Goal: Task Accomplishment & Management: Use online tool/utility

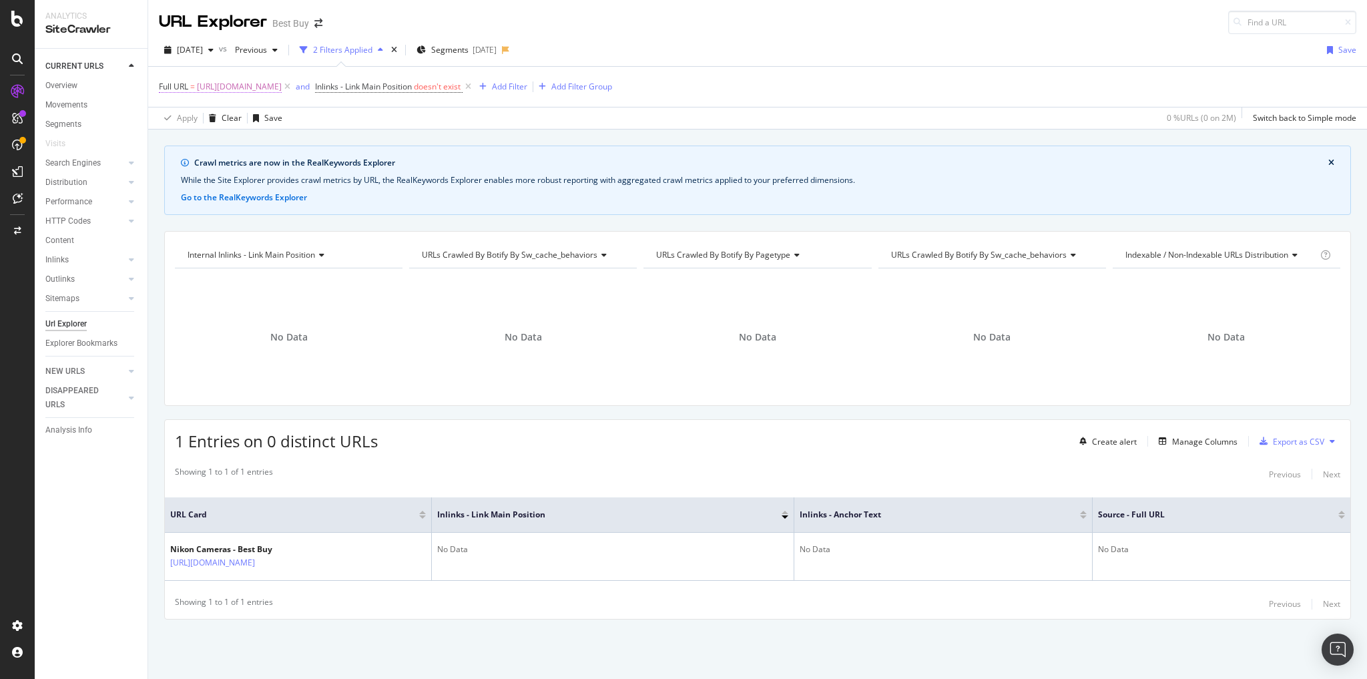
click at [282, 90] on span "https://www.bestbuy.com/site/nikon/all-nikon-cameras/pcmcat284400050000.c?id=pc…" at bounding box center [239, 86] width 85 height 19
click at [304, 140] on icon at bounding box center [306, 140] width 7 height 9
click at [239, 138] on input "text" at bounding box center [244, 140] width 146 height 21
paste input "https://www.bestbuy.com/site/workout-recovery/water-bottles-running-accessories…"
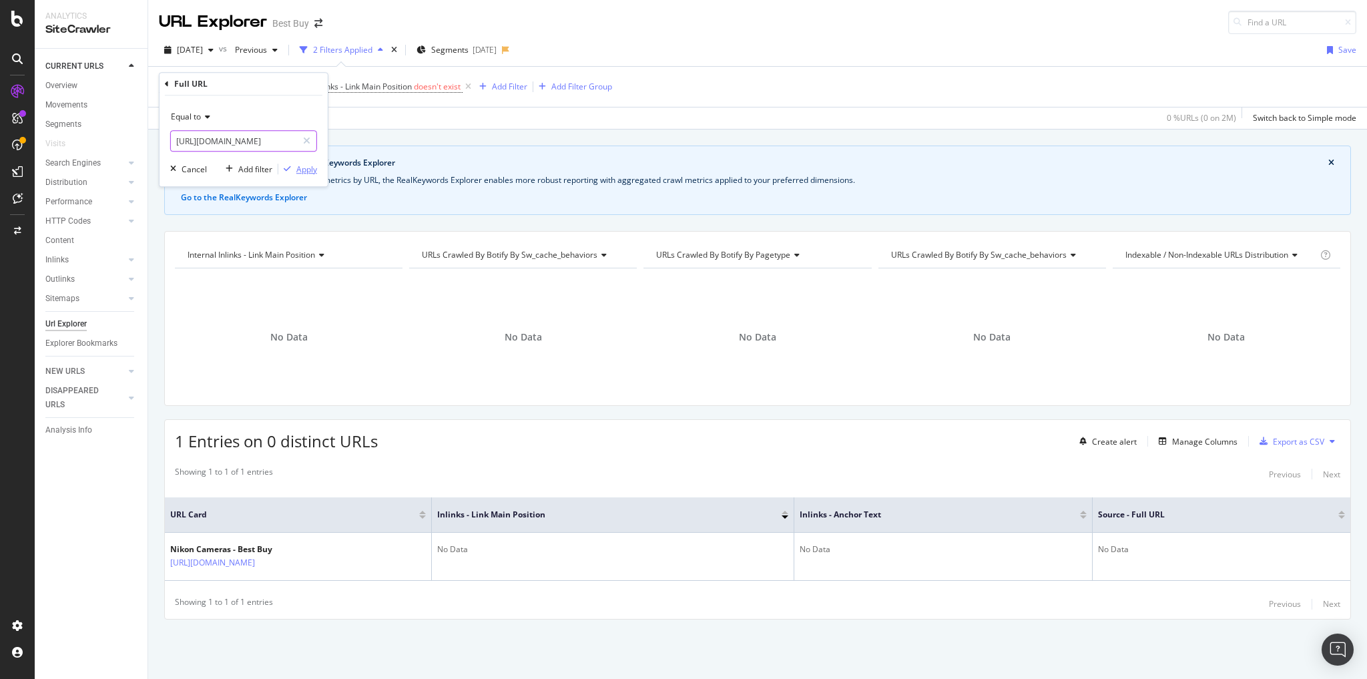
type input "https://www.bestbuy.com/site/workout-recovery/water-bottles-running-accessories…"
click at [305, 170] on div "Apply" at bounding box center [306, 169] width 21 height 11
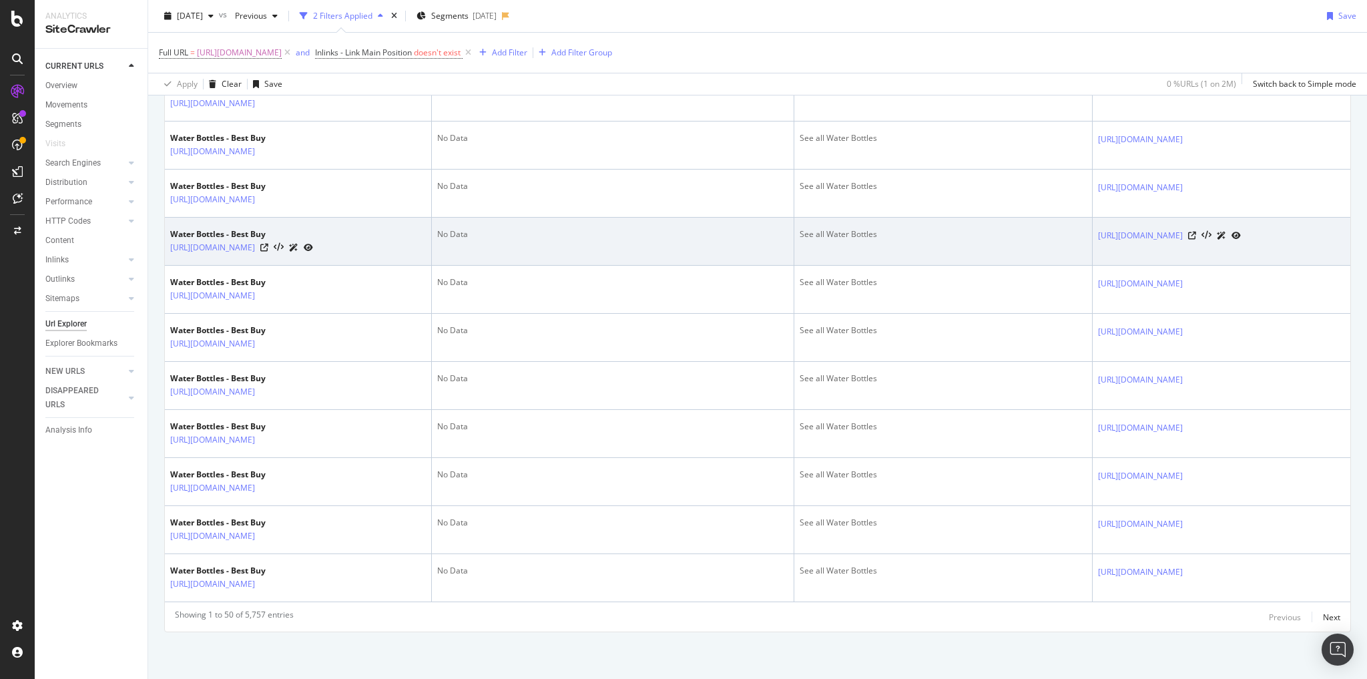
scroll to position [3615, 0]
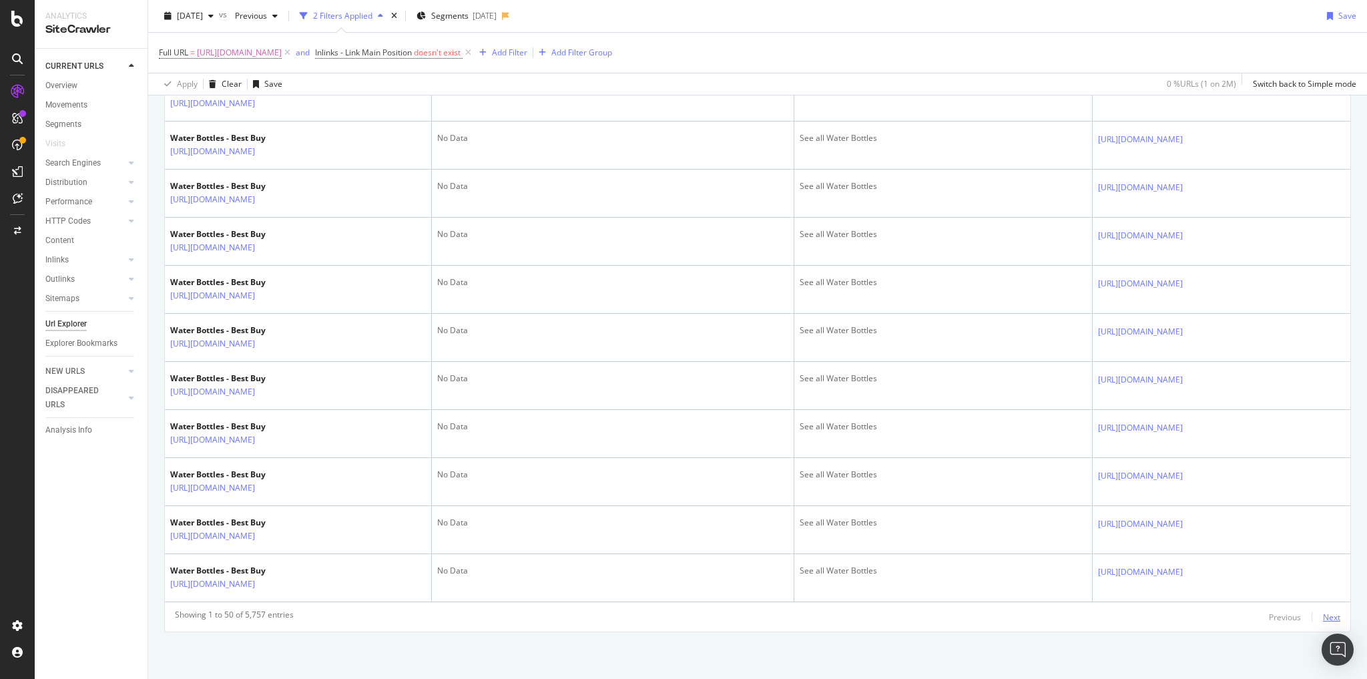
click at [1323, 614] on div "Next" at bounding box center [1331, 616] width 17 height 11
click at [1323, 616] on div "Next" at bounding box center [1331, 616] width 17 height 11
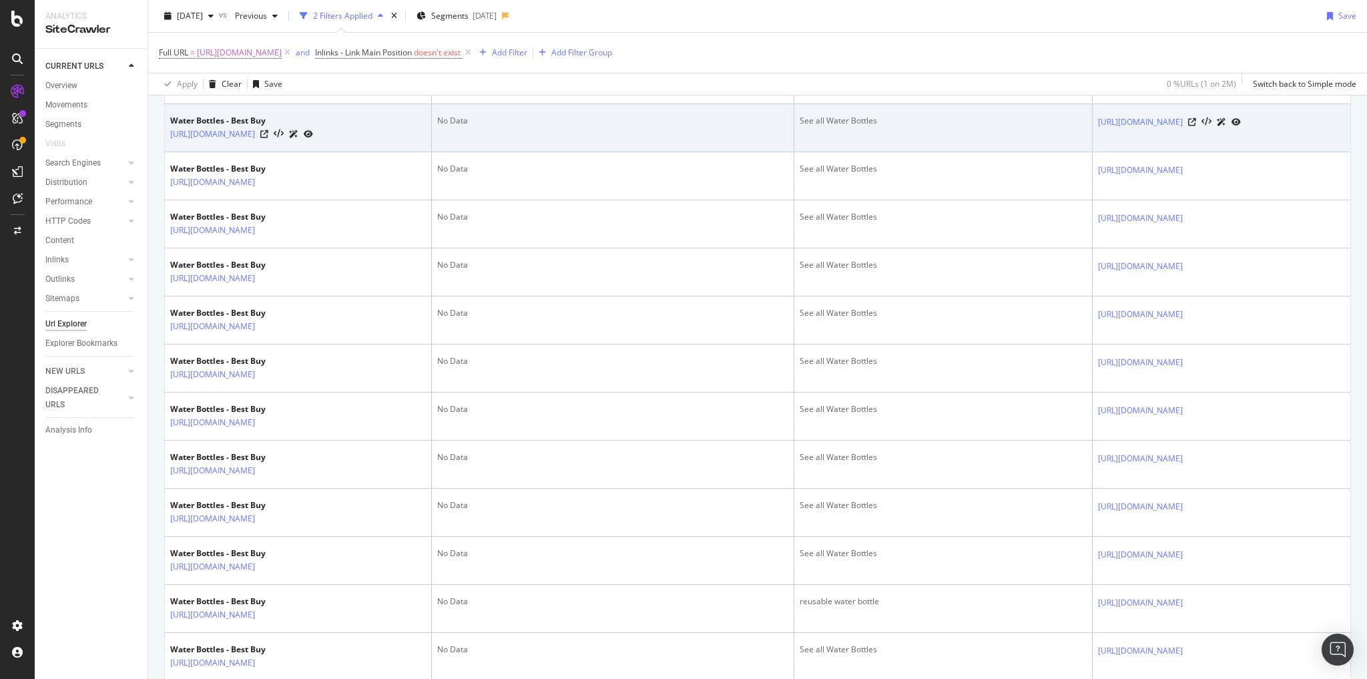
scroll to position [0, 0]
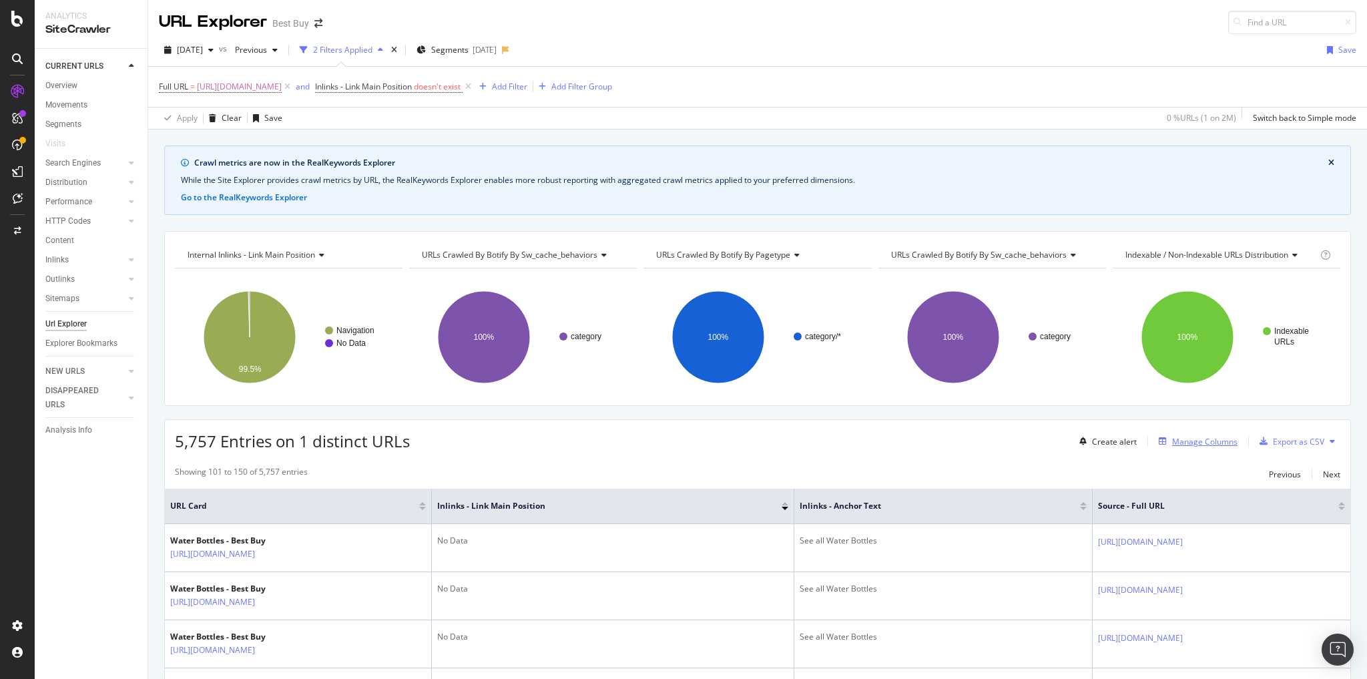
click at [1194, 436] on div "Manage Columns" at bounding box center [1204, 441] width 65 height 11
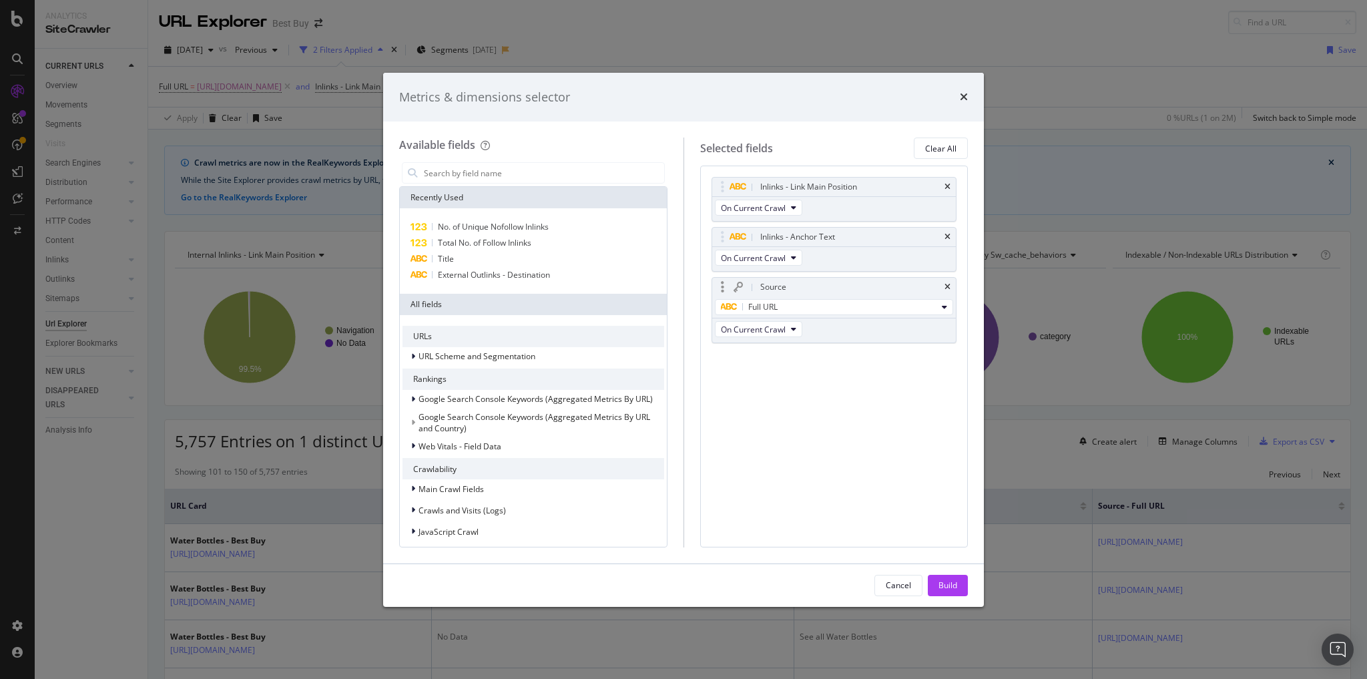
click at [812, 327] on div "Source Full URL On Current Crawl" at bounding box center [835, 310] width 246 height 66
click at [725, 286] on div "modal" at bounding box center [722, 286] width 15 height 13
click at [738, 287] on icon "modal" at bounding box center [738, 287] width 9 height 11
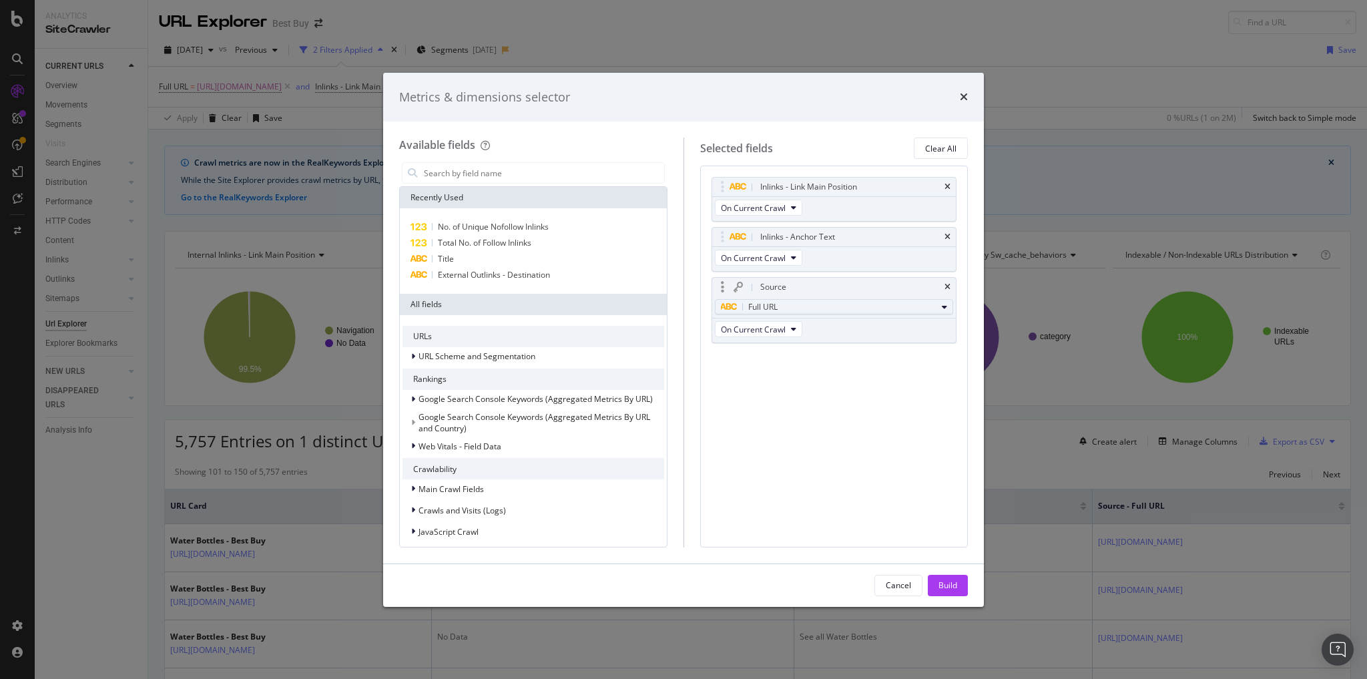
click at [820, 308] on div "Full URL" at bounding box center [829, 307] width 216 height 16
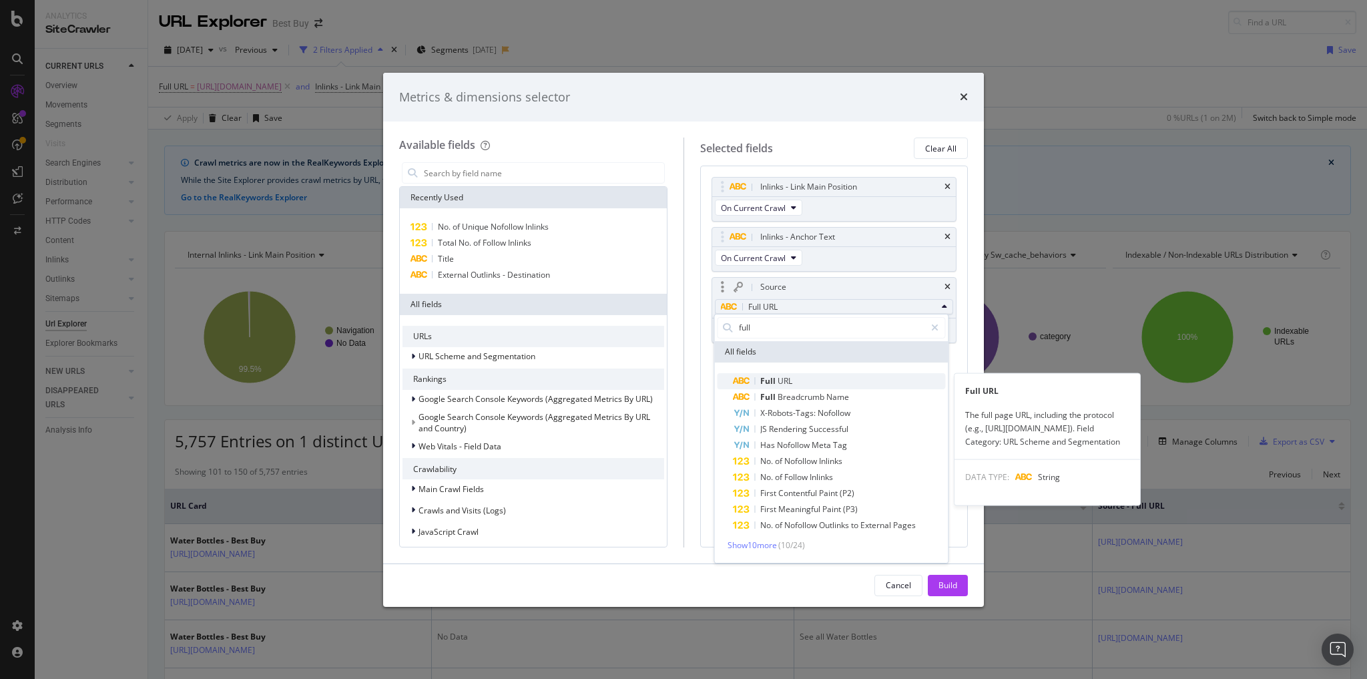
type input "full"
click at [808, 386] on span "Full URL" at bounding box center [839, 381] width 212 height 16
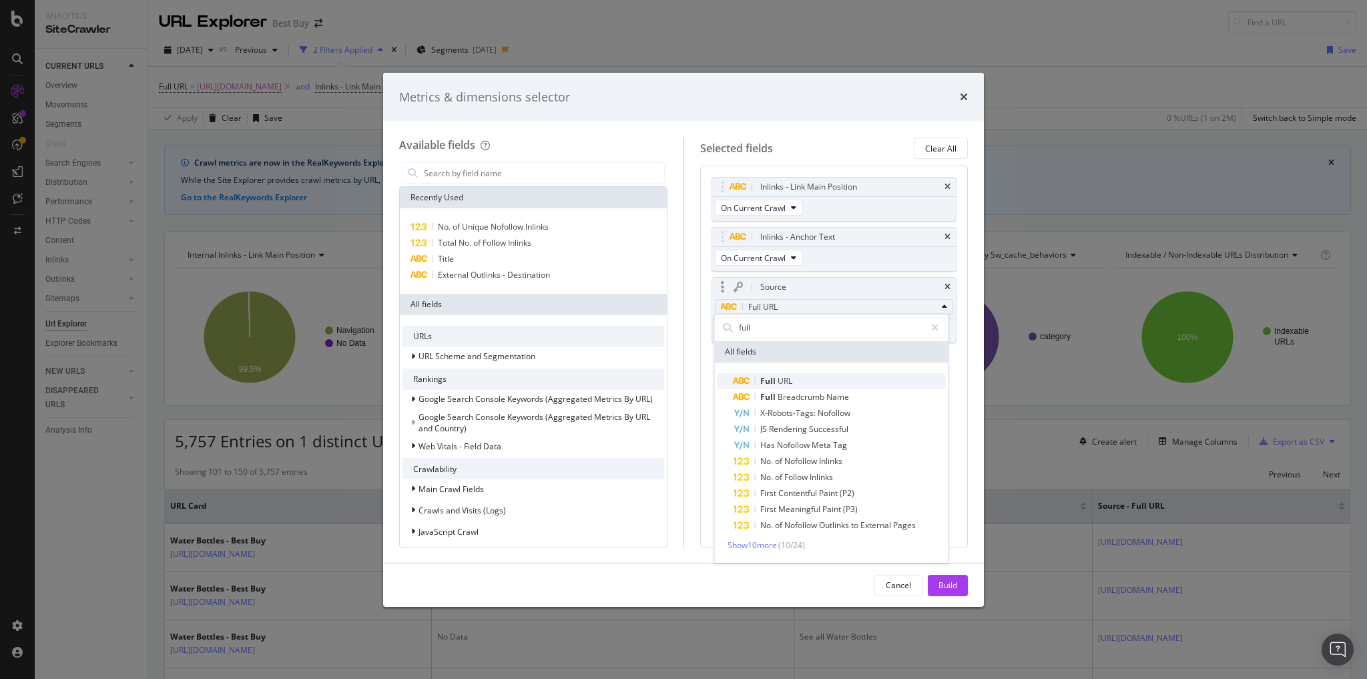
click at [797, 381] on span "Full URL" at bounding box center [839, 381] width 212 height 16
click at [774, 334] on input "full" at bounding box center [832, 328] width 188 height 20
click at [894, 588] on div "Cancel" at bounding box center [898, 584] width 25 height 11
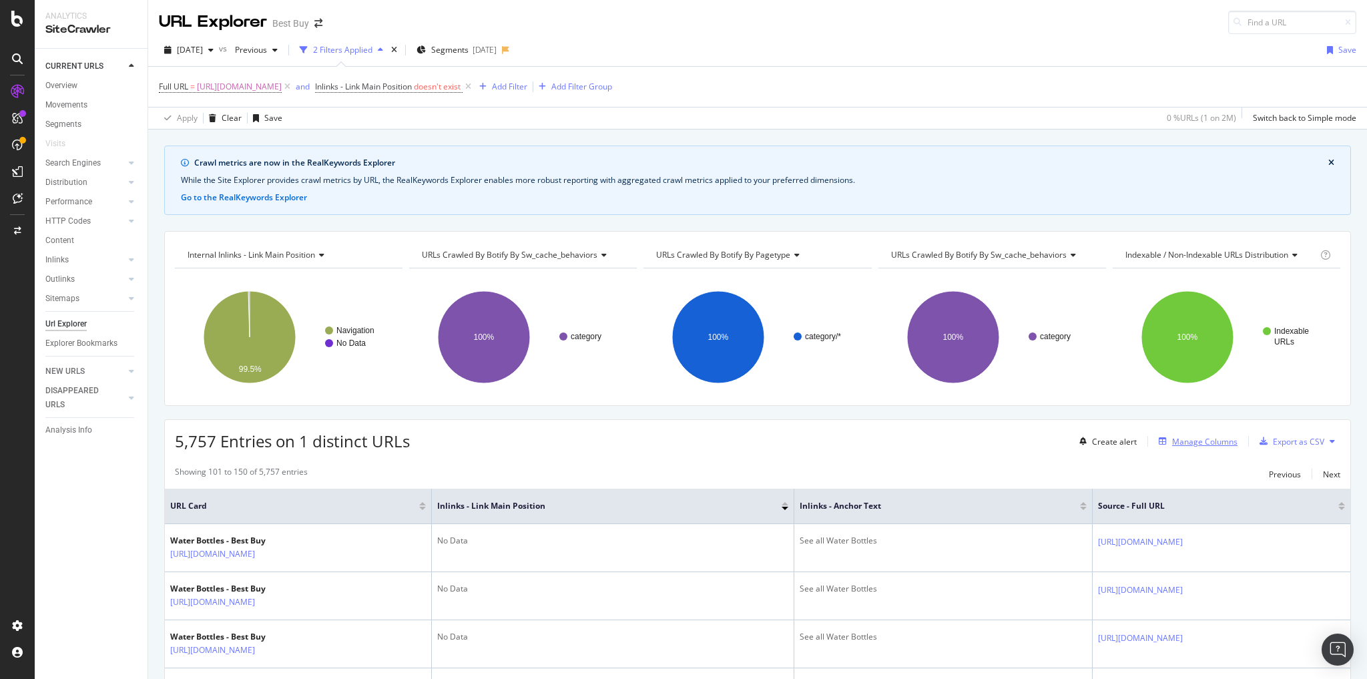
click at [1179, 437] on div "Manage Columns" at bounding box center [1204, 441] width 65 height 11
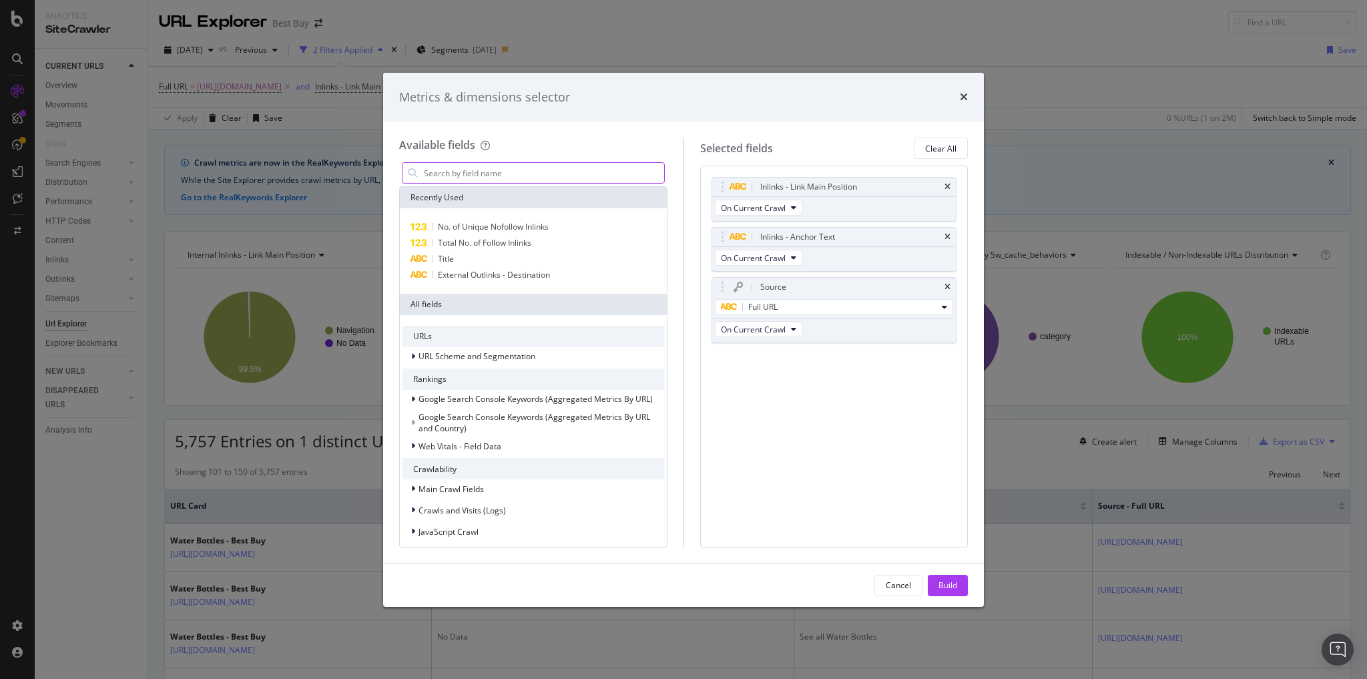
drag, startPoint x: 489, startPoint y: 177, endPoint x: 492, endPoint y: 171, distance: 6.9
click at [492, 171] on input "modal" at bounding box center [544, 173] width 242 height 20
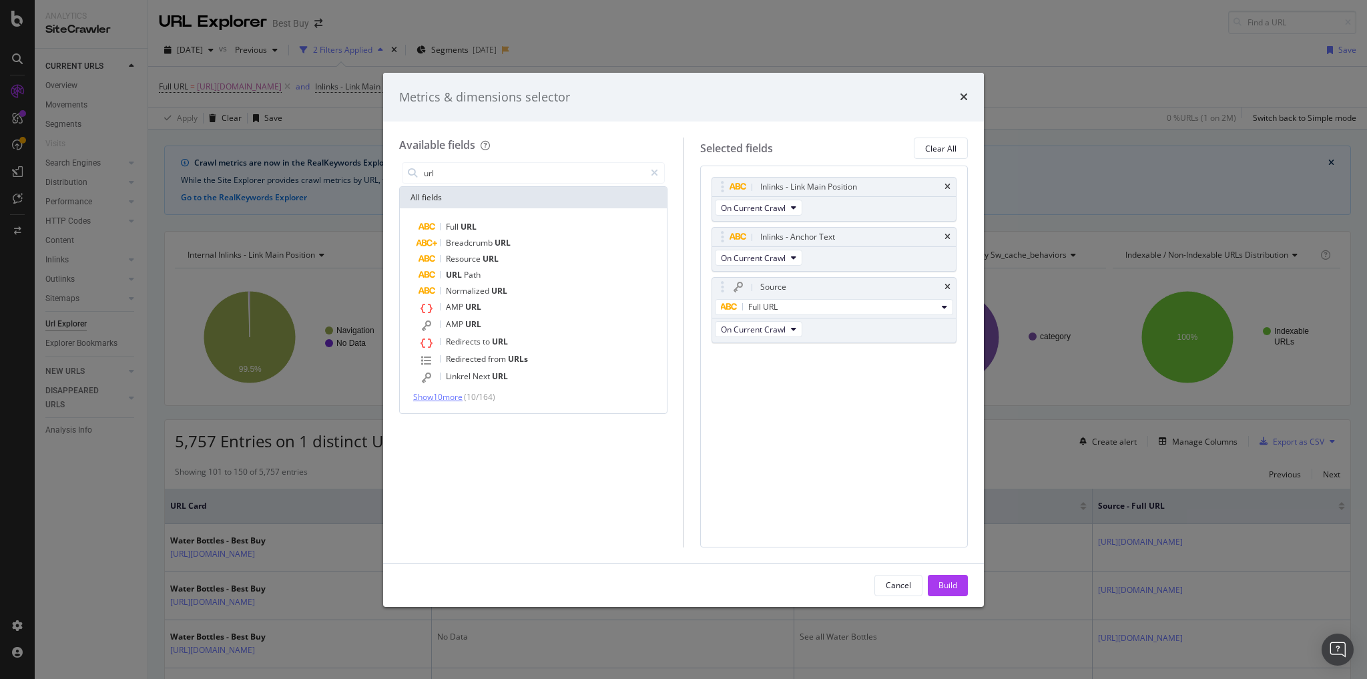
click at [461, 401] on span "Show 10 more" at bounding box center [437, 396] width 49 height 11
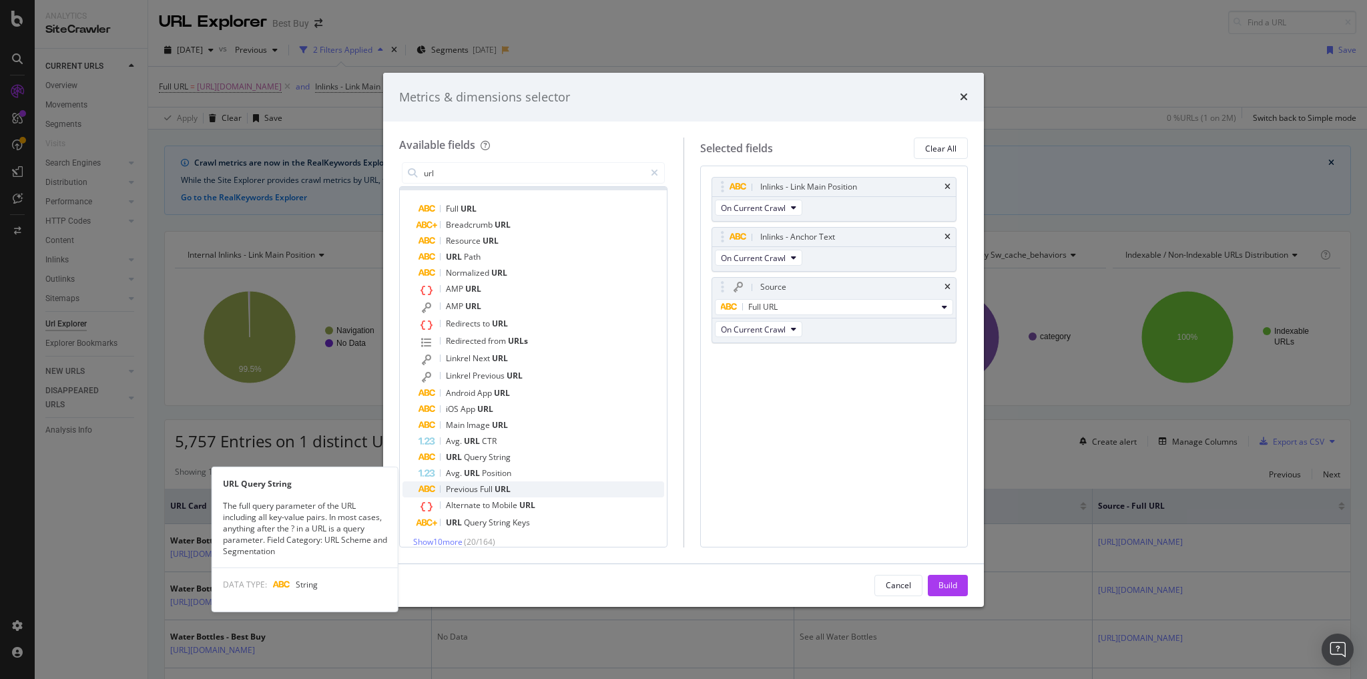
scroll to position [29, 0]
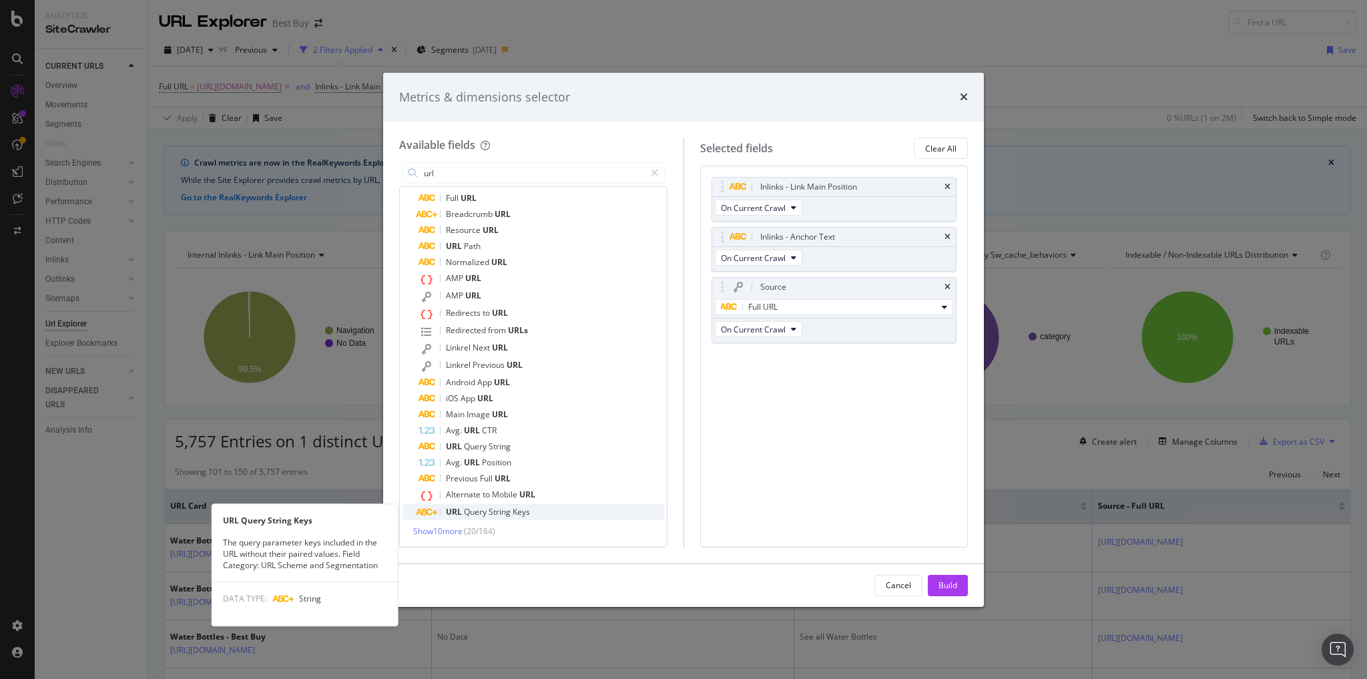
click at [517, 515] on span "Keys" at bounding box center [521, 511] width 17 height 11
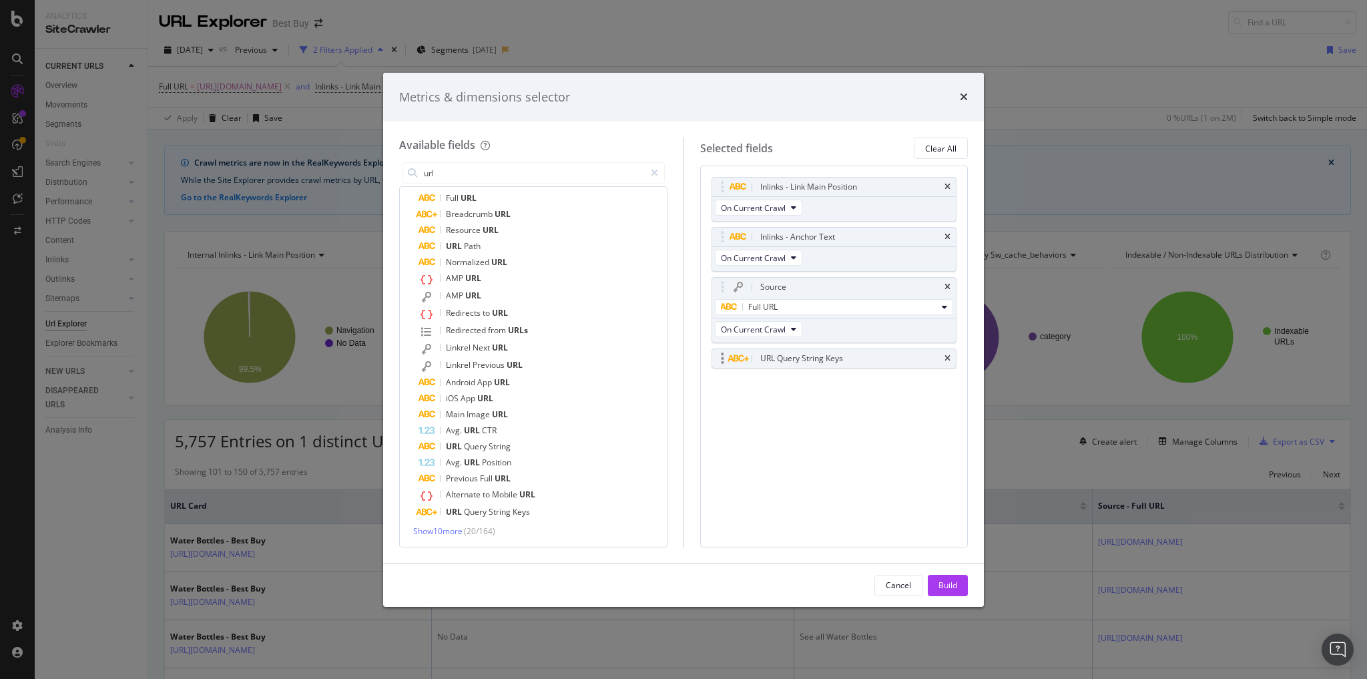
click at [813, 356] on div "URL Query String Keys" at bounding box center [801, 358] width 83 height 13
click at [735, 355] on icon "modal" at bounding box center [738, 358] width 21 height 8
drag, startPoint x: 735, startPoint y: 355, endPoint x: 886, endPoint y: 372, distance: 152.5
click at [736, 355] on icon "modal" at bounding box center [738, 358] width 21 height 8
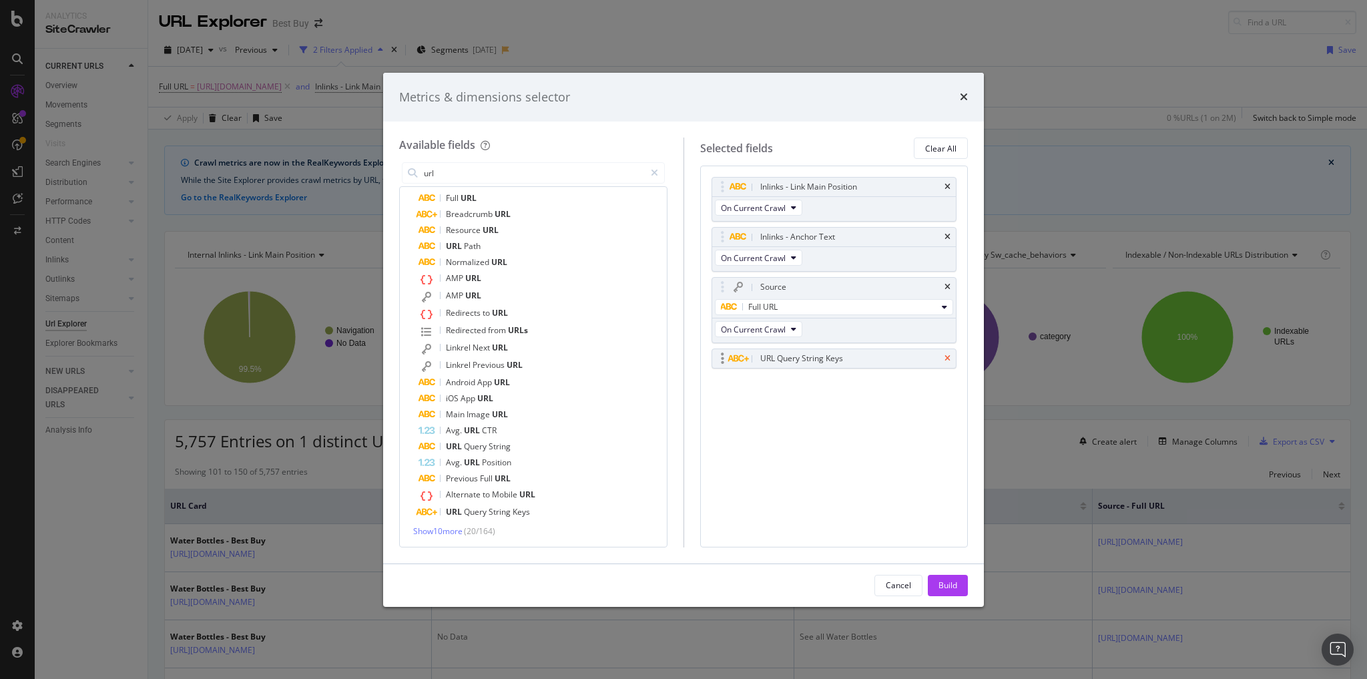
click at [951, 355] on icon "times" at bounding box center [948, 358] width 6 height 8
click at [734, 284] on icon "modal" at bounding box center [738, 287] width 9 height 11
drag, startPoint x: 733, startPoint y: 284, endPoint x: 754, endPoint y: 282, distance: 21.4
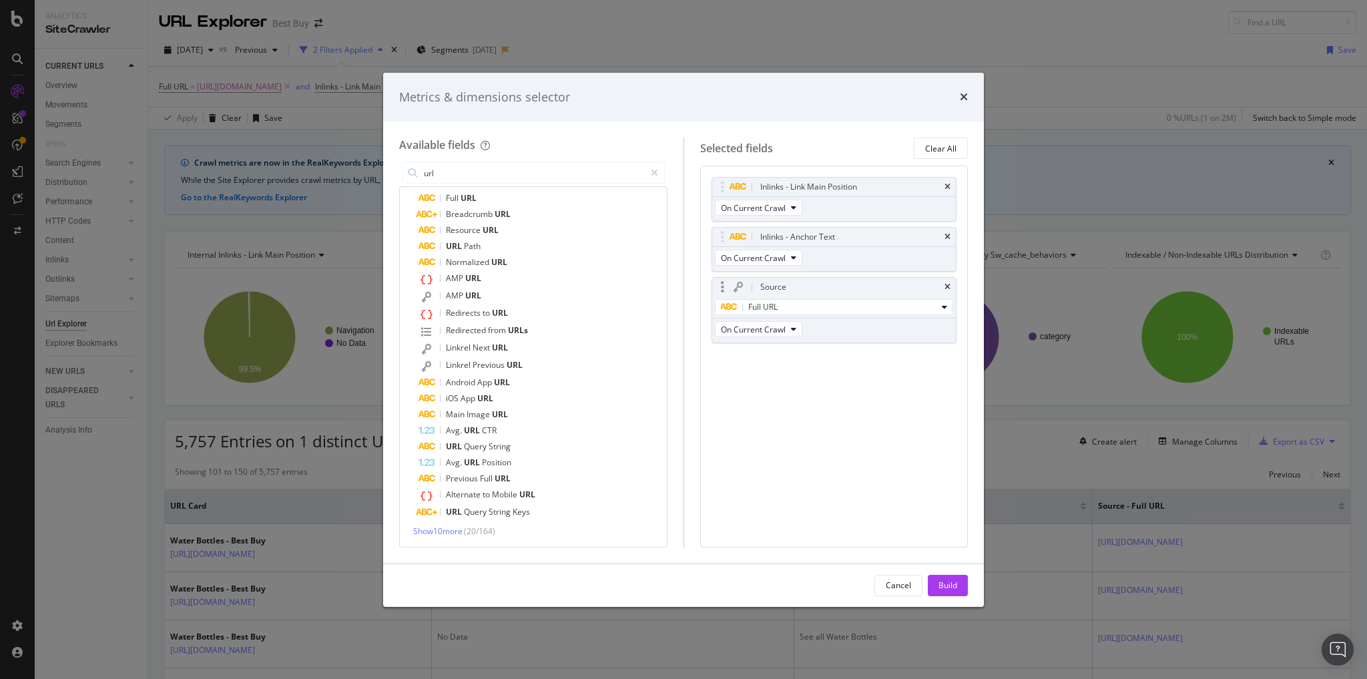
click at [734, 284] on icon "modal" at bounding box center [738, 287] width 9 height 11
click at [756, 283] on div "modal" at bounding box center [743, 286] width 27 height 13
click at [756, 282] on div "modal" at bounding box center [743, 286] width 27 height 13
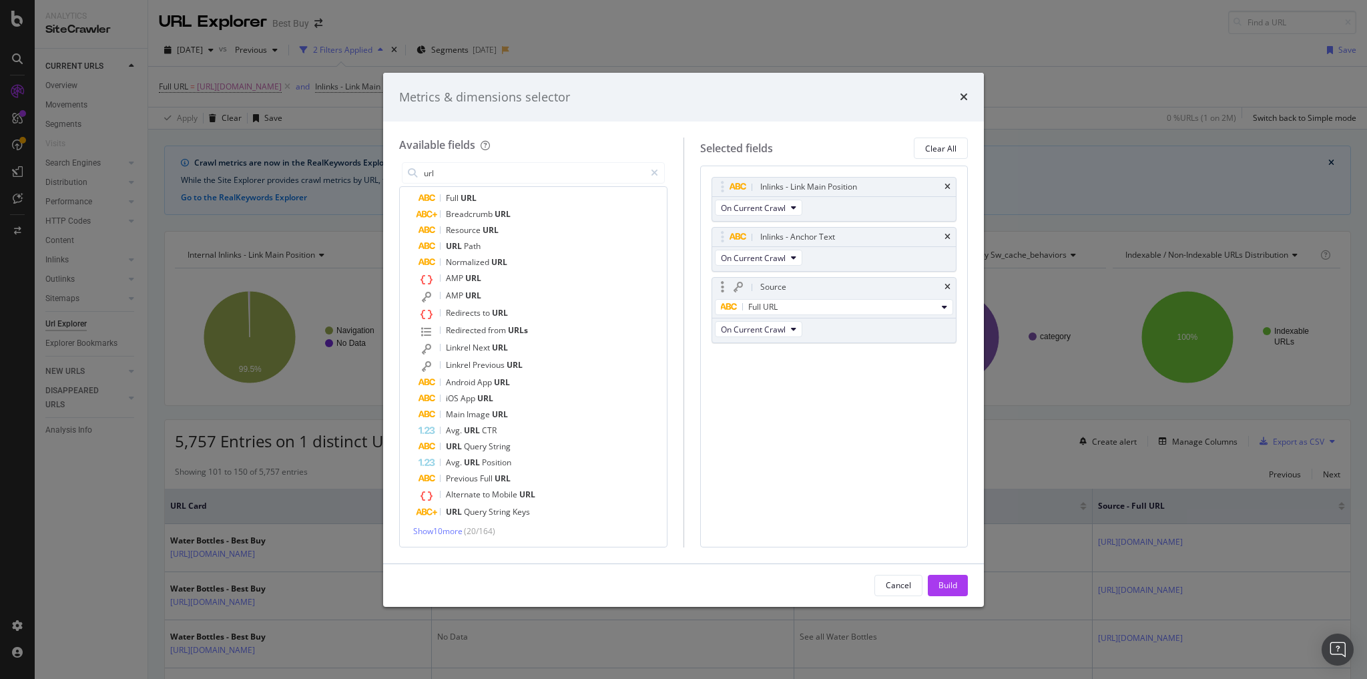
click at [756, 284] on div "modal" at bounding box center [743, 286] width 27 height 13
click at [803, 324] on div "On Current Crawl" at bounding box center [759, 330] width 95 height 24
click at [791, 329] on icon "modal" at bounding box center [793, 329] width 5 height 8
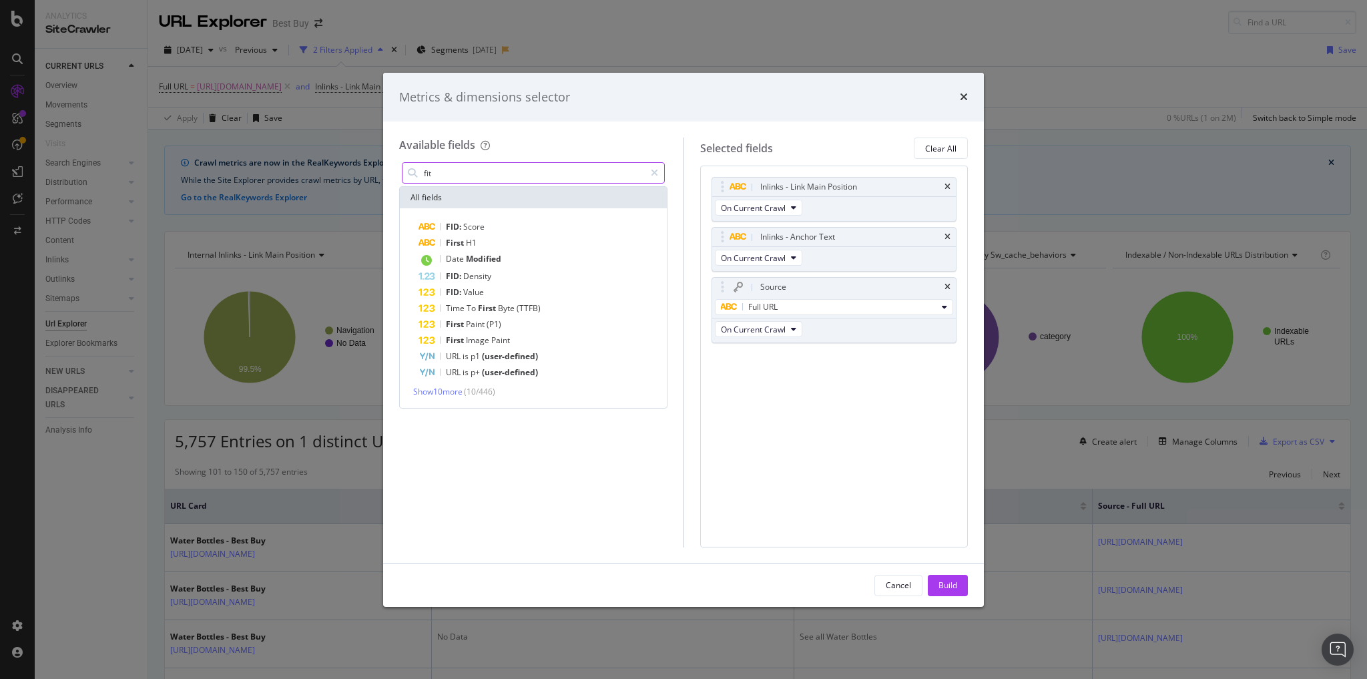
scroll to position [0, 0]
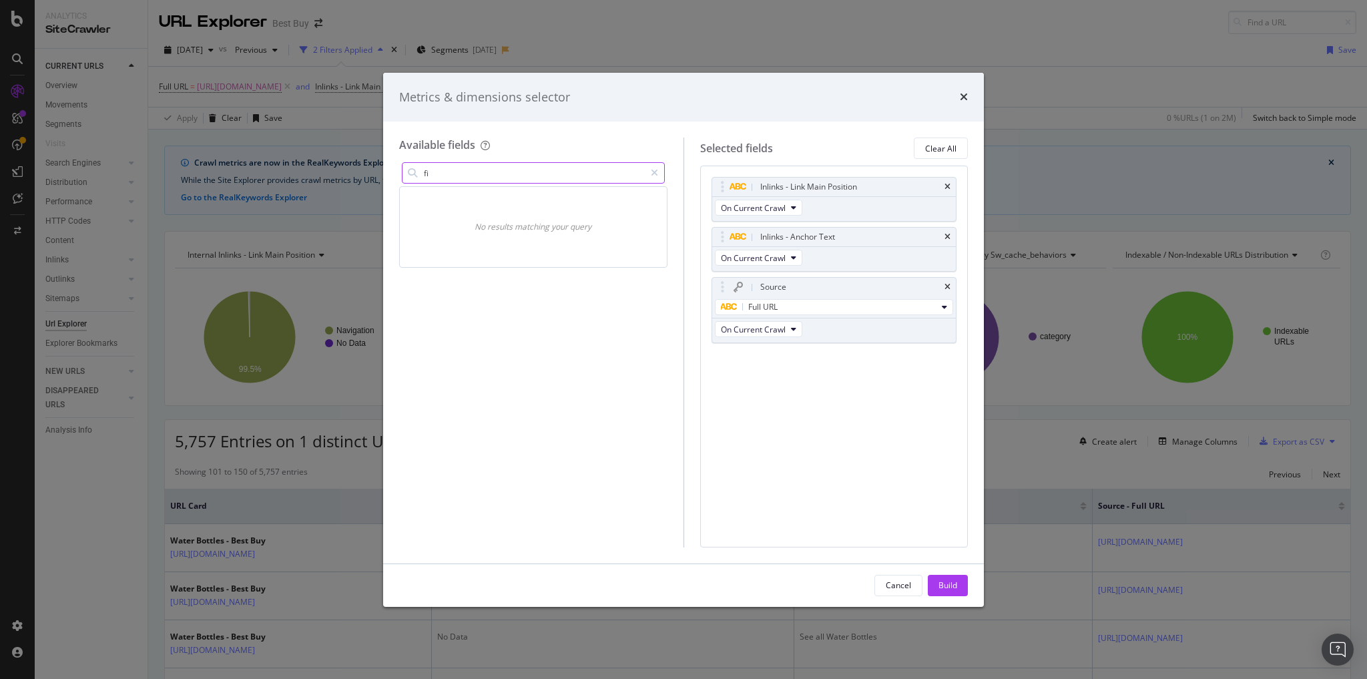
type input "f"
drag, startPoint x: 435, startPoint y: 175, endPoint x: 330, endPoint y: 161, distance: 105.7
click at [326, 160] on div "Metrics & dimensions selector Available fields filter No results matching your …" at bounding box center [683, 339] width 1367 height 679
type input "r"
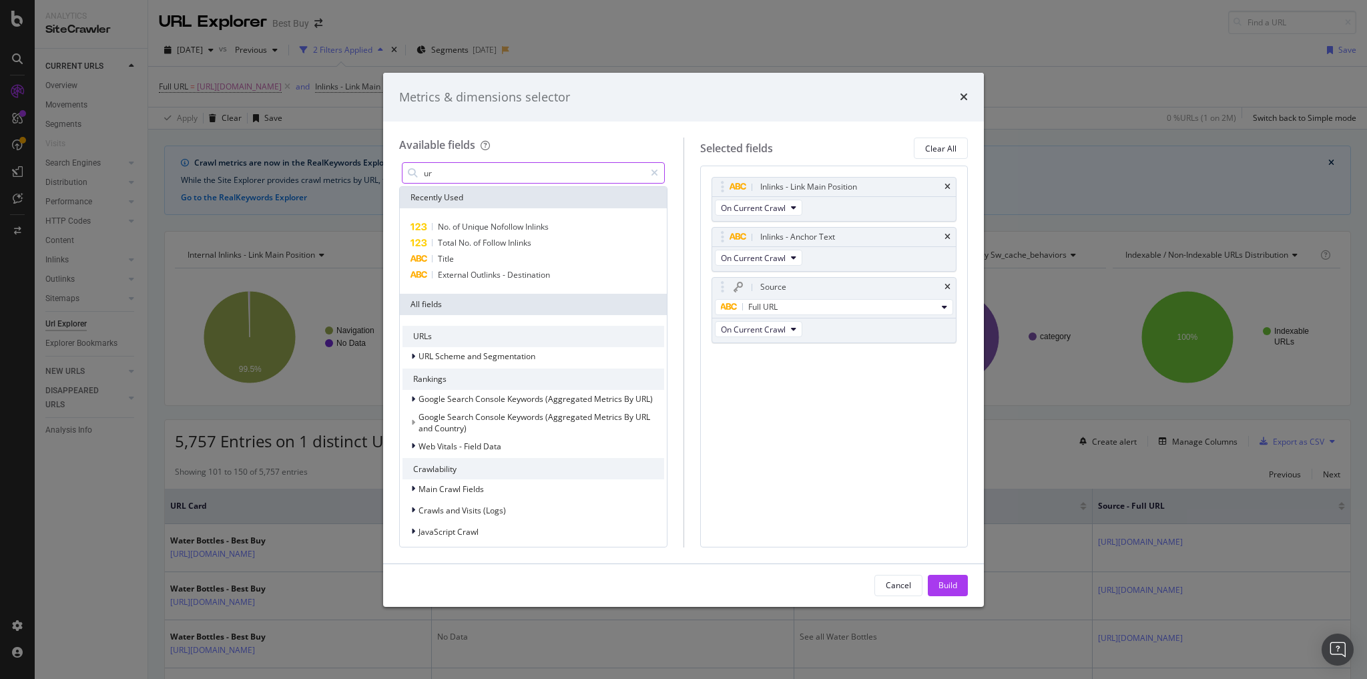
type input "url"
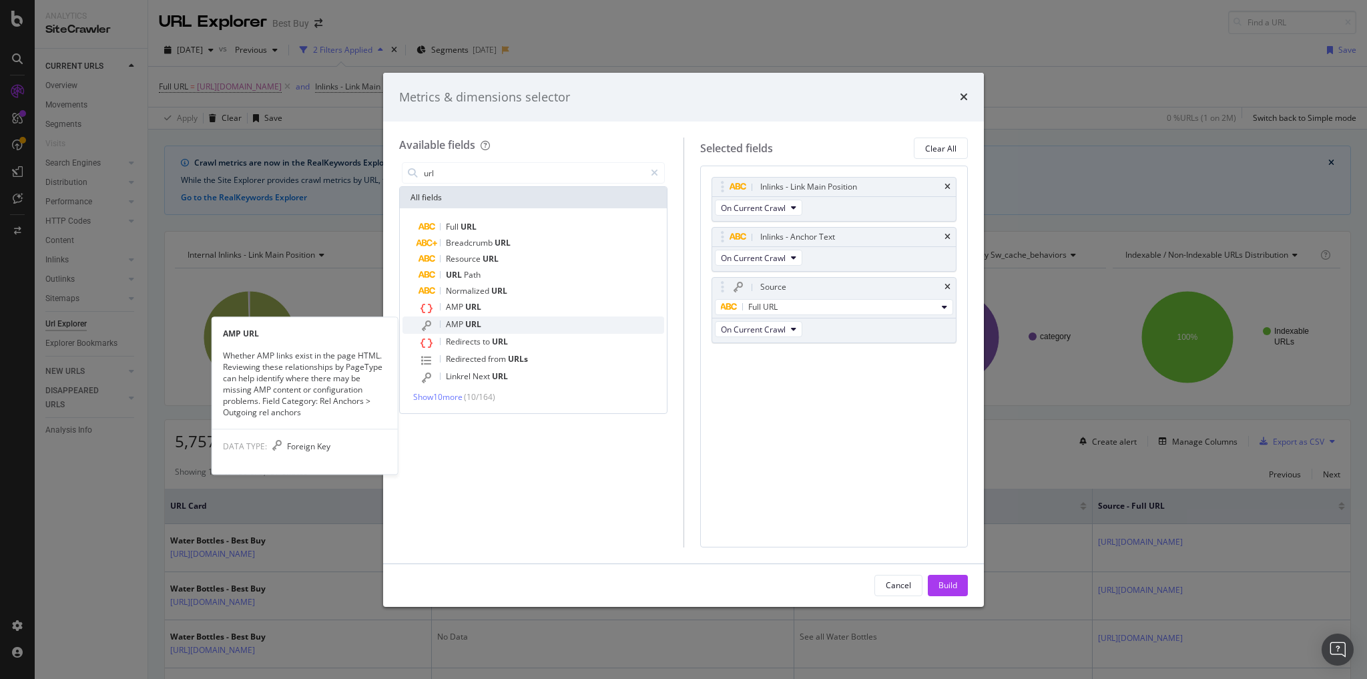
click at [467, 327] on span "URL" at bounding box center [473, 323] width 16 height 11
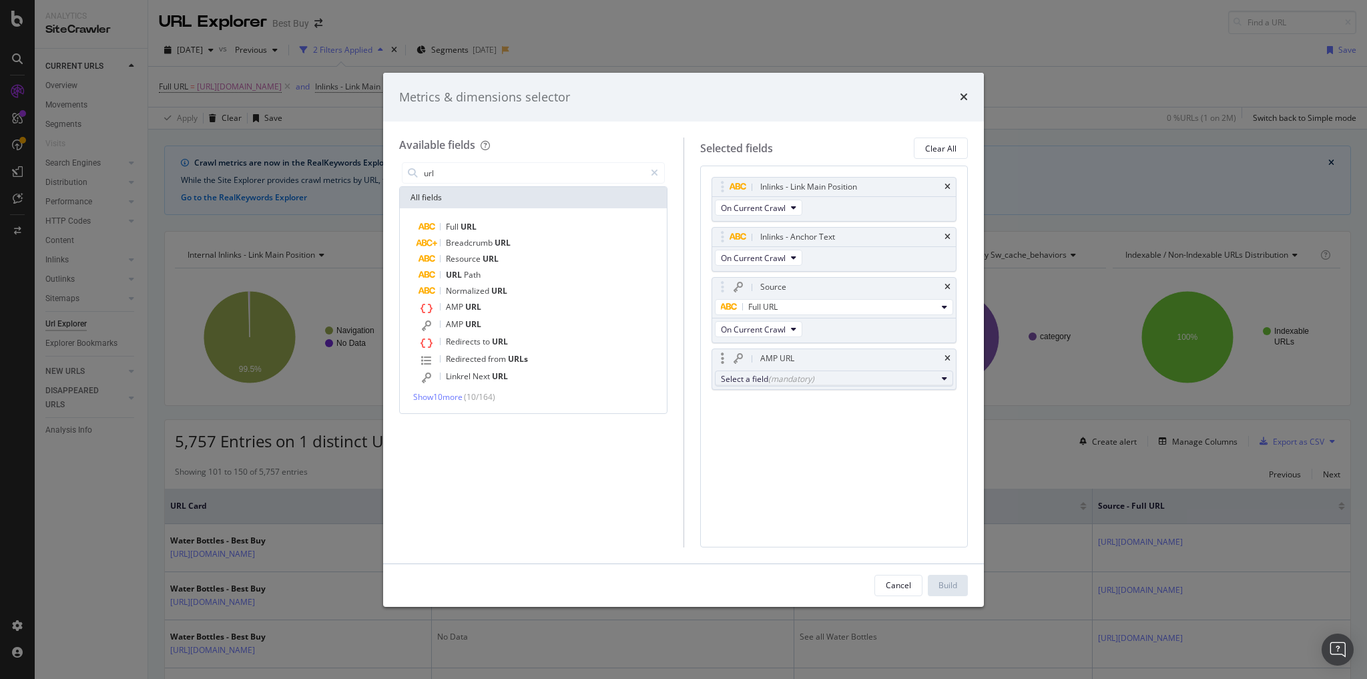
click at [778, 373] on div "(mandatory)" at bounding box center [791, 378] width 46 height 11
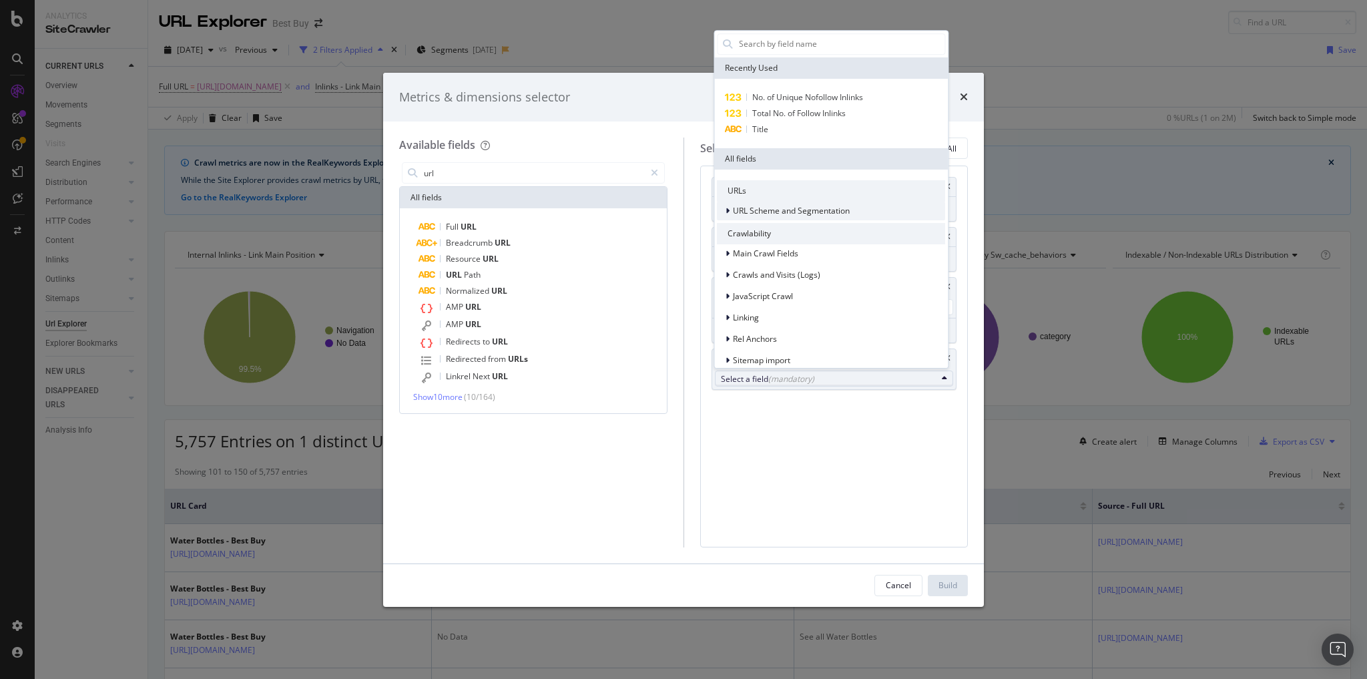
click at [822, 206] on span "URL Scheme and Segmentation" at bounding box center [791, 210] width 117 height 11
click at [802, 228] on span "pagetype Level" at bounding box center [788, 227] width 56 height 11
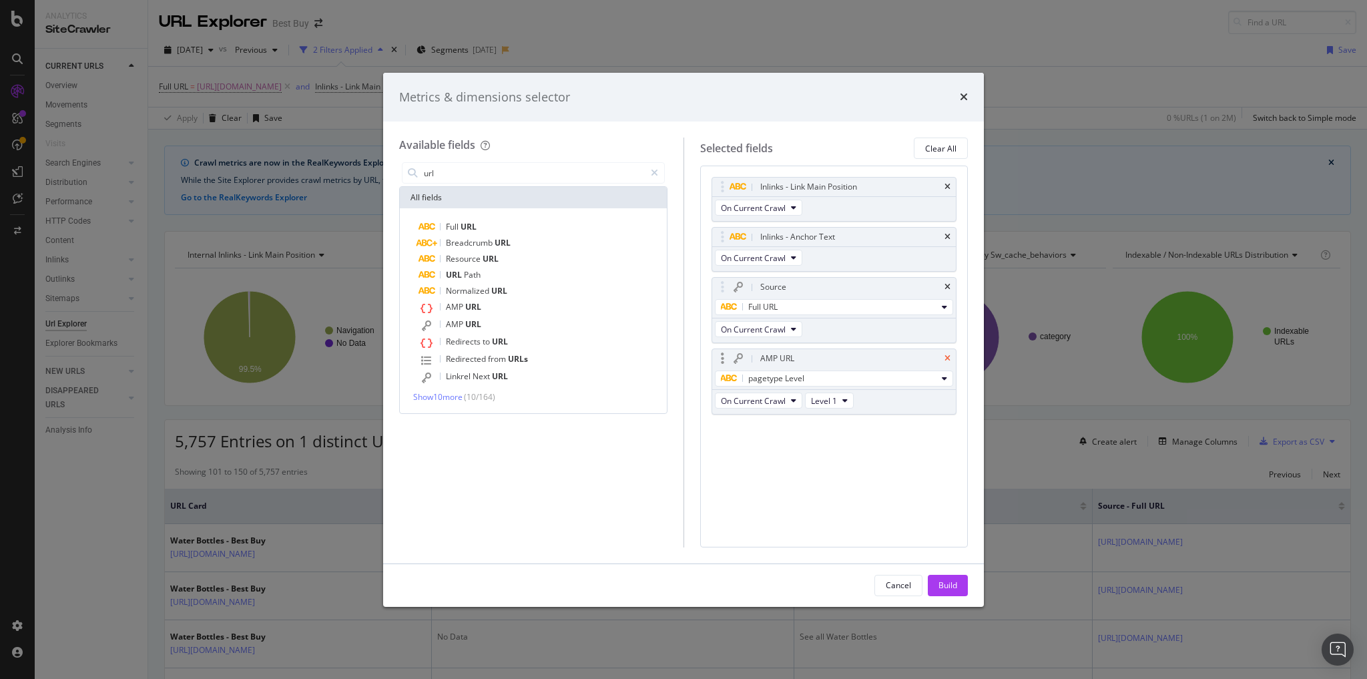
click at [951, 355] on icon "times" at bounding box center [948, 358] width 6 height 8
click at [454, 399] on span "Show 10 more" at bounding box center [437, 396] width 49 height 11
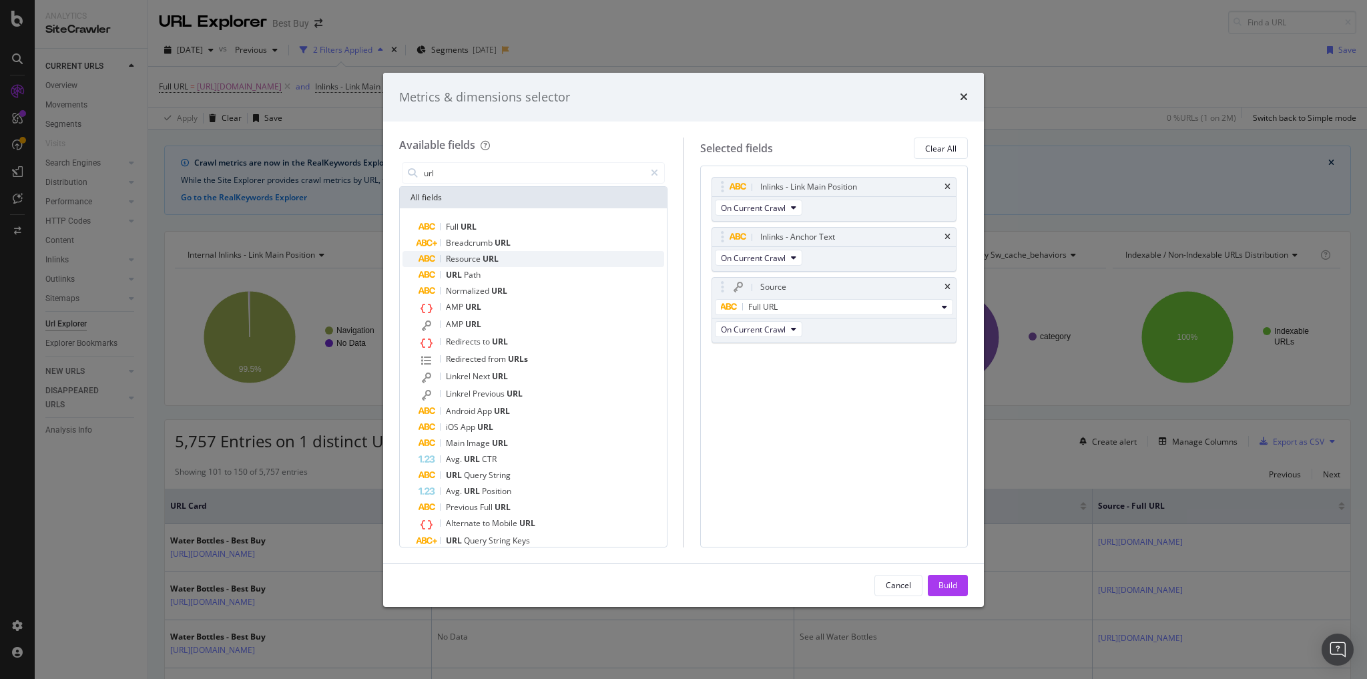
click at [485, 261] on span "URL" at bounding box center [491, 258] width 16 height 11
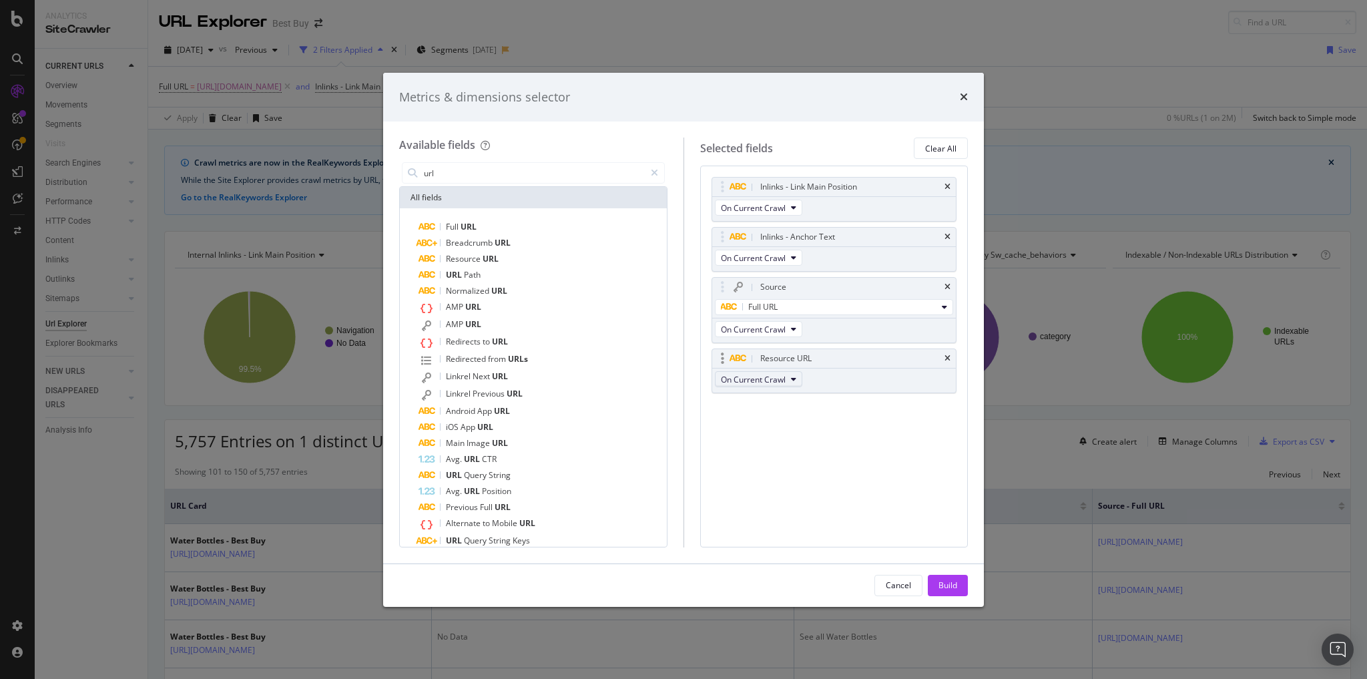
click at [774, 371] on button "On Current Crawl" at bounding box center [758, 379] width 87 height 16
click at [721, 354] on icon "modal" at bounding box center [722, 358] width 3 height 13
click at [792, 358] on div "Resource URL" at bounding box center [785, 358] width 51 height 13
drag, startPoint x: 791, startPoint y: 358, endPoint x: 803, endPoint y: 356, distance: 12.2
click at [793, 358] on div "Resource URL" at bounding box center [785, 358] width 51 height 13
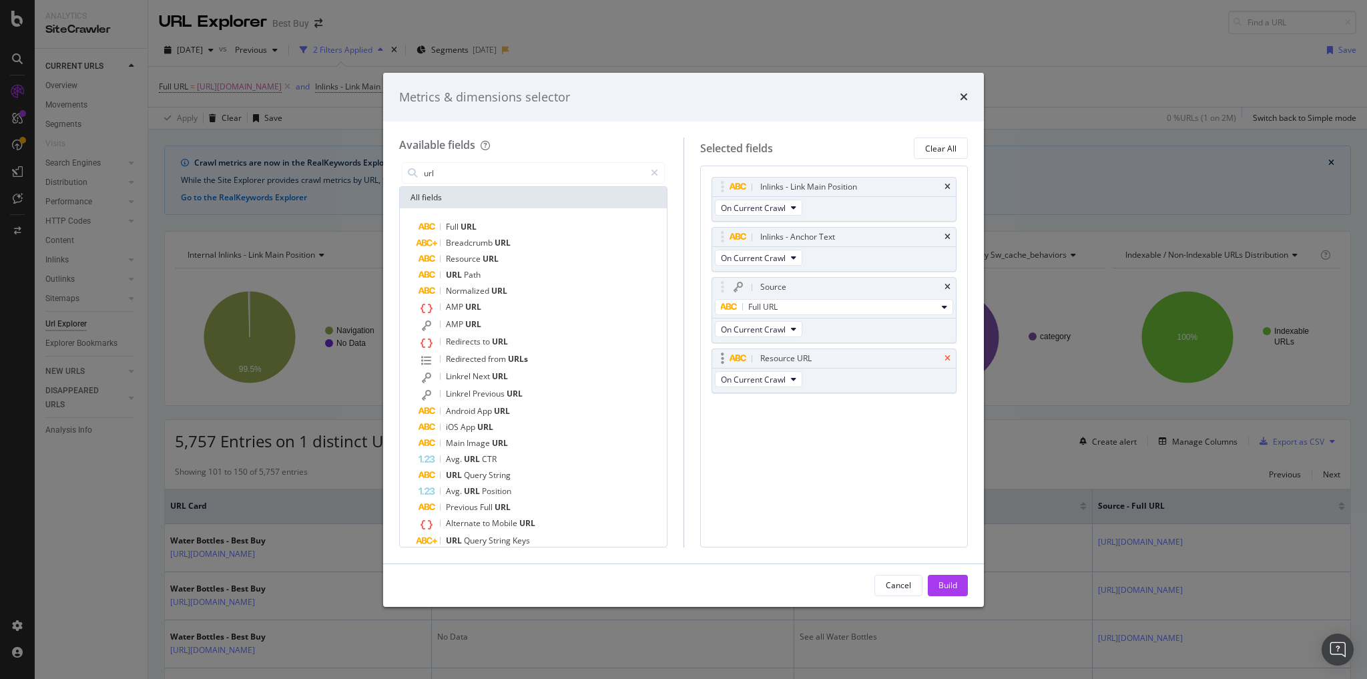
click at [947, 354] on icon "times" at bounding box center [948, 358] width 6 height 8
click at [910, 585] on div "Cancel" at bounding box center [898, 584] width 25 height 11
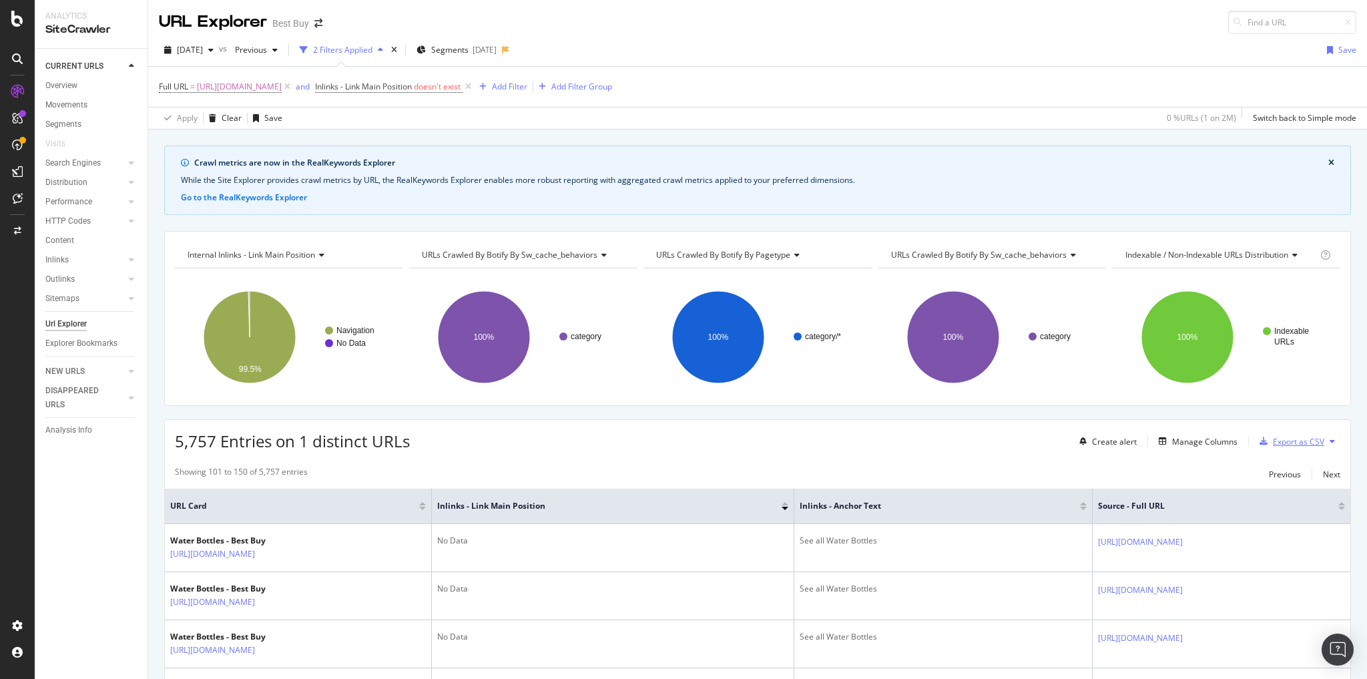
click at [1311, 437] on div "Export as CSV" at bounding box center [1298, 441] width 51 height 11
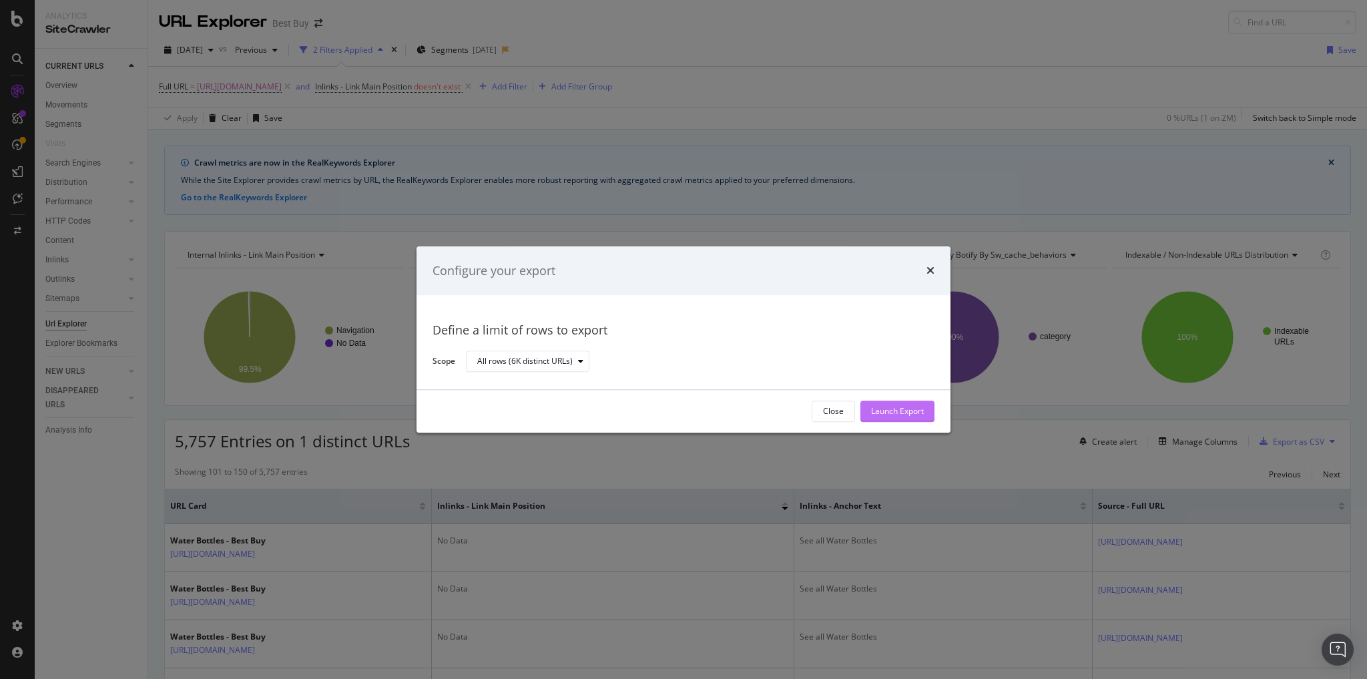
click at [891, 403] on div "Launch Export" at bounding box center [897, 411] width 53 height 20
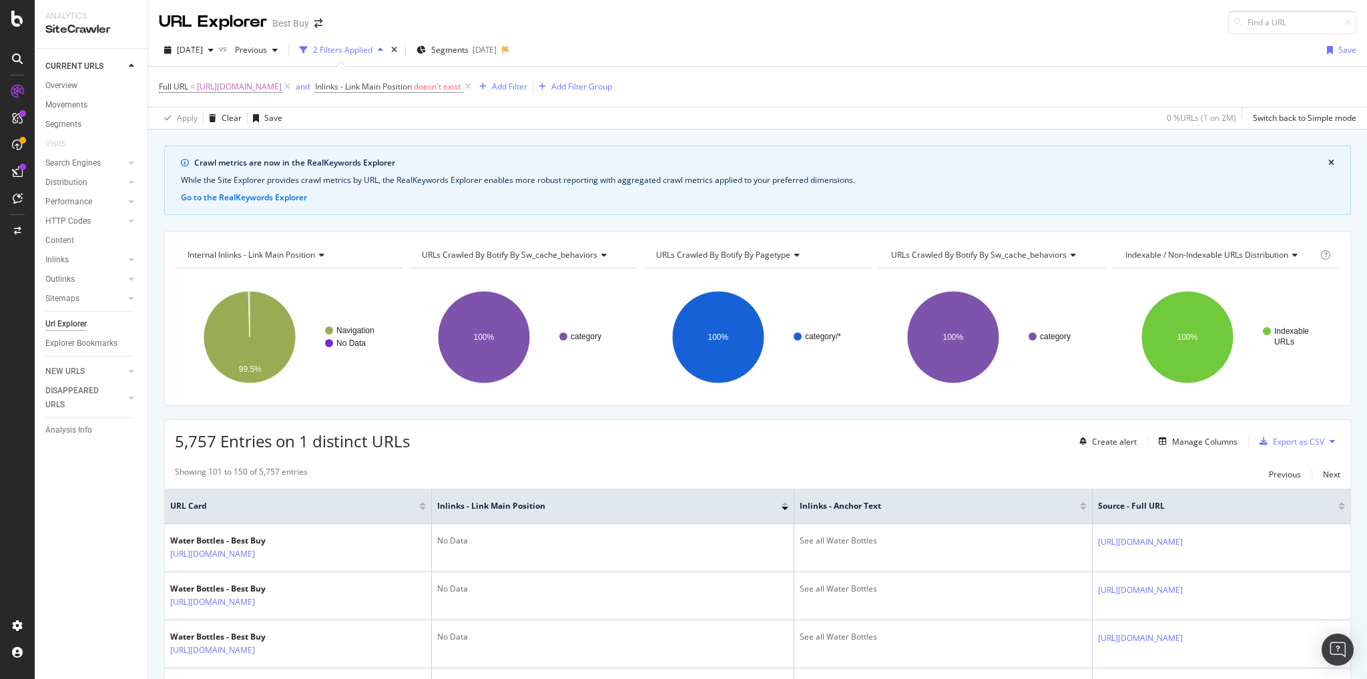
click at [17, 144] on icon at bounding box center [17, 145] width 11 height 11
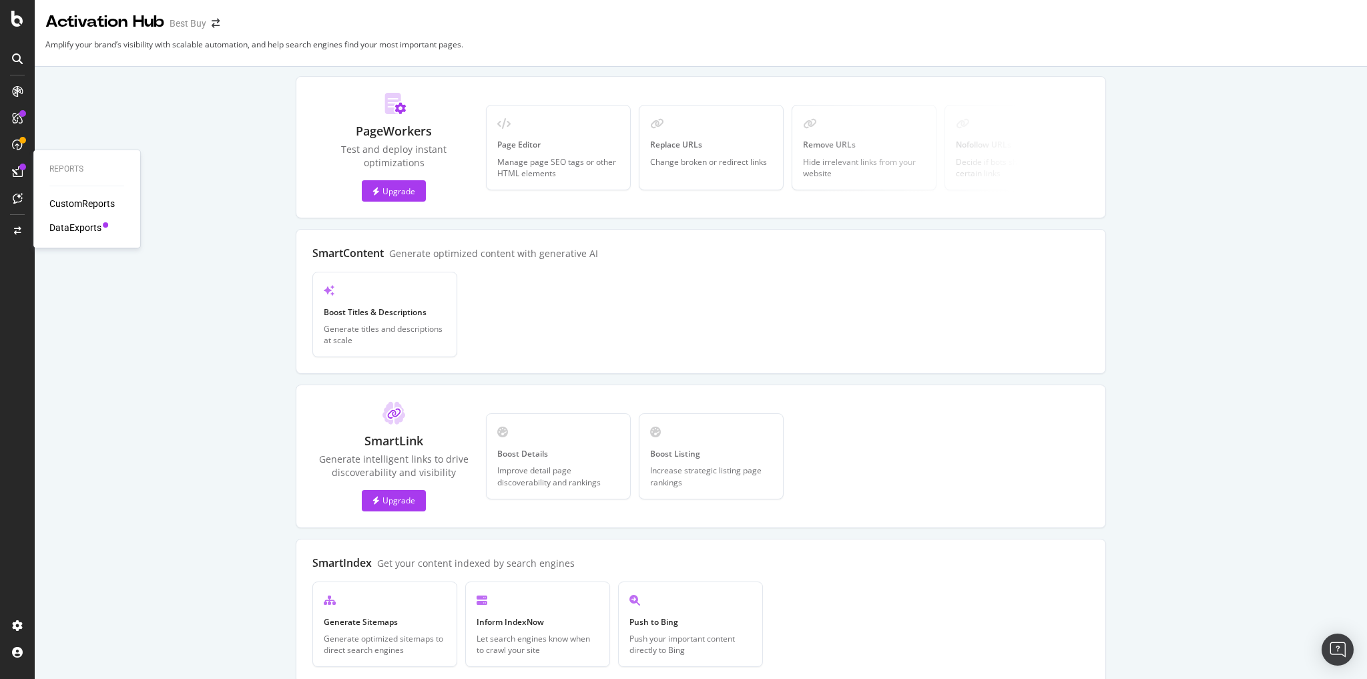
click at [15, 165] on div at bounding box center [17, 171] width 21 height 21
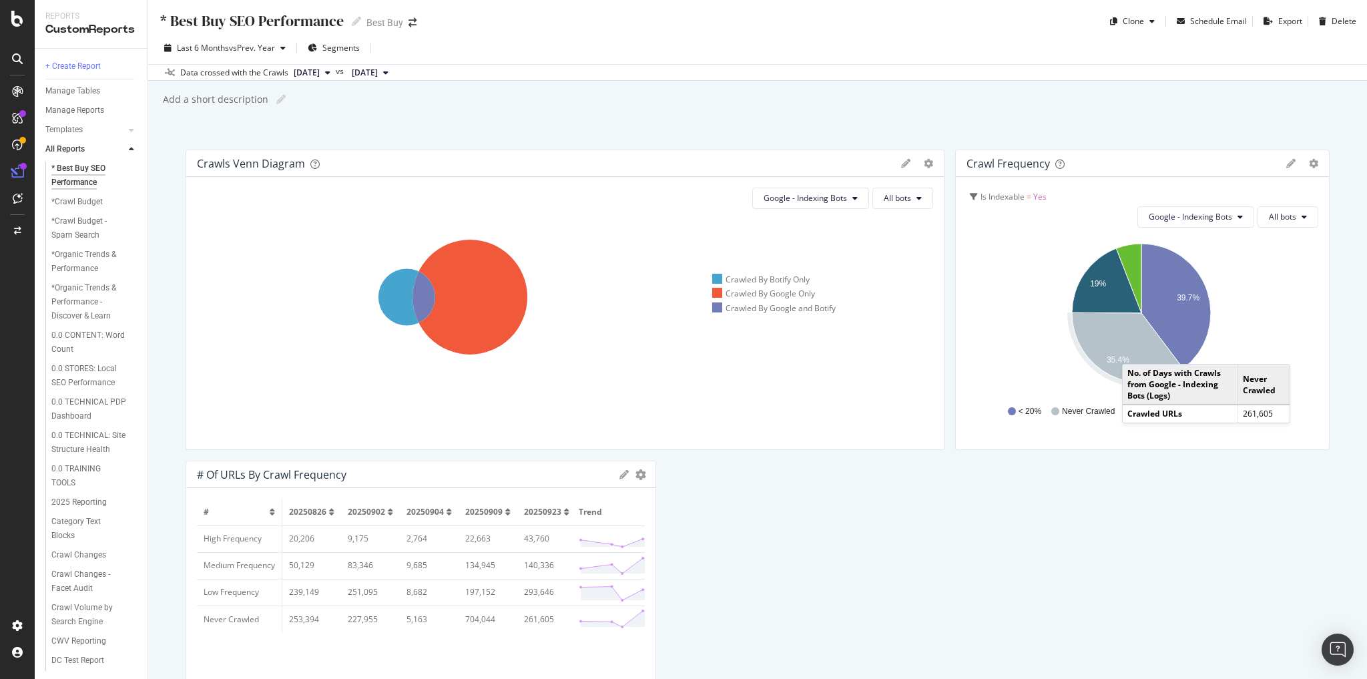
click at [1130, 350] on icon "A chart." at bounding box center [1127, 347] width 111 height 70
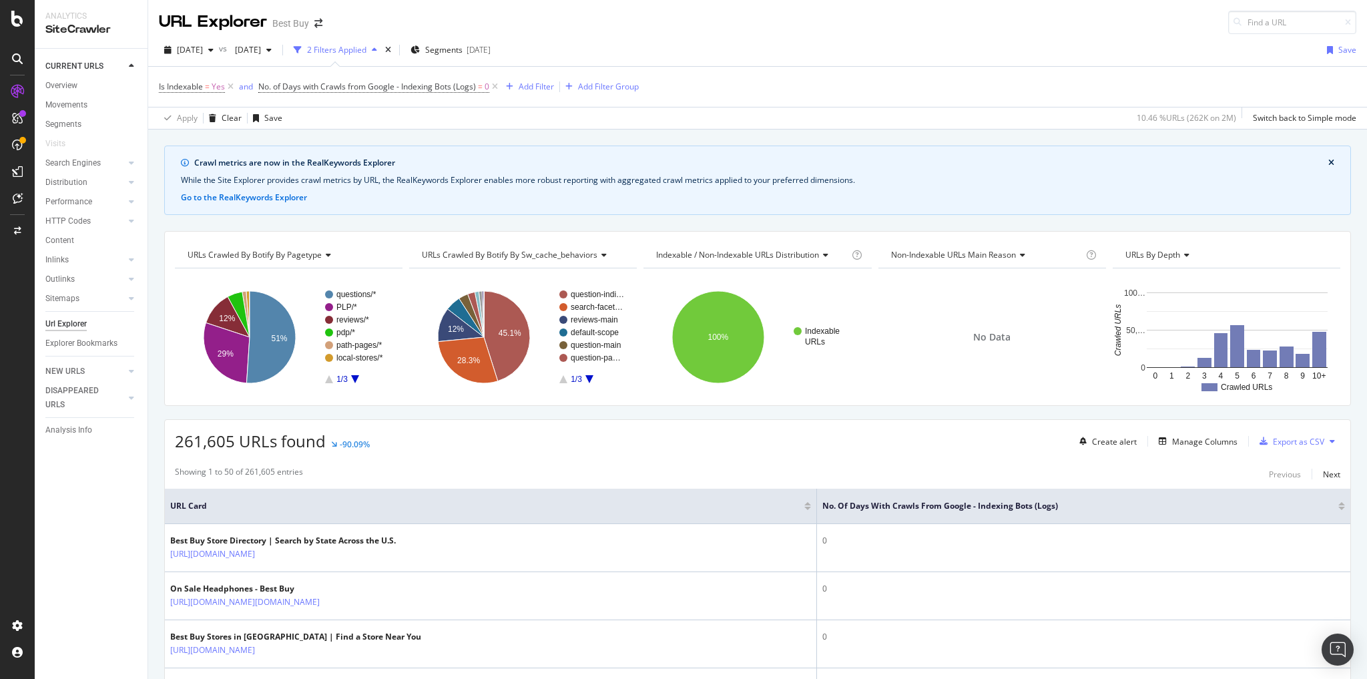
scroll to position [53, 0]
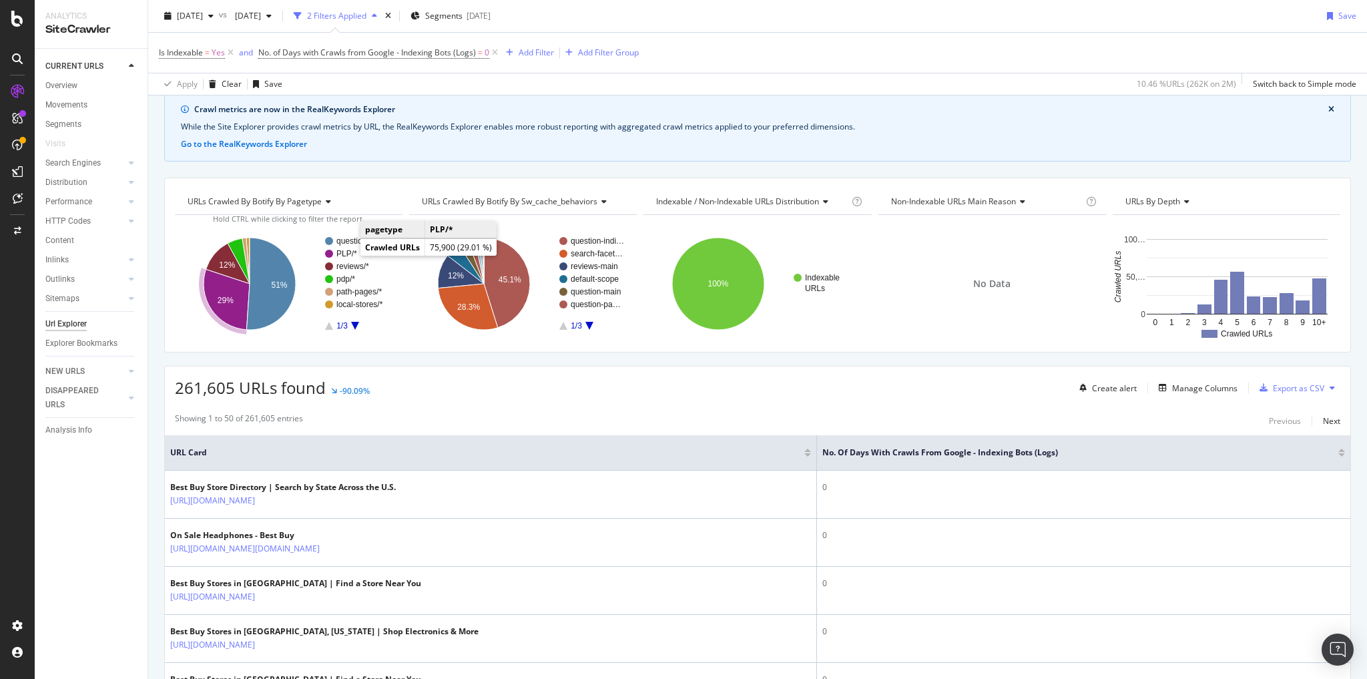
click at [345, 252] on text "PLP/*" at bounding box center [346, 253] width 21 height 9
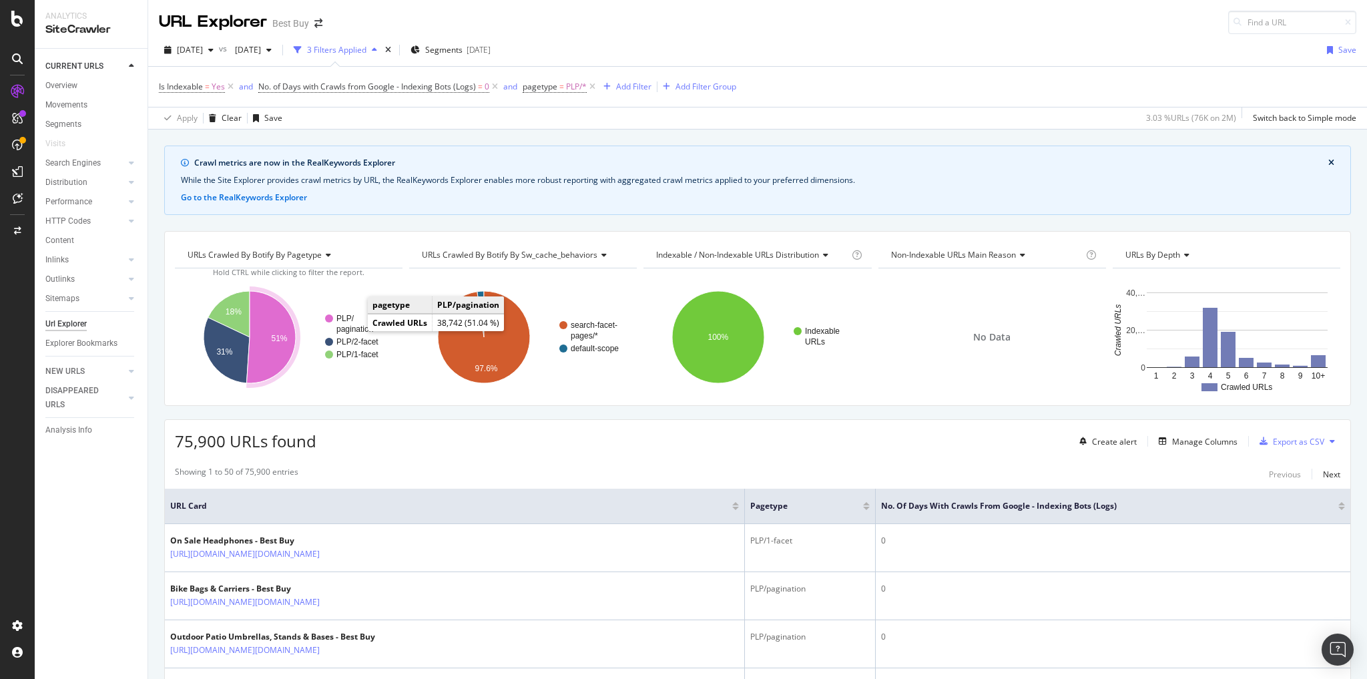
click at [354, 324] on text "pagination" at bounding box center [354, 328] width 37 height 9
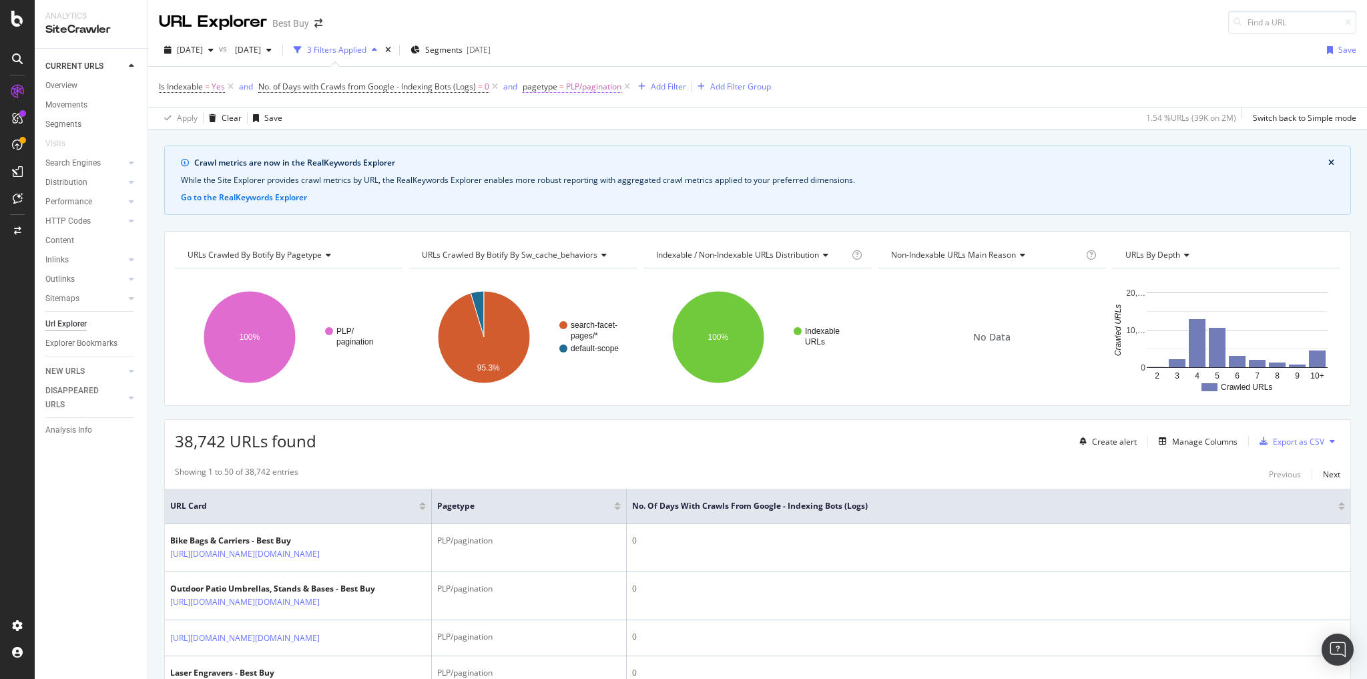
click at [593, 85] on span "PLP/pagination" at bounding box center [593, 86] width 55 height 19
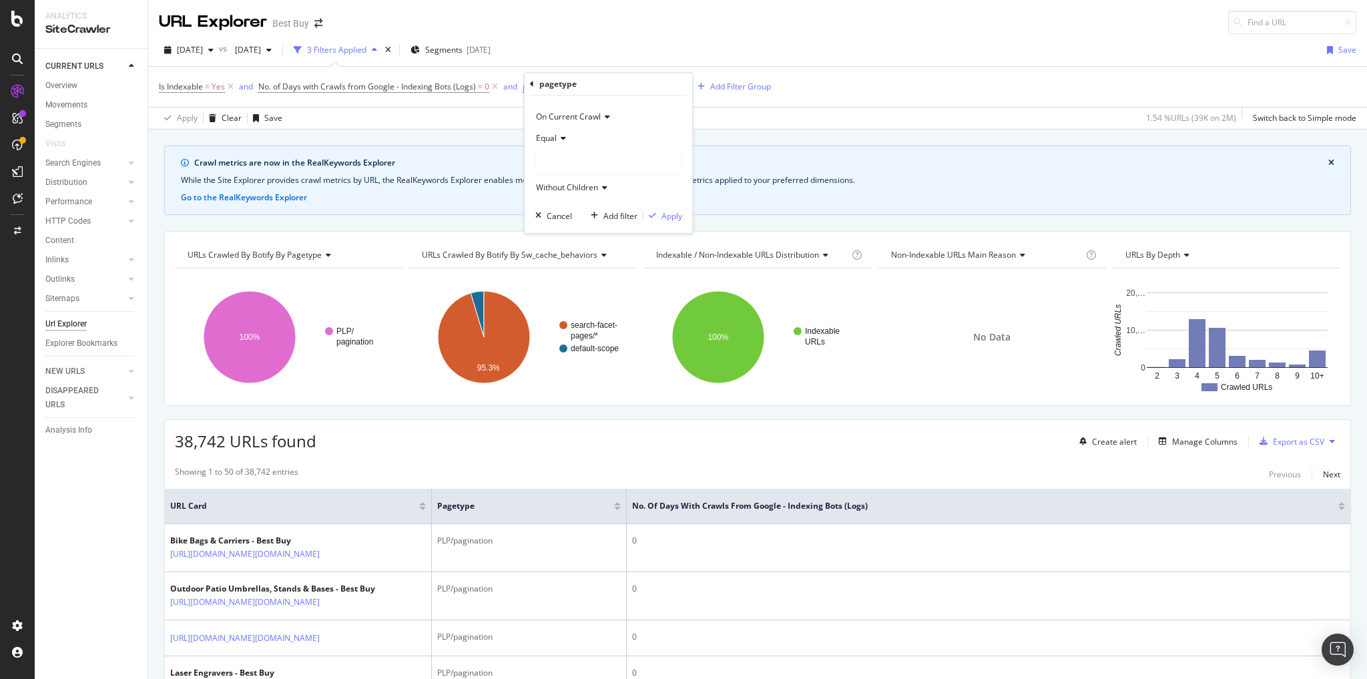
click at [558, 135] on icon at bounding box center [561, 138] width 9 height 8
drag, startPoint x: 564, startPoint y: 194, endPoint x: 564, endPoint y: 185, distance: 9.3
click at [564, 190] on div "Equal Not Equal" at bounding box center [610, 174] width 150 height 52
click at [557, 160] on span "Equal" at bounding box center [553, 165] width 23 height 11
click at [557, 160] on span "PLP/pagination" at bounding box center [564, 162] width 55 height 11
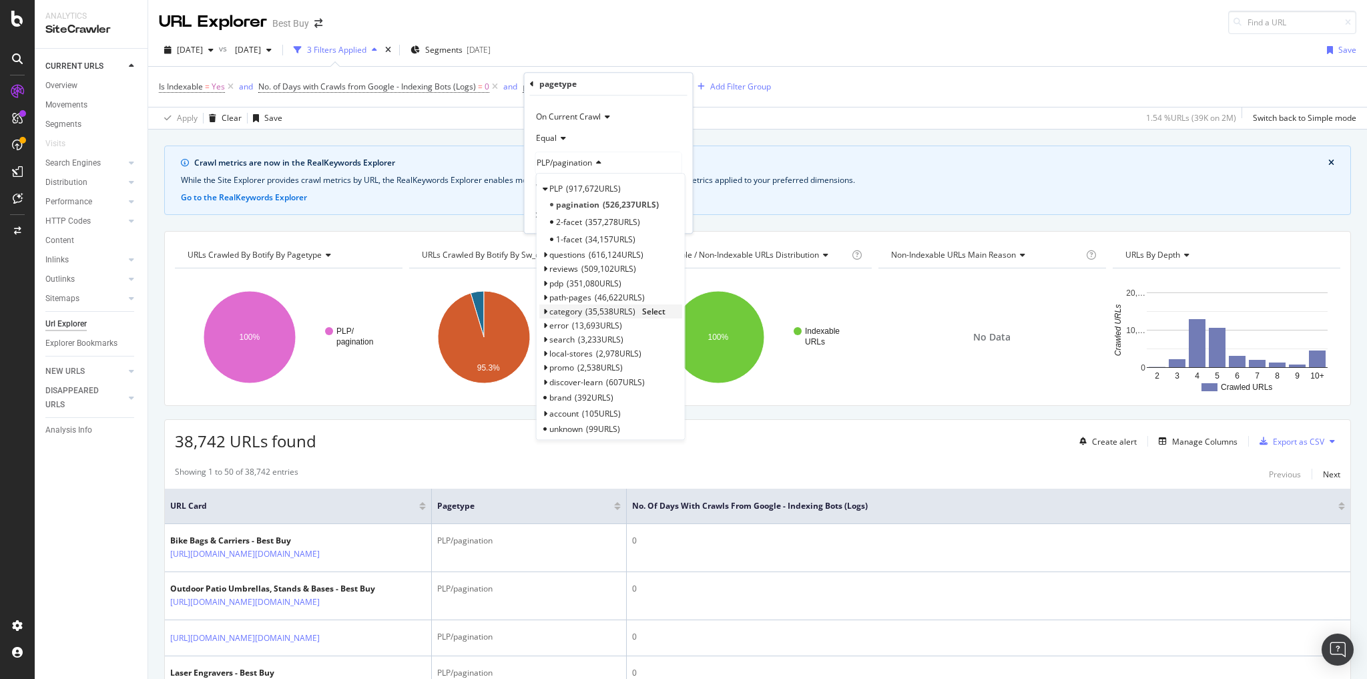
click at [595, 310] on span "35,538 URLS" at bounding box center [610, 311] width 50 height 11
click at [611, 341] on span "7,483 URLS" at bounding box center [600, 344] width 45 height 11
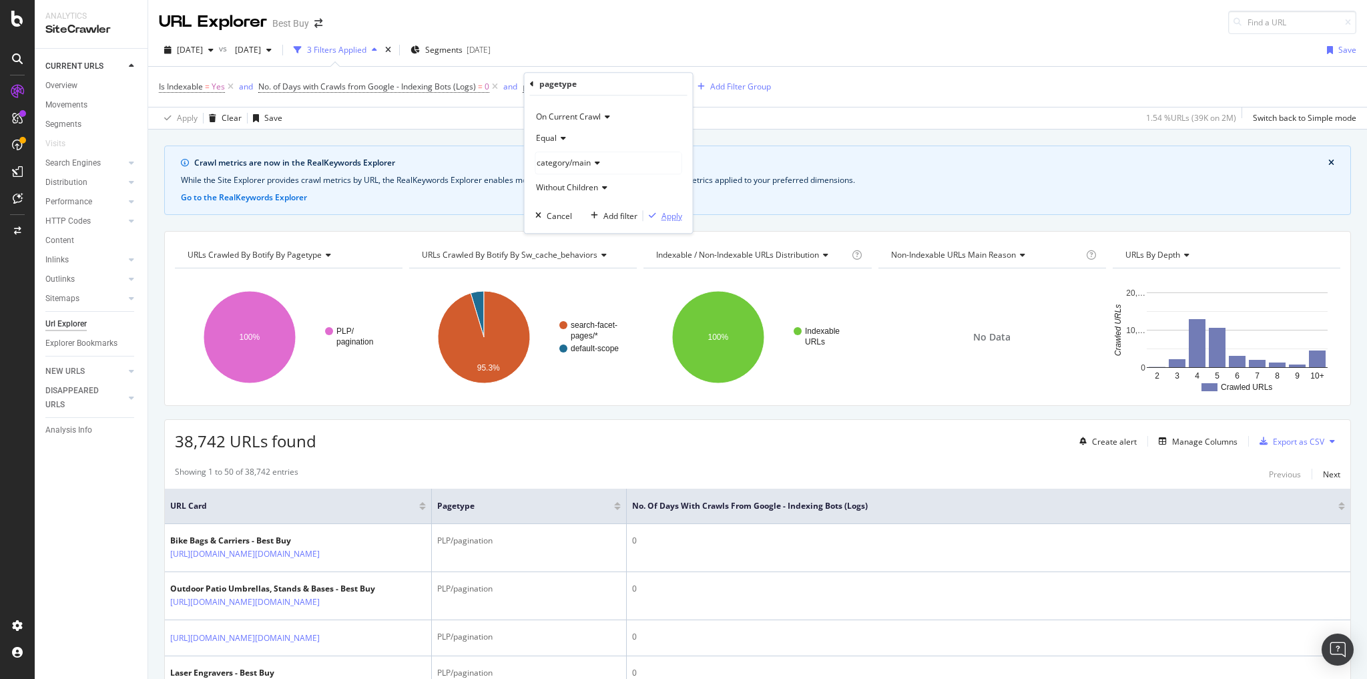
click at [674, 219] on div "Apply" at bounding box center [672, 215] width 21 height 11
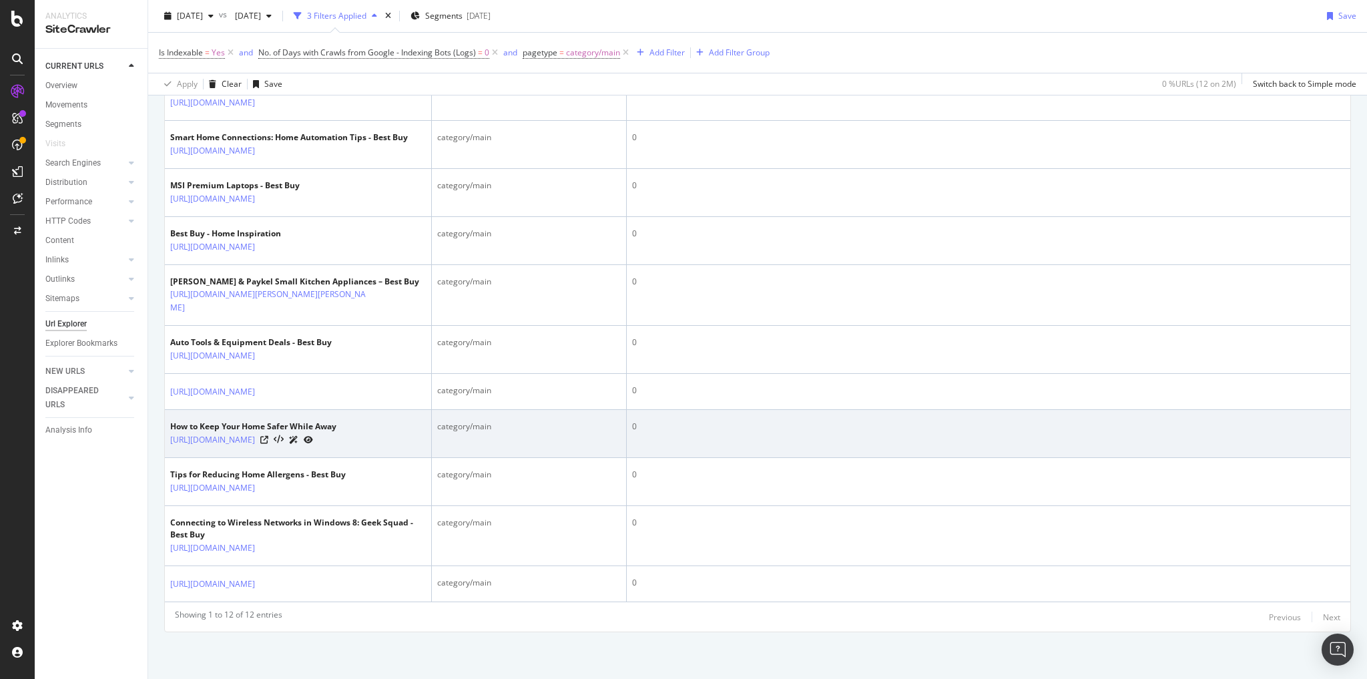
scroll to position [778, 0]
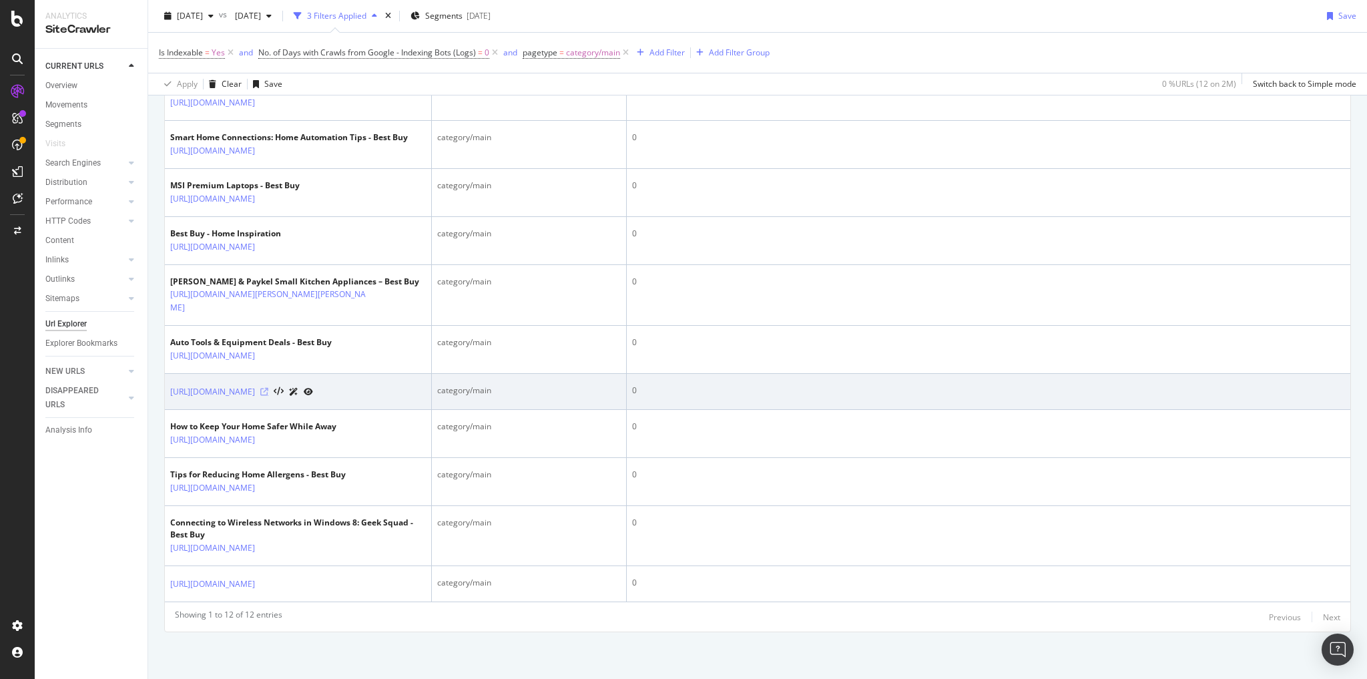
click at [268, 388] on icon at bounding box center [264, 392] width 8 height 8
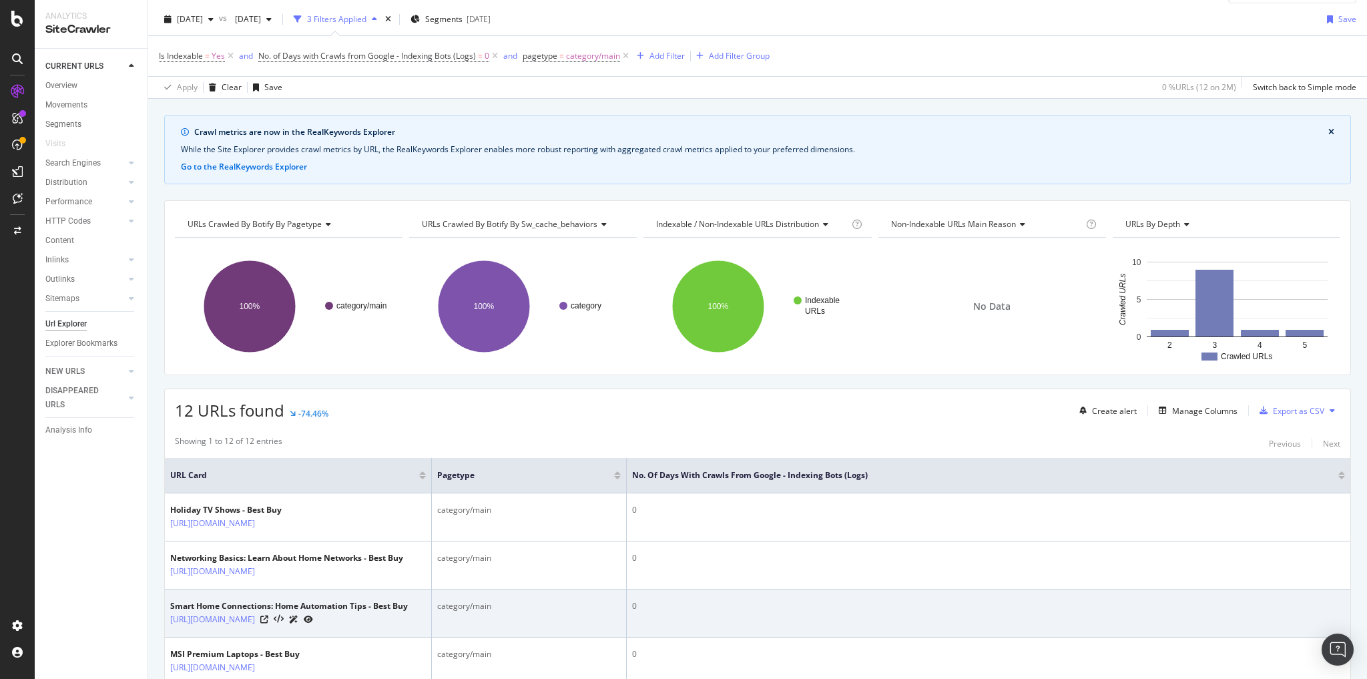
scroll to position [31, 0]
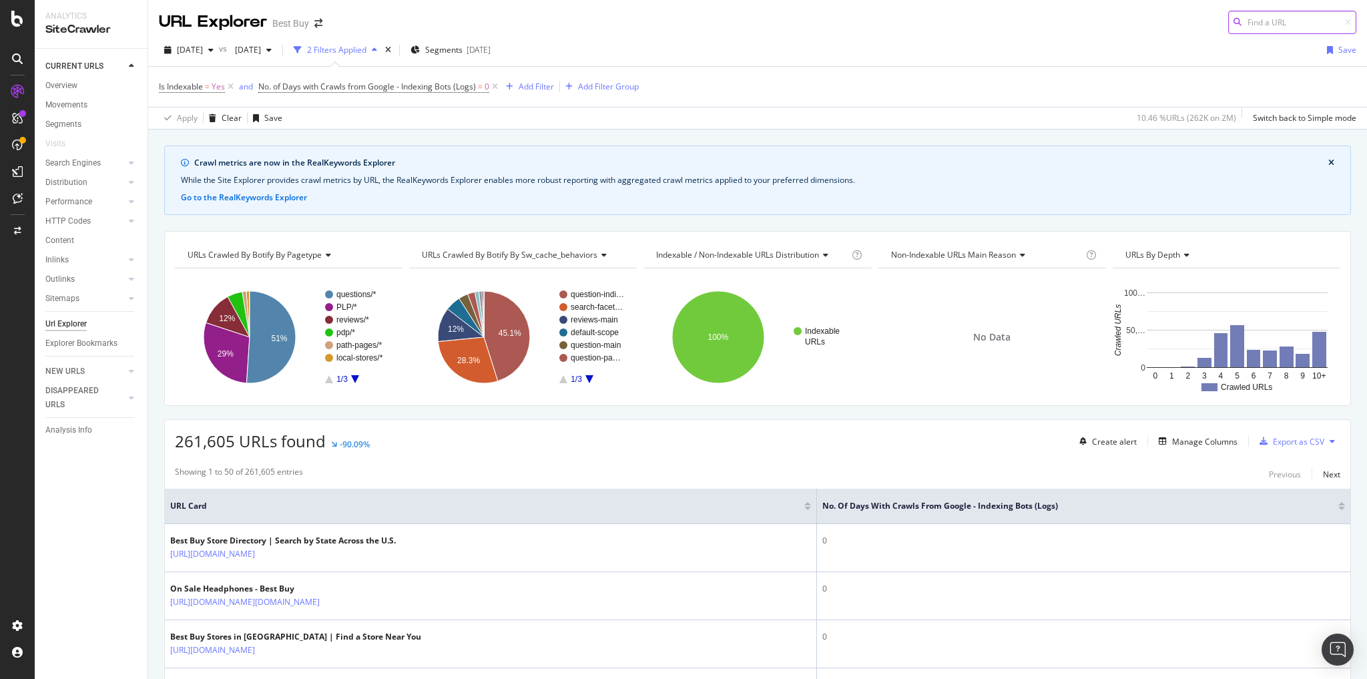
click at [1243, 25] on input at bounding box center [1292, 22] width 128 height 23
paste input "[URL][DOMAIN_NAME]"
type input "[URL][DOMAIN_NAME]"
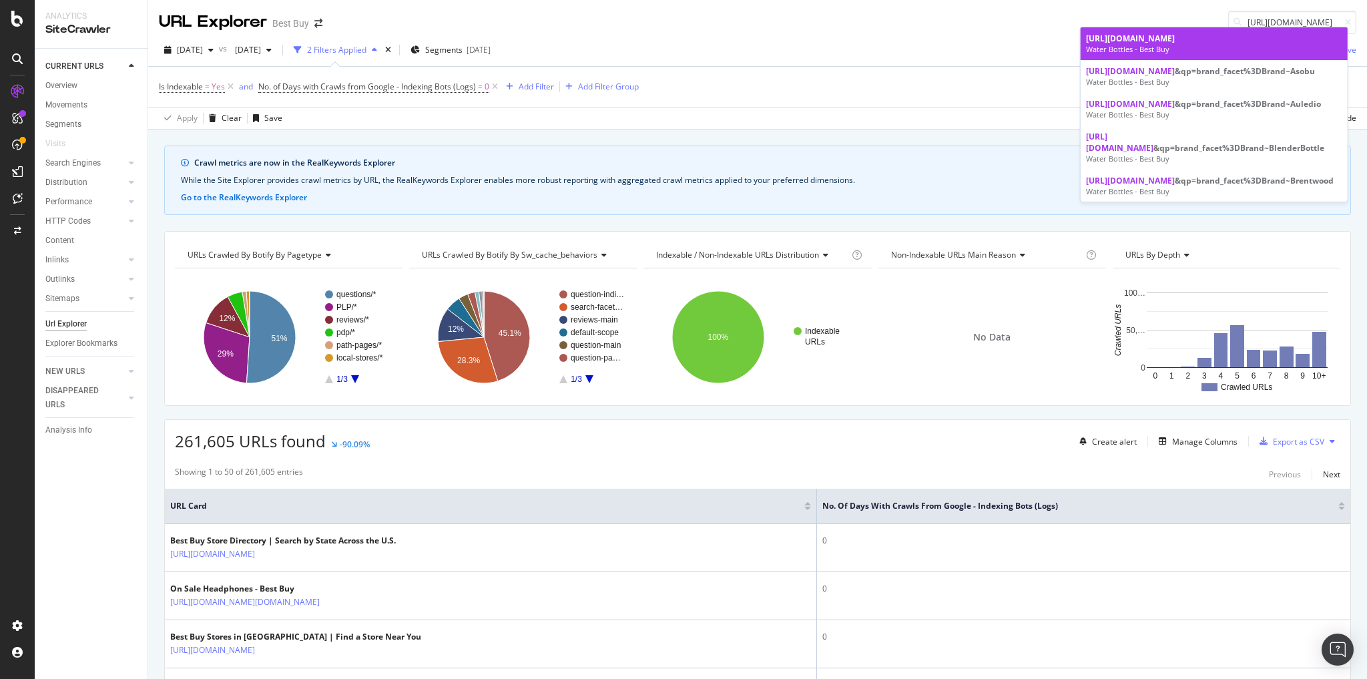
scroll to position [0, 0]
click at [1194, 44] on div "[URL][DOMAIN_NAME]" at bounding box center [1214, 38] width 256 height 11
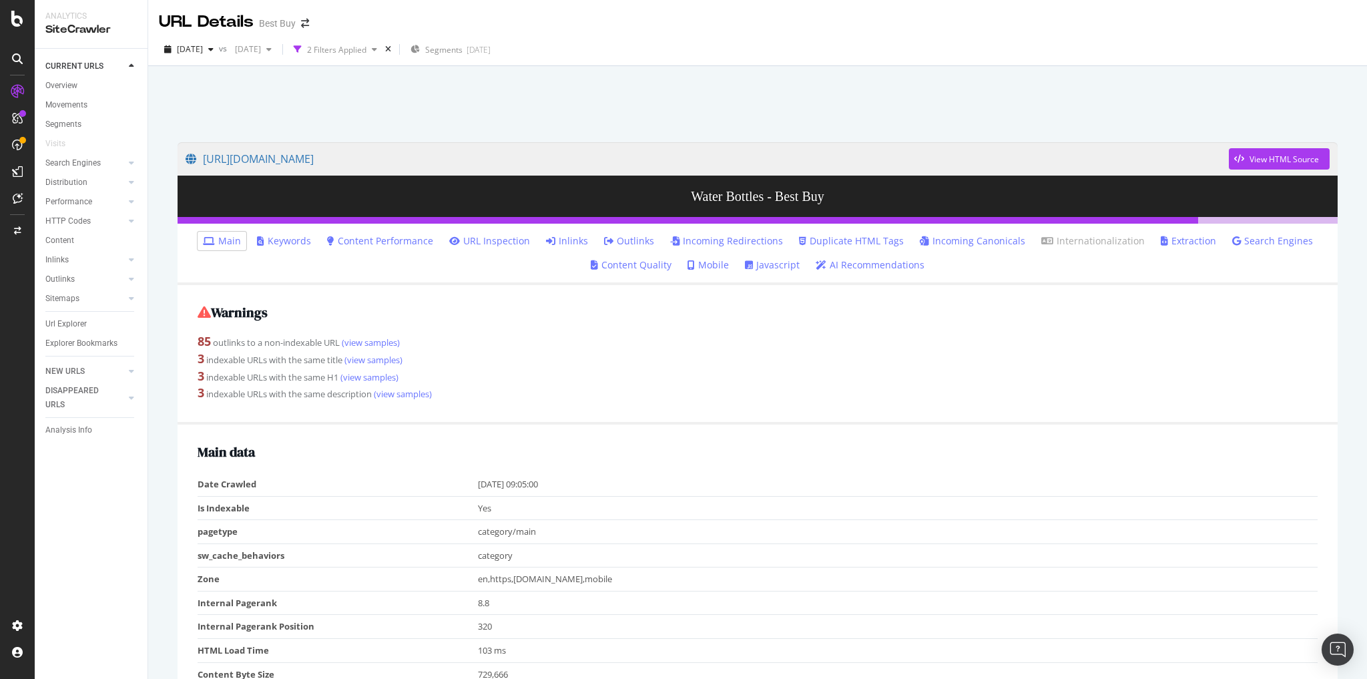
click at [579, 241] on link "Inlinks" at bounding box center [567, 240] width 42 height 13
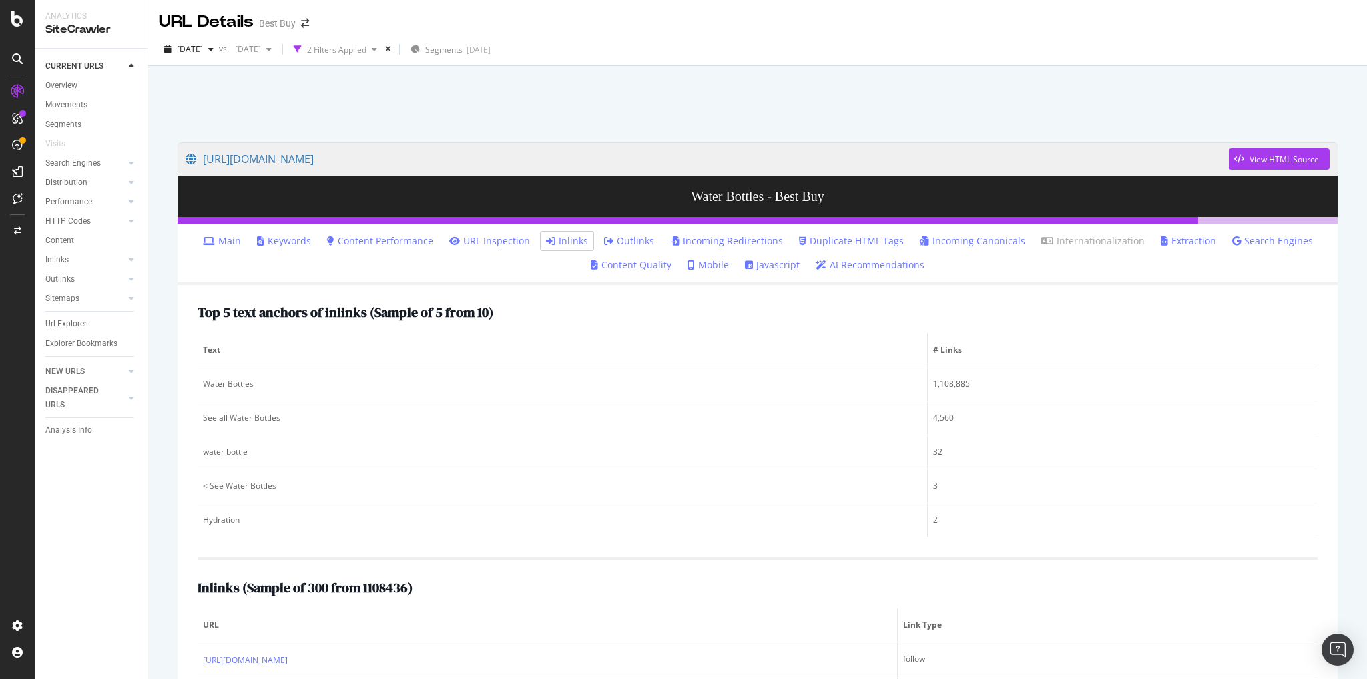
drag, startPoint x: 81, startPoint y: 327, endPoint x: 873, endPoint y: 172, distance: 807.5
click at [81, 327] on div "Url Explorer" at bounding box center [65, 324] width 41 height 14
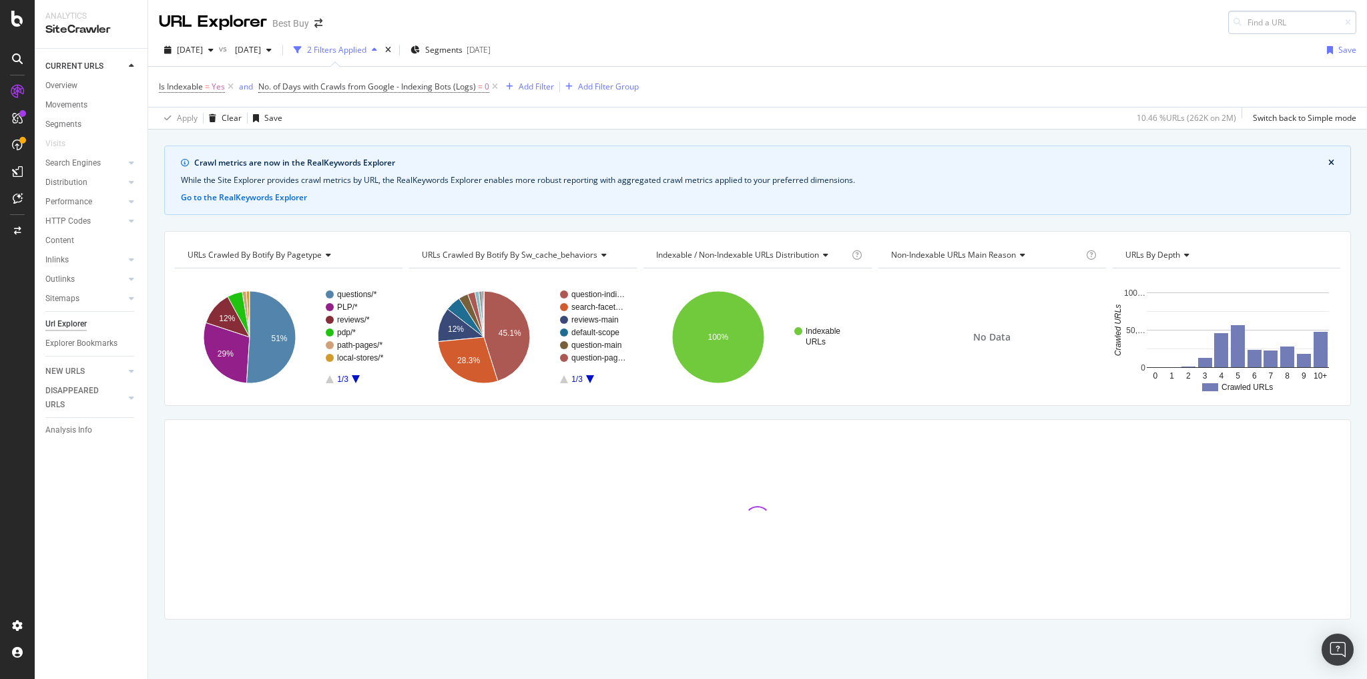
click at [1304, 27] on input at bounding box center [1292, 22] width 128 height 23
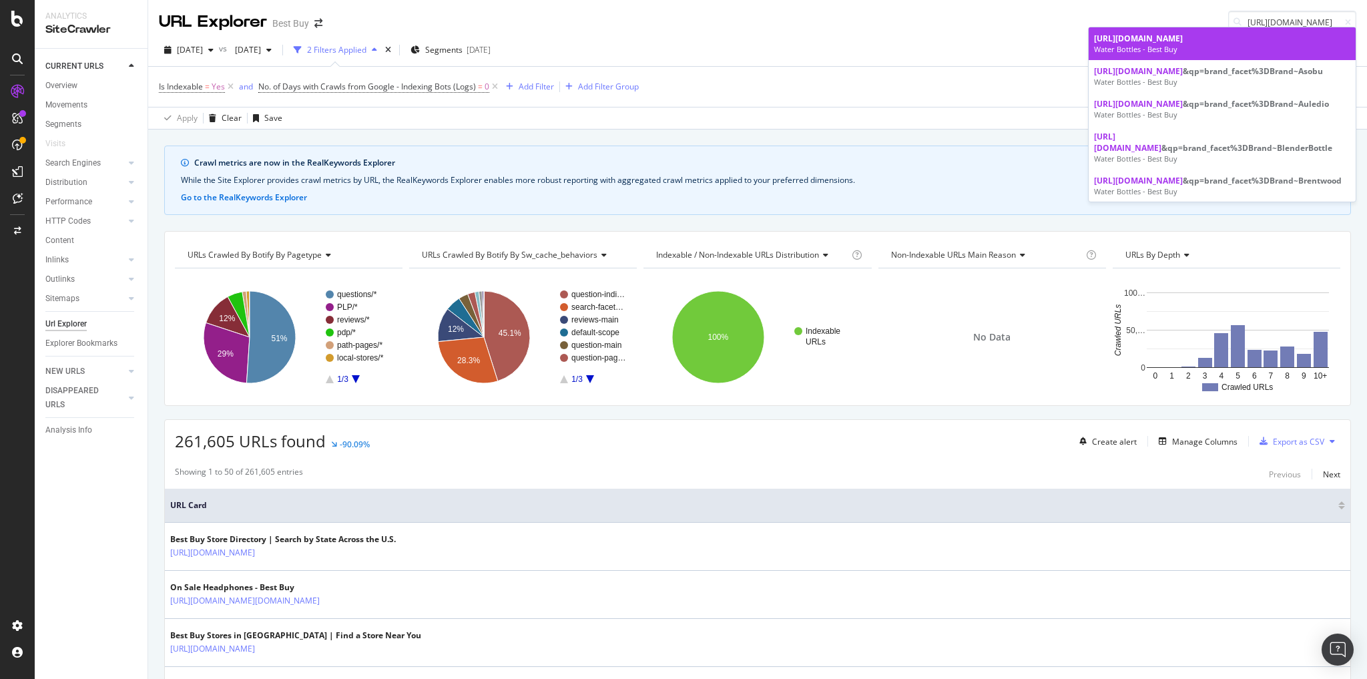
type input "[URL][DOMAIN_NAME]"
click at [1208, 44] on div "[URL][DOMAIN_NAME]" at bounding box center [1222, 38] width 256 height 11
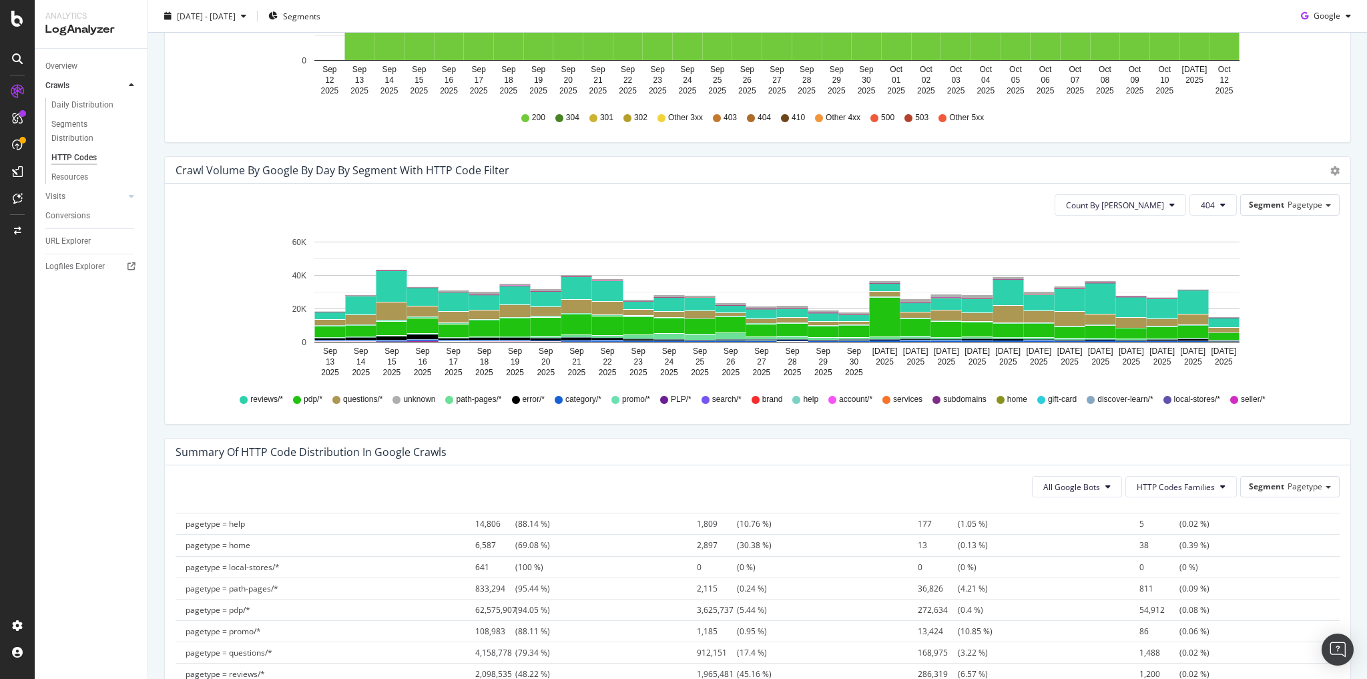
scroll to position [160, 0]
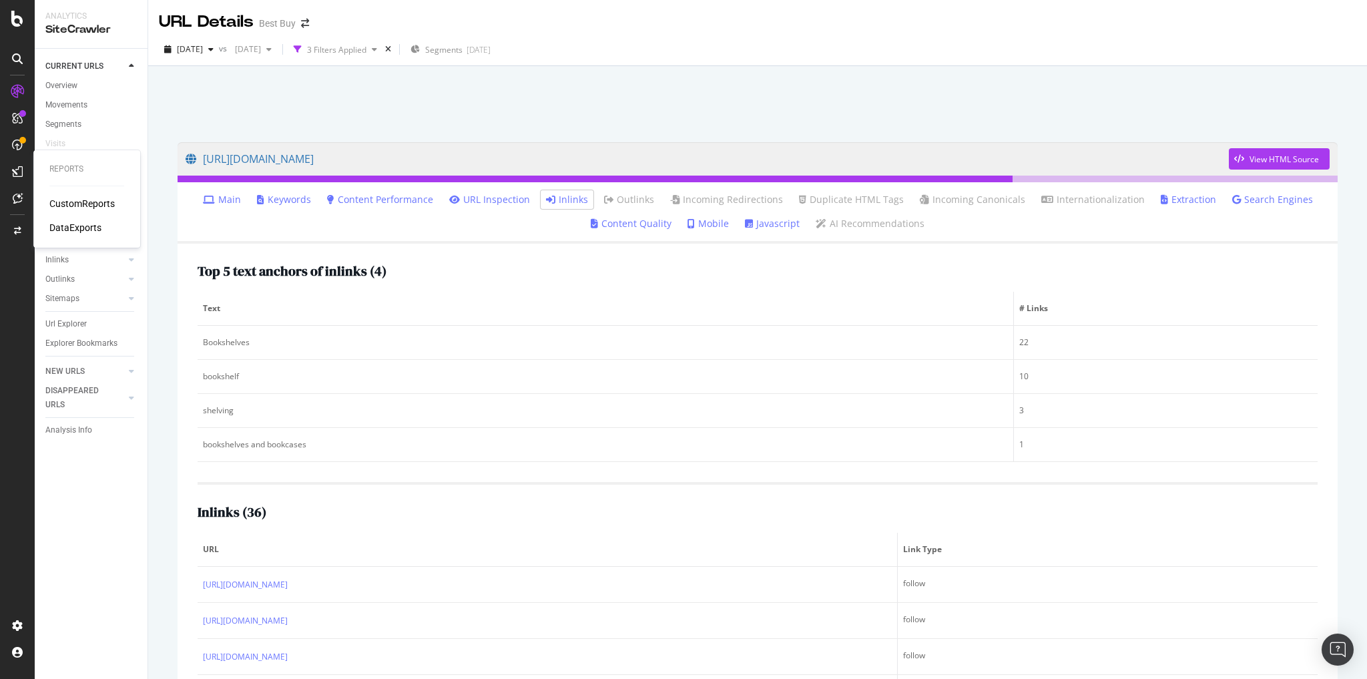
scroll to position [59, 0]
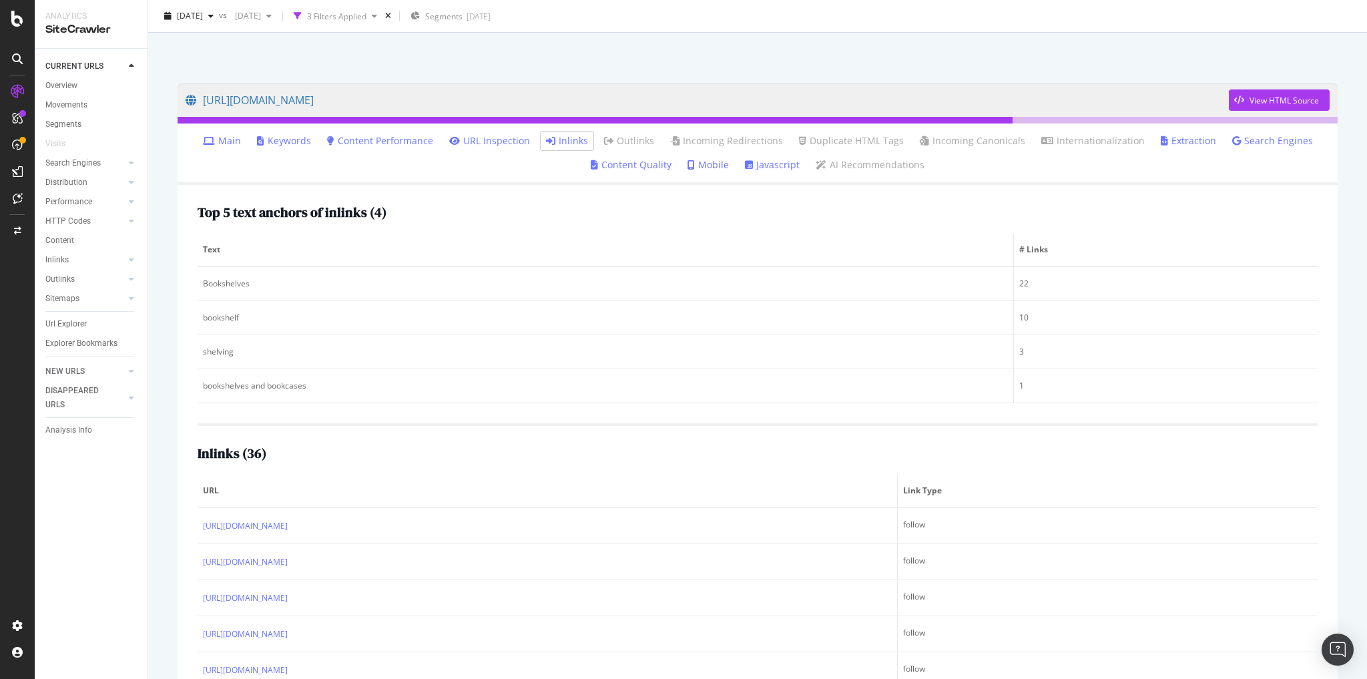
drag, startPoint x: 74, startPoint y: 320, endPoint x: 79, endPoint y: 313, distance: 8.7
click at [74, 320] on div "Url Explorer" at bounding box center [65, 324] width 41 height 14
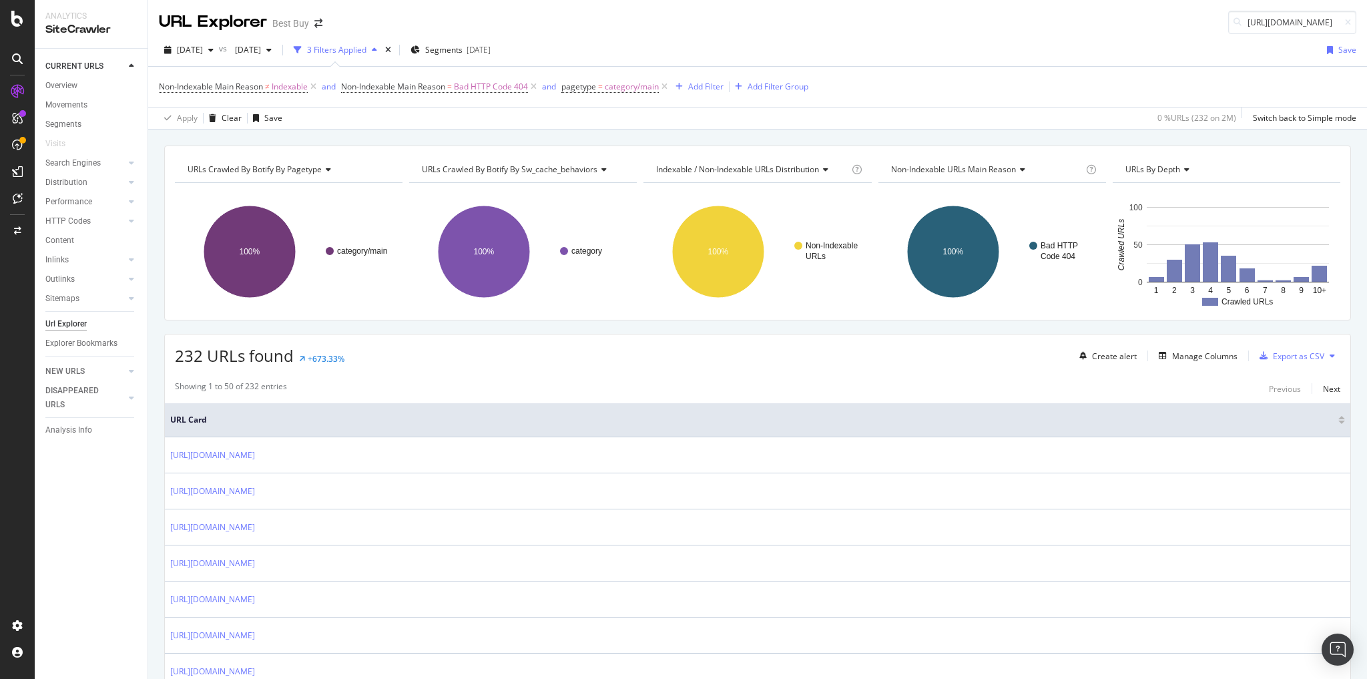
scroll to position [0, 385]
type input "https://www.bestbuy.com/site/gaming-headsets/pc-gaming-wired-headsets/pcmcat164…"
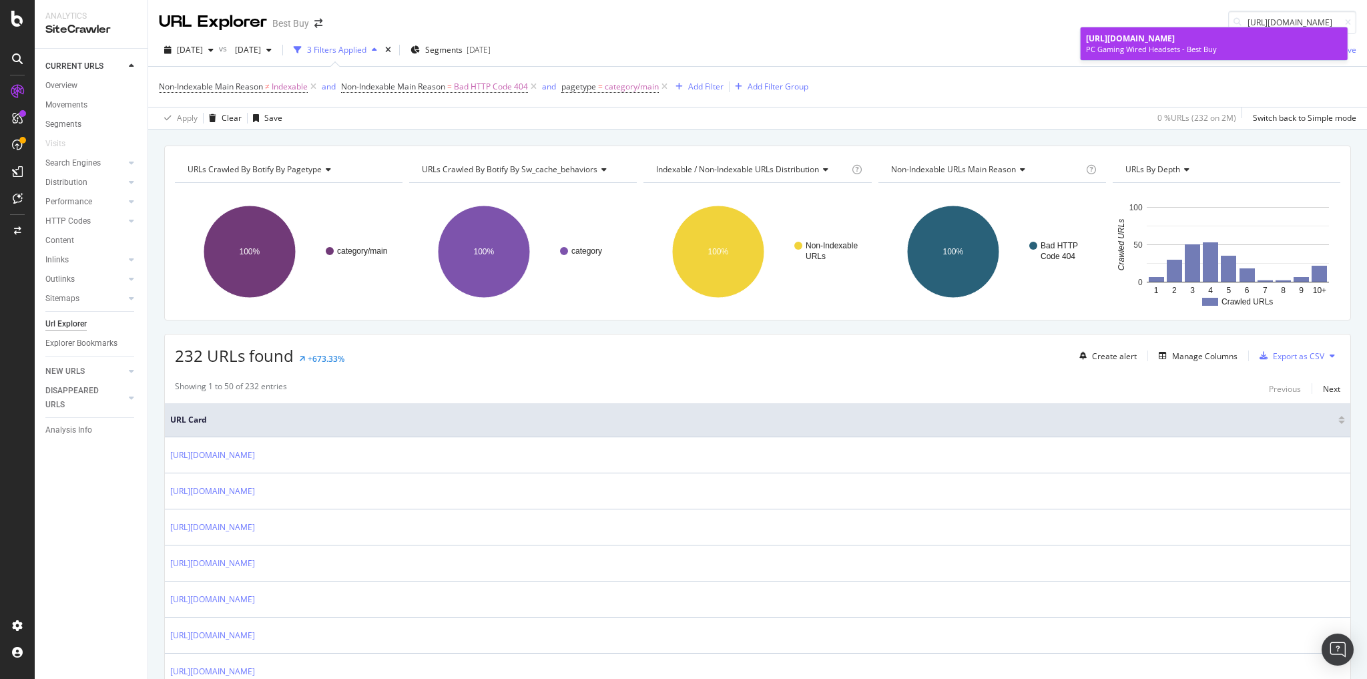
click at [1173, 55] on div "PC Gaming Wired Headsets - Best Buy" at bounding box center [1214, 49] width 256 height 11
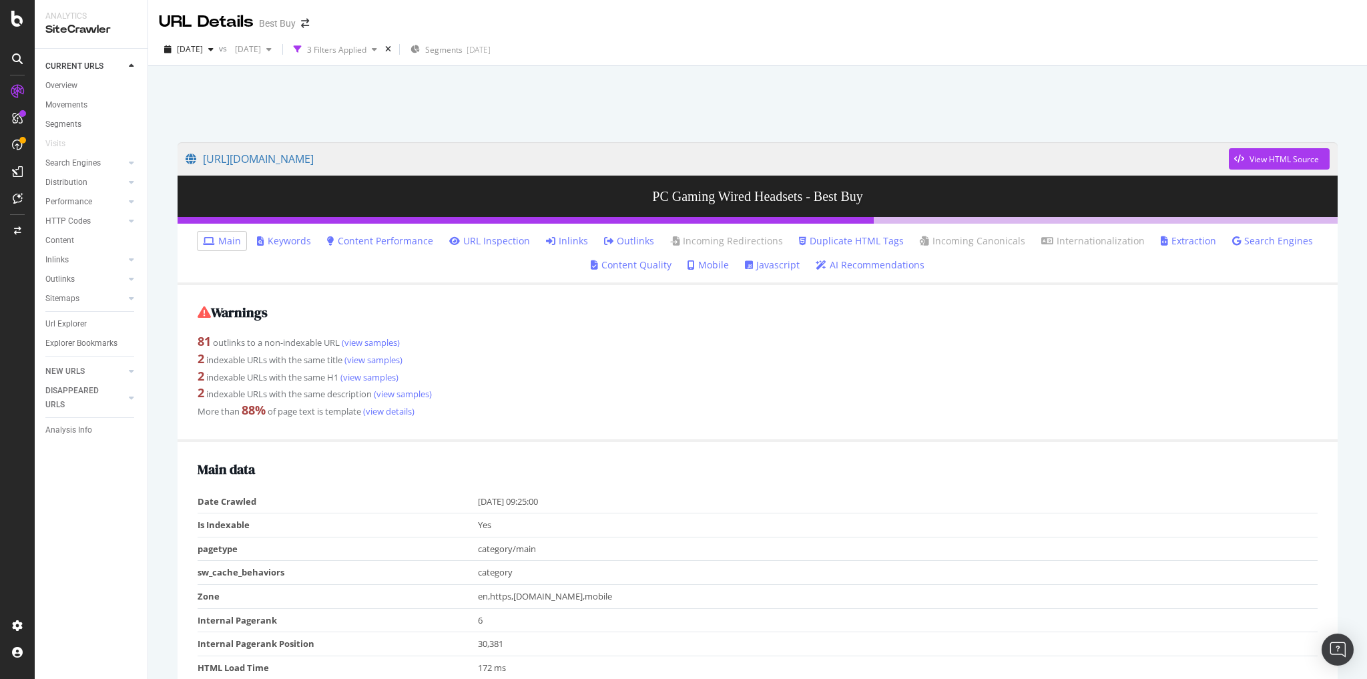
click at [569, 239] on link "Inlinks" at bounding box center [567, 240] width 42 height 13
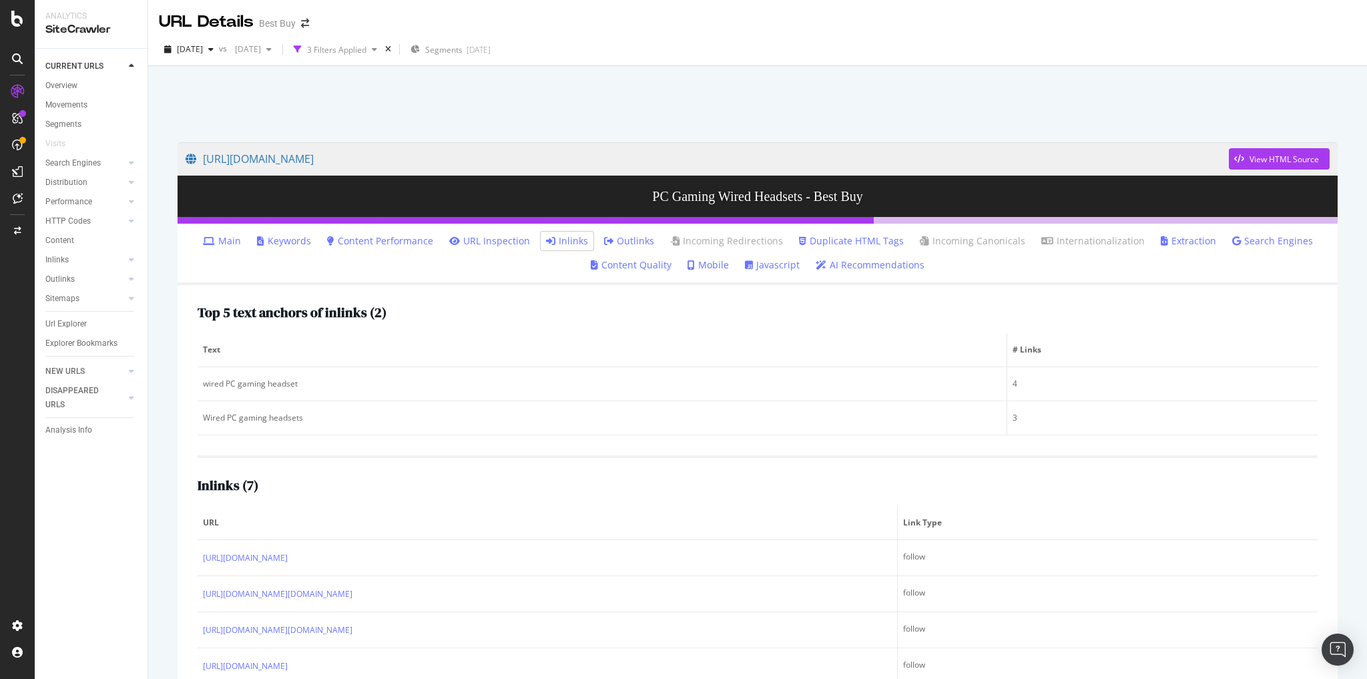
click at [1255, 244] on link "Search Engines" at bounding box center [1272, 240] width 81 height 13
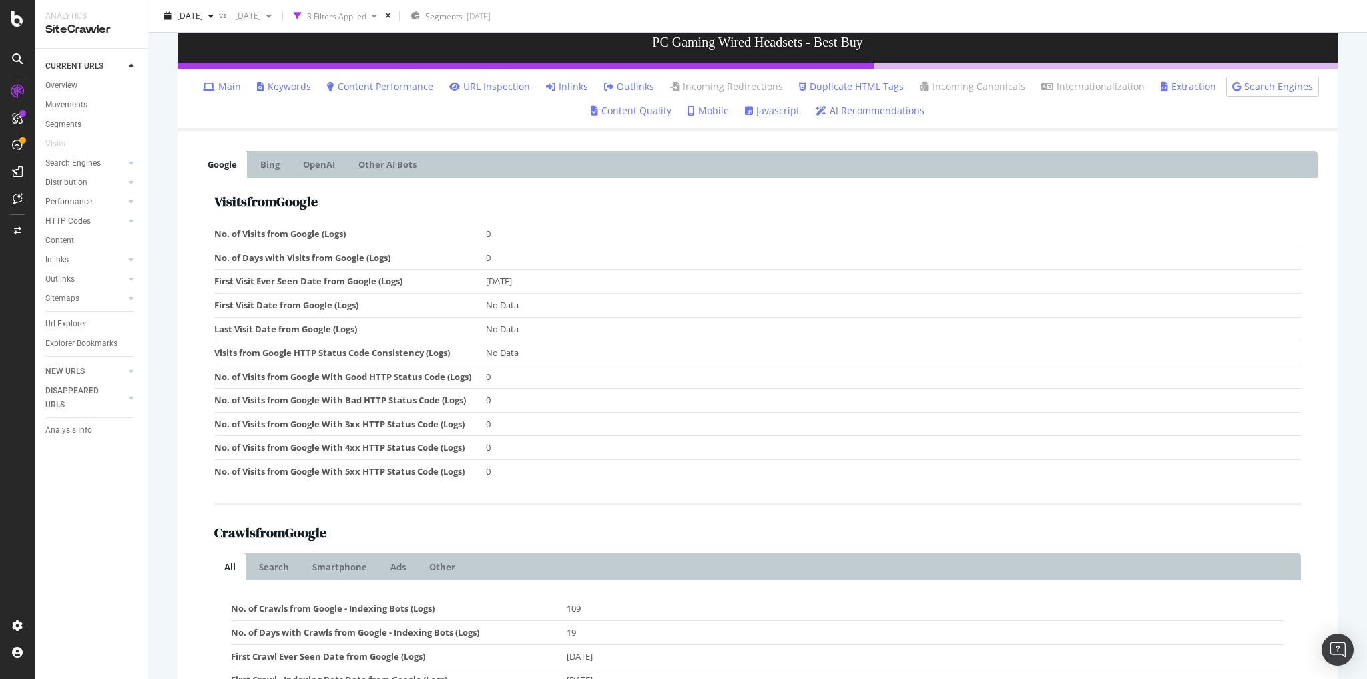
scroll to position [152, 0]
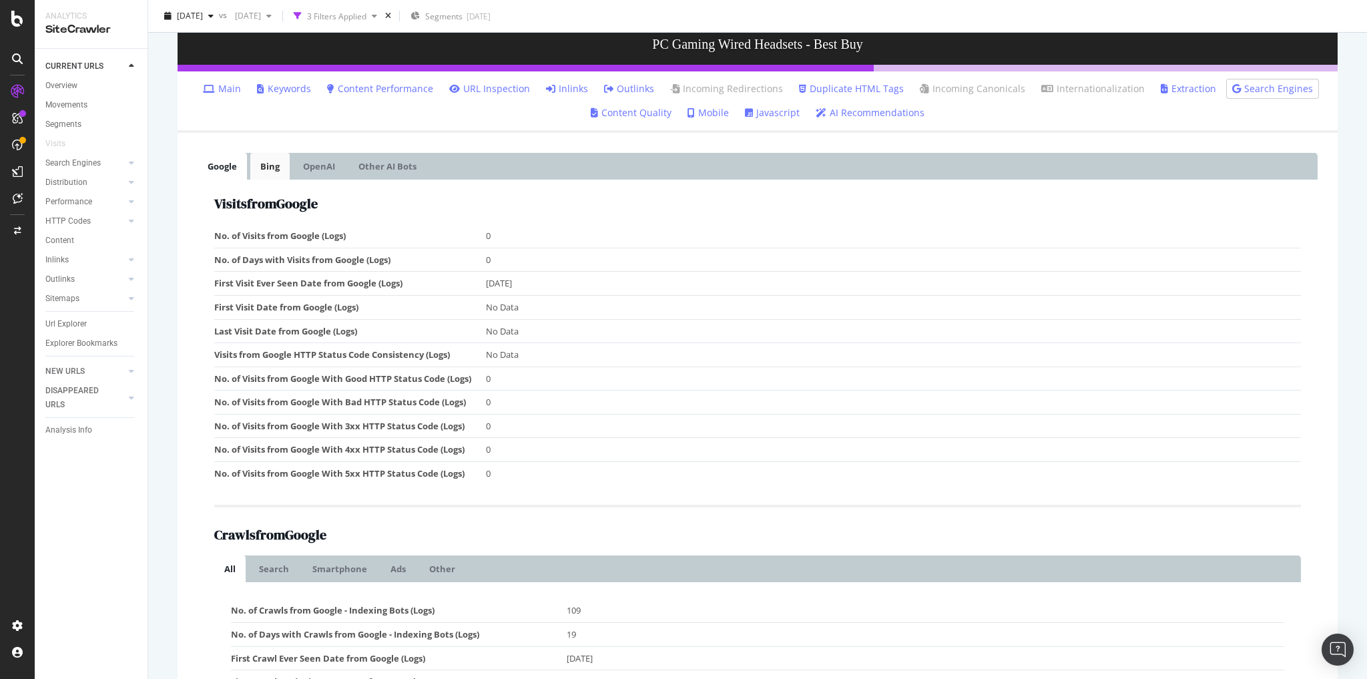
click at [277, 168] on link "Bing" at bounding box center [269, 166] width 39 height 27
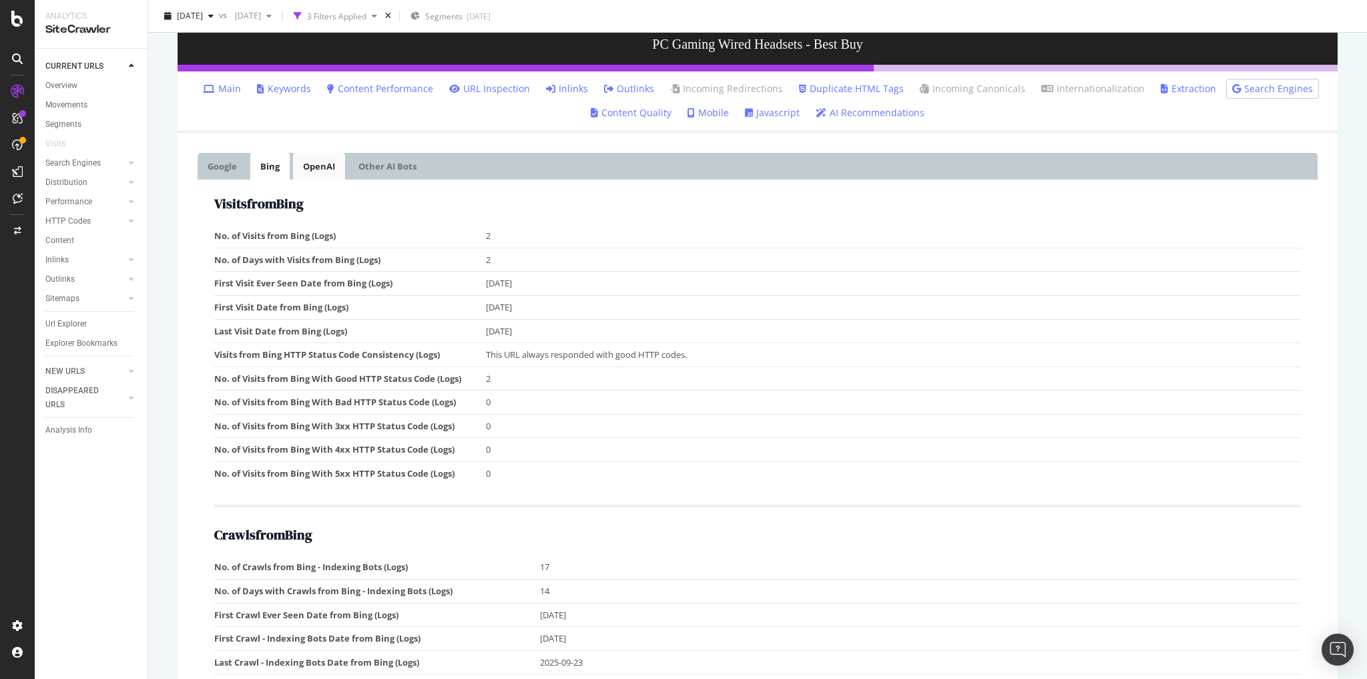
click at [321, 166] on link "OpenAI" at bounding box center [319, 166] width 52 height 27
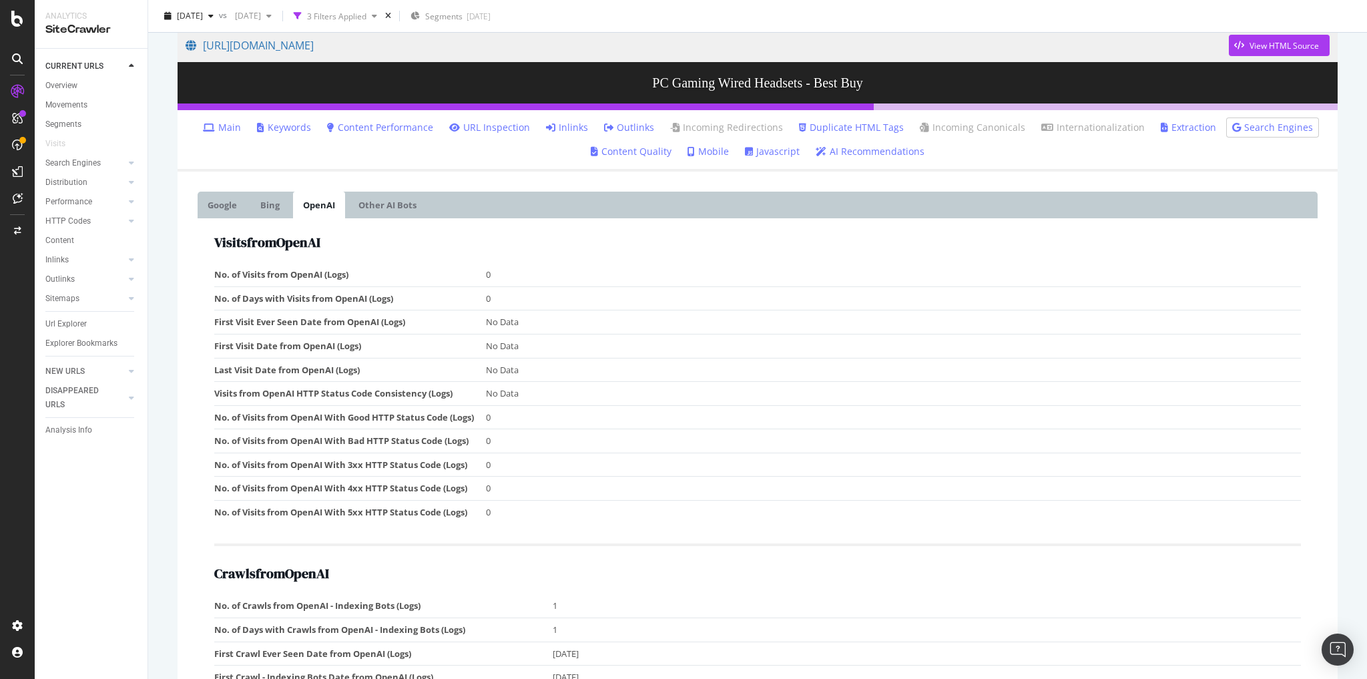
scroll to position [0, 0]
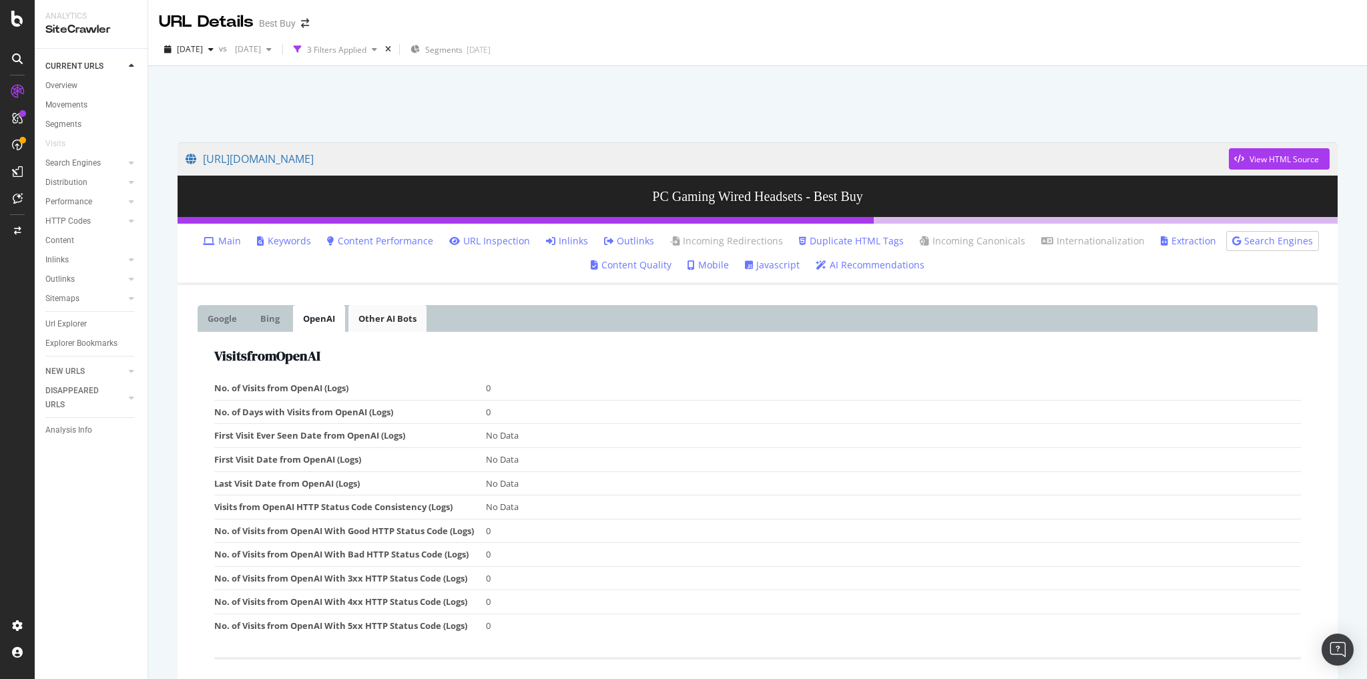
click at [386, 320] on link "Other AI Bots" at bounding box center [387, 318] width 78 height 27
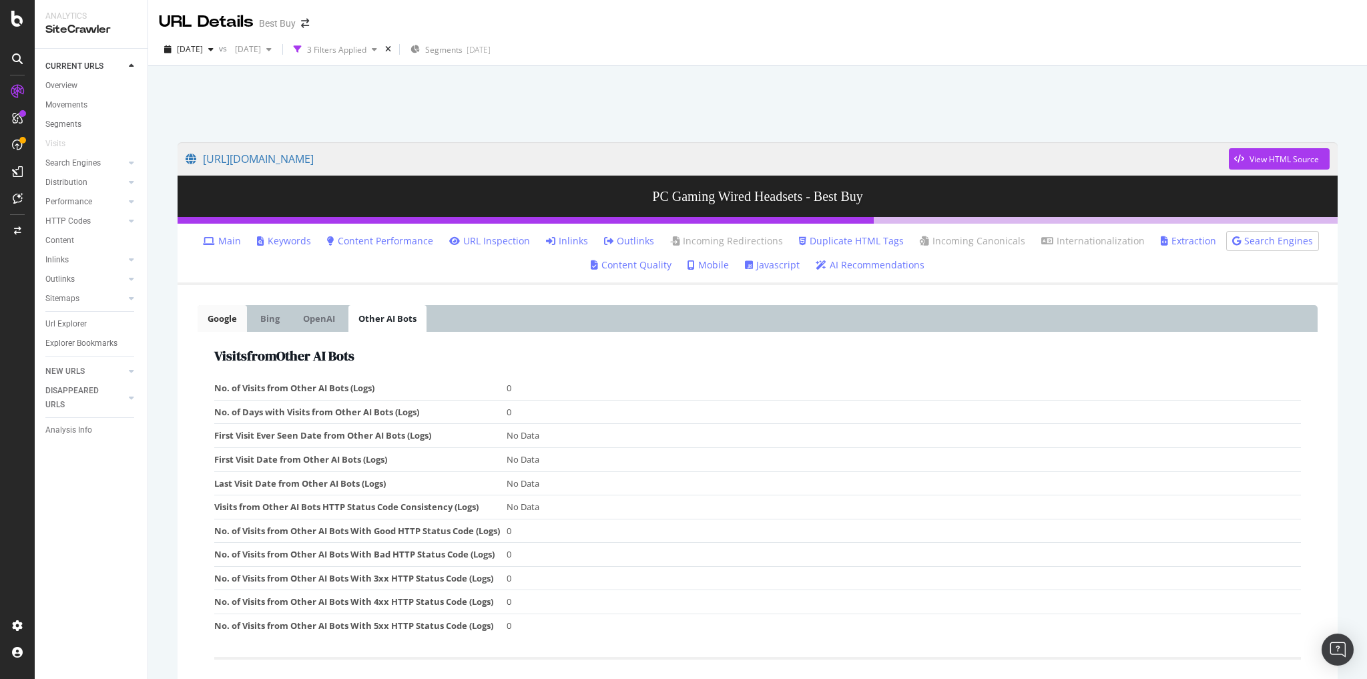
click at [212, 318] on link "Google" at bounding box center [222, 318] width 49 height 27
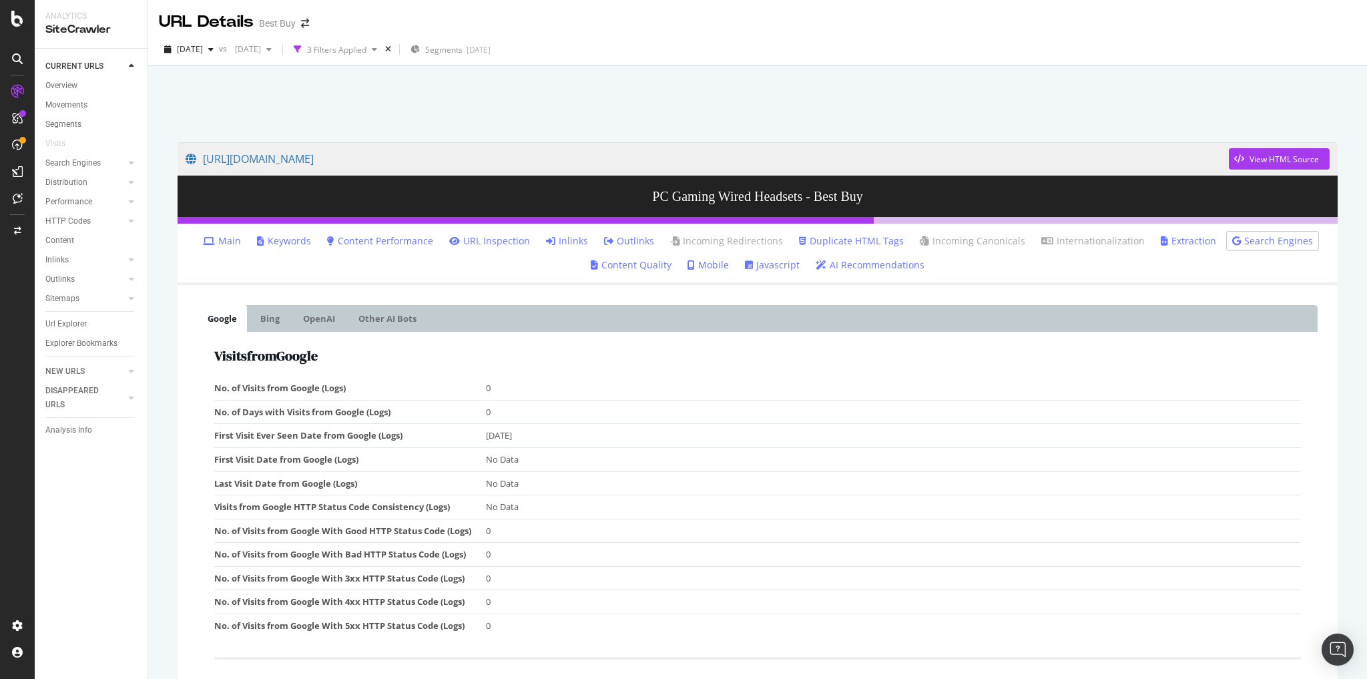
click at [216, 314] on link "Google" at bounding box center [222, 318] width 49 height 27
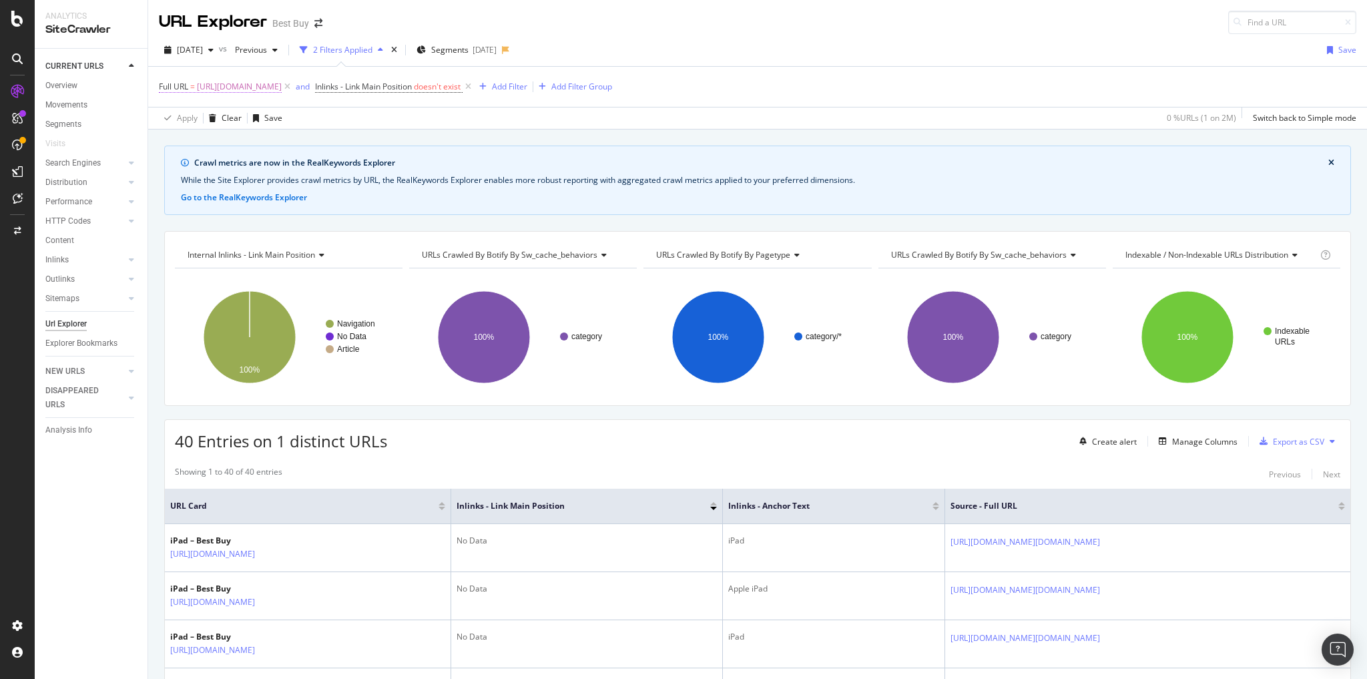
click at [282, 88] on span "[URL][DOMAIN_NAME]" at bounding box center [239, 86] width 85 height 19
click at [231, 144] on input "[URL][DOMAIN_NAME]" at bounding box center [234, 140] width 126 height 21
click at [232, 144] on input "[URL][DOMAIN_NAME]" at bounding box center [234, 140] width 126 height 21
click at [197, 140] on input "text" at bounding box center [244, 140] width 146 height 21
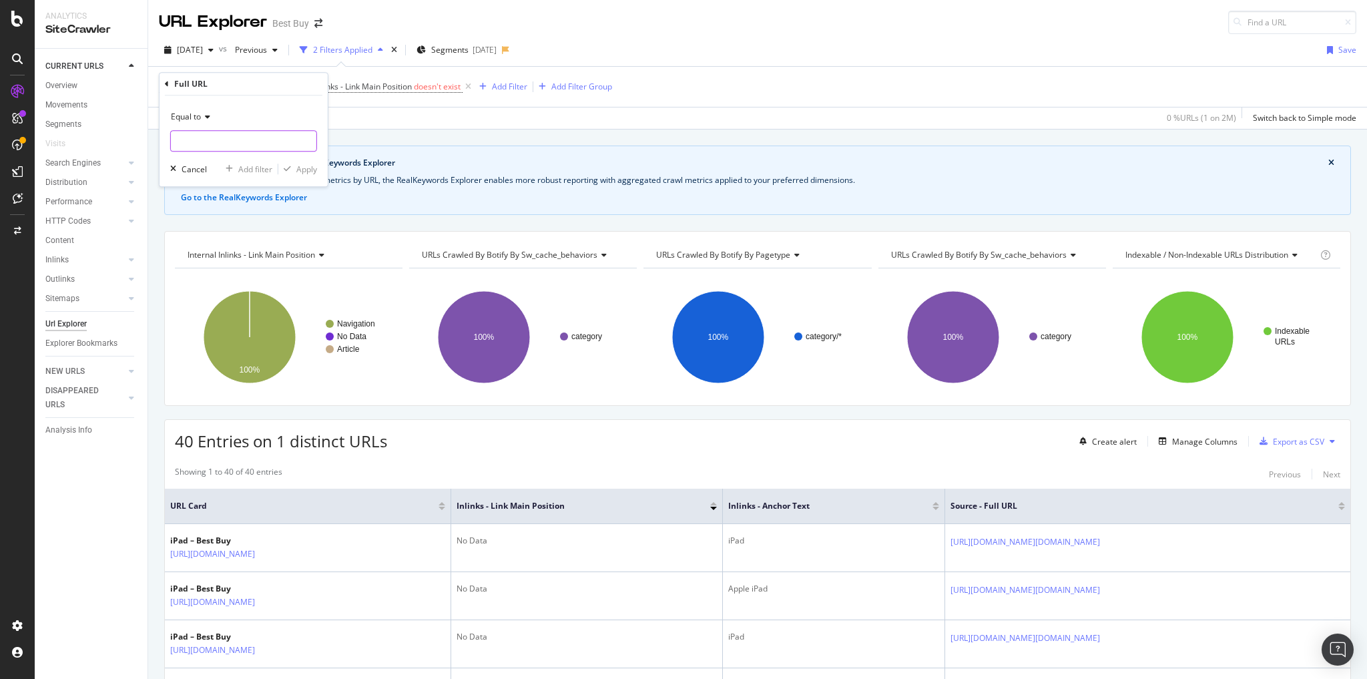
paste input "[URL][DOMAIN_NAME]"
type input "[URL][DOMAIN_NAME]"
click at [302, 168] on div "Apply" at bounding box center [306, 169] width 21 height 11
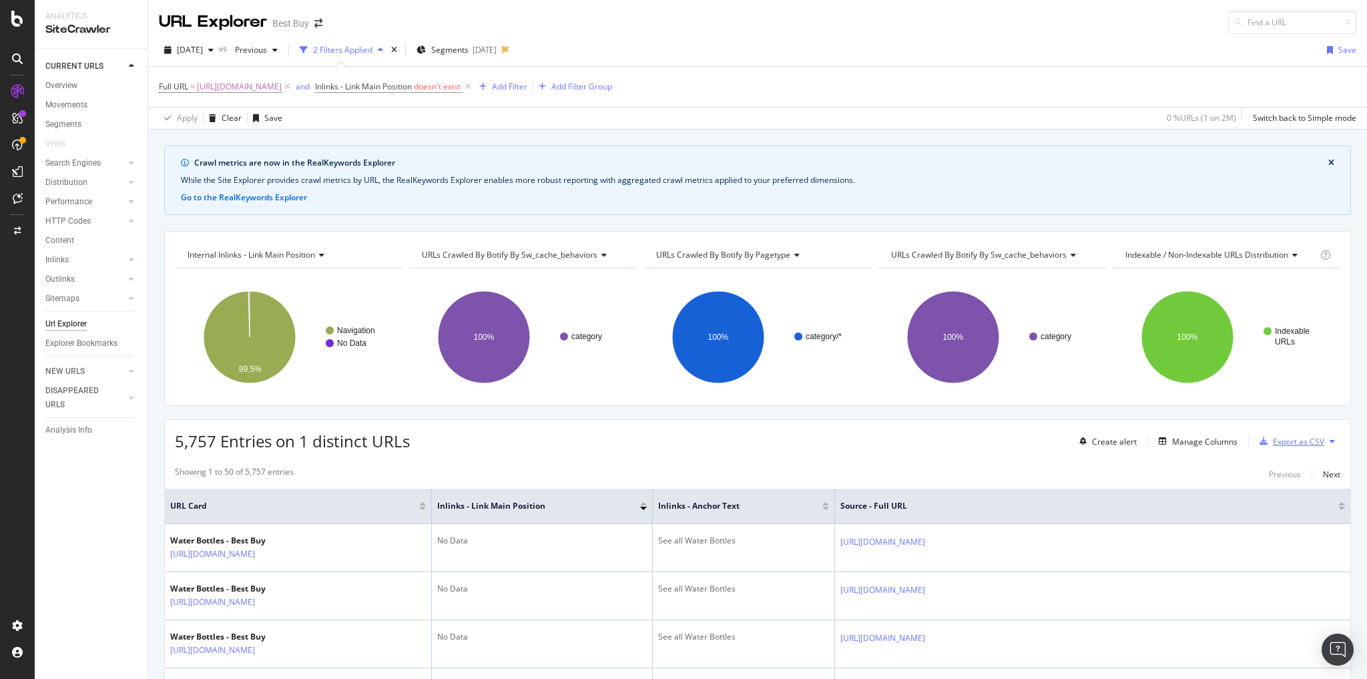
click at [1301, 437] on div "Export as CSV" at bounding box center [1298, 441] width 51 height 11
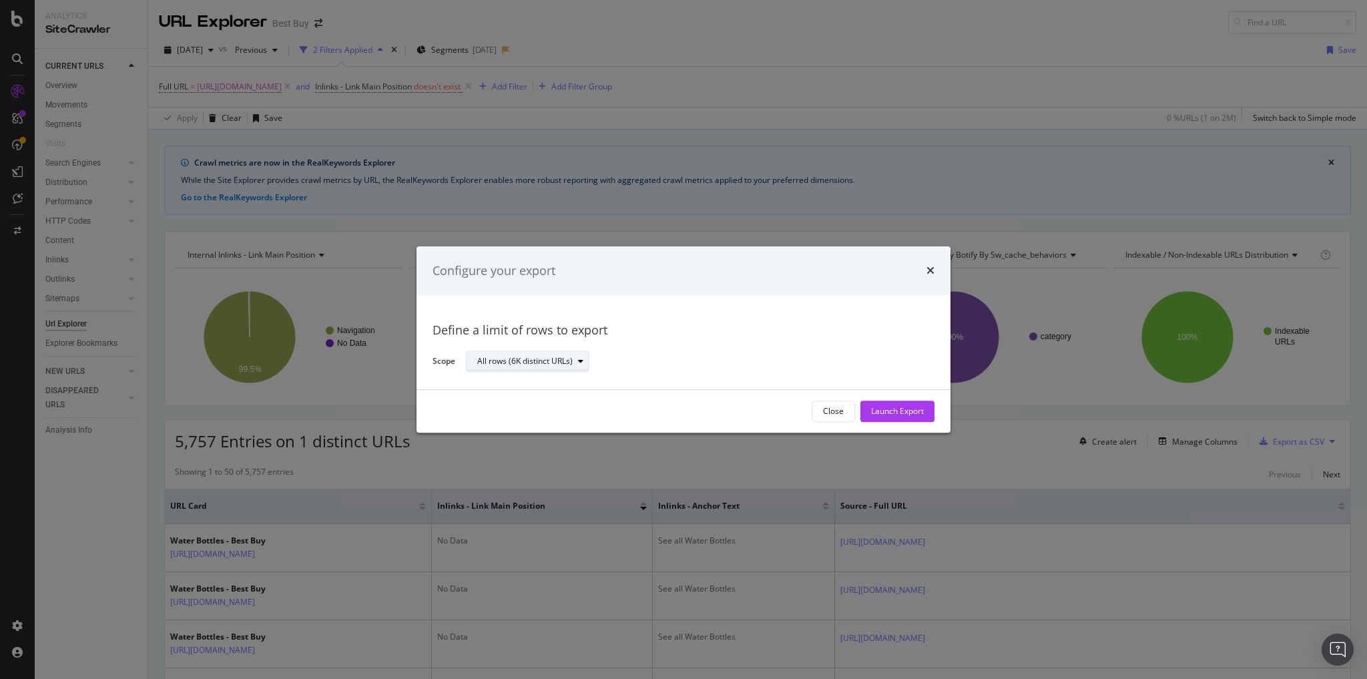
click at [575, 358] on div "modal" at bounding box center [581, 362] width 16 height 8
click at [578, 358] on div "modal" at bounding box center [581, 362] width 16 height 8
click at [896, 415] on div "Launch Export" at bounding box center [897, 411] width 53 height 11
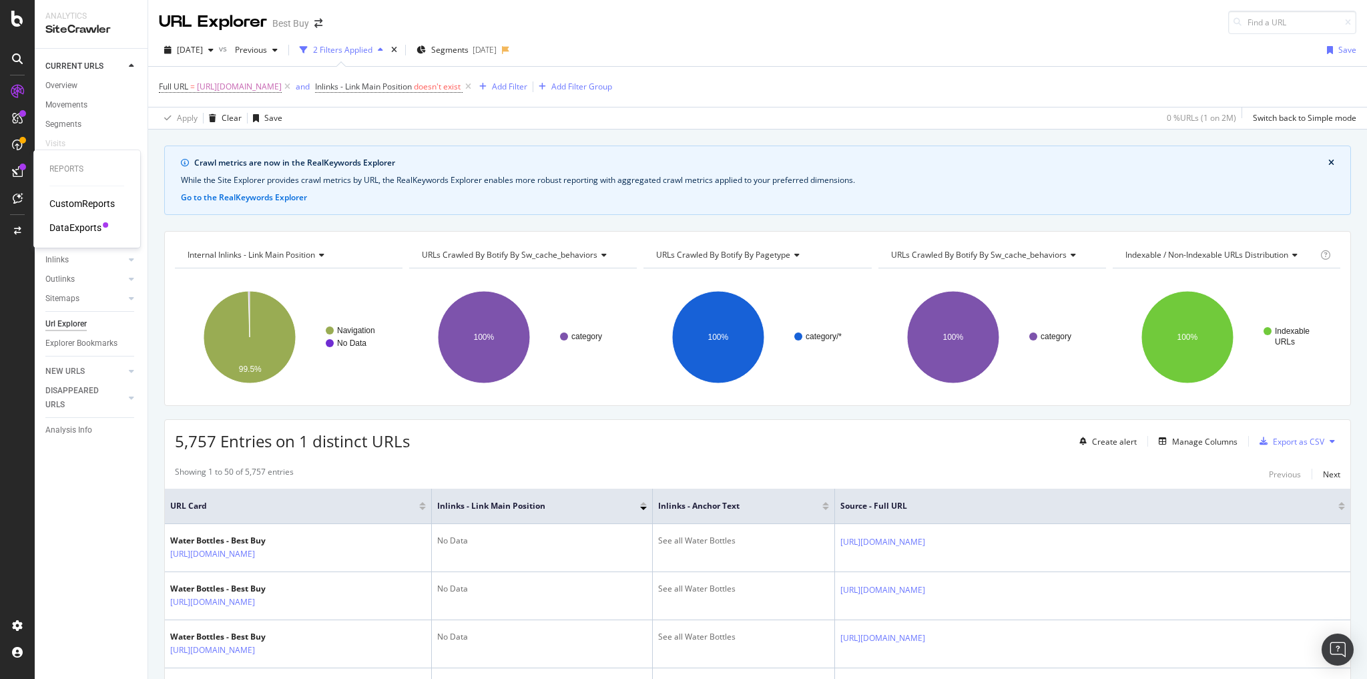
click at [78, 227] on div "DataExports" at bounding box center [75, 227] width 52 height 13
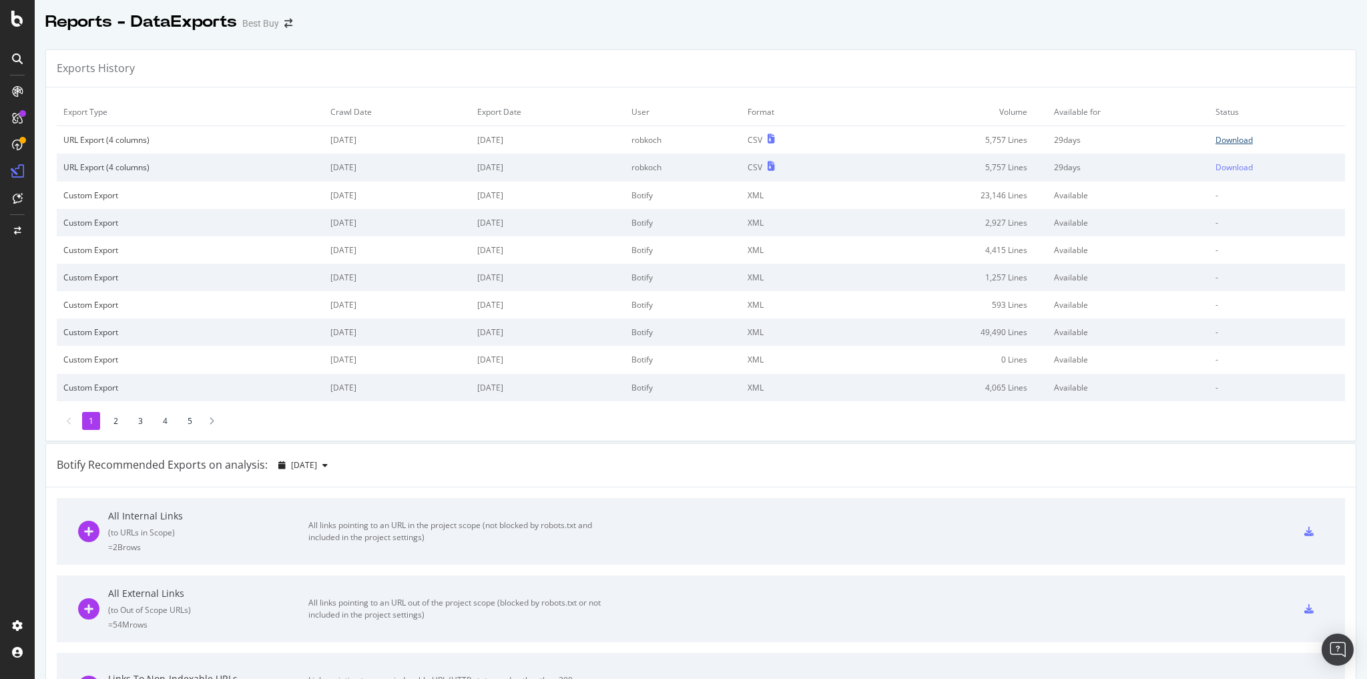
click at [1231, 138] on div "Download" at bounding box center [1234, 139] width 37 height 11
click at [1221, 166] on div "Download" at bounding box center [1234, 167] width 37 height 11
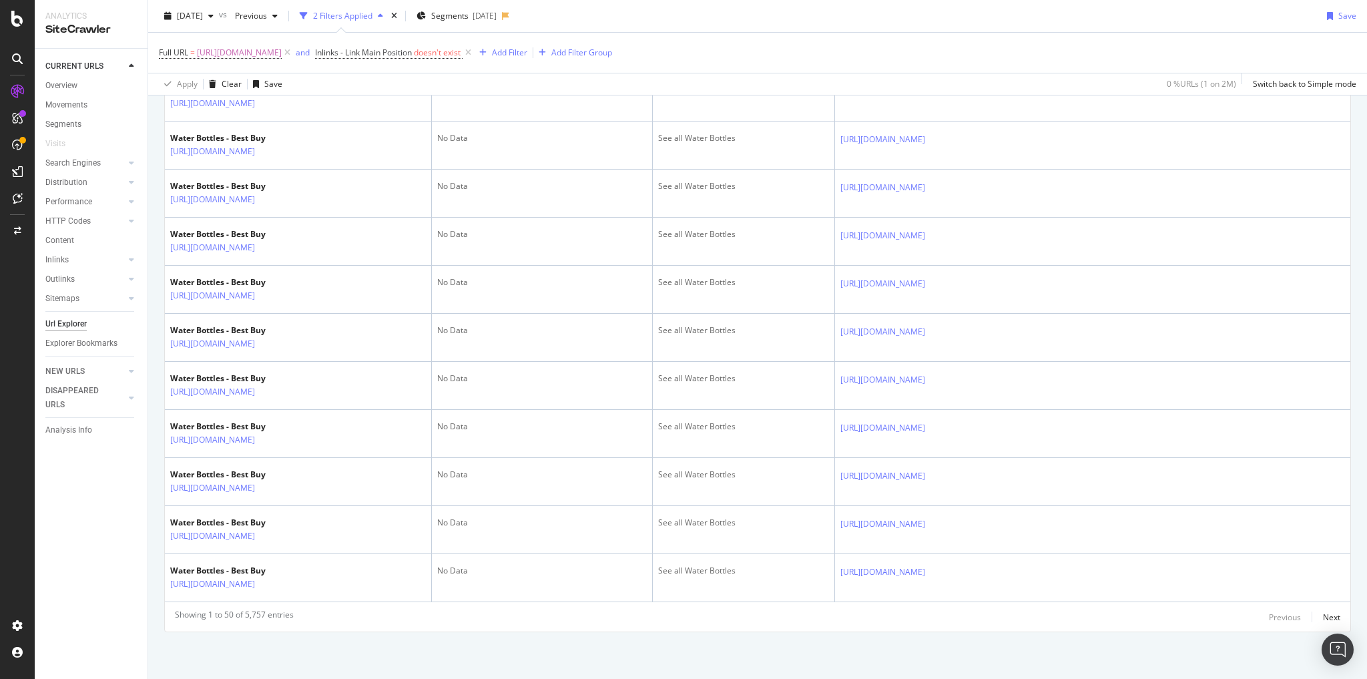
scroll to position [3607, 0]
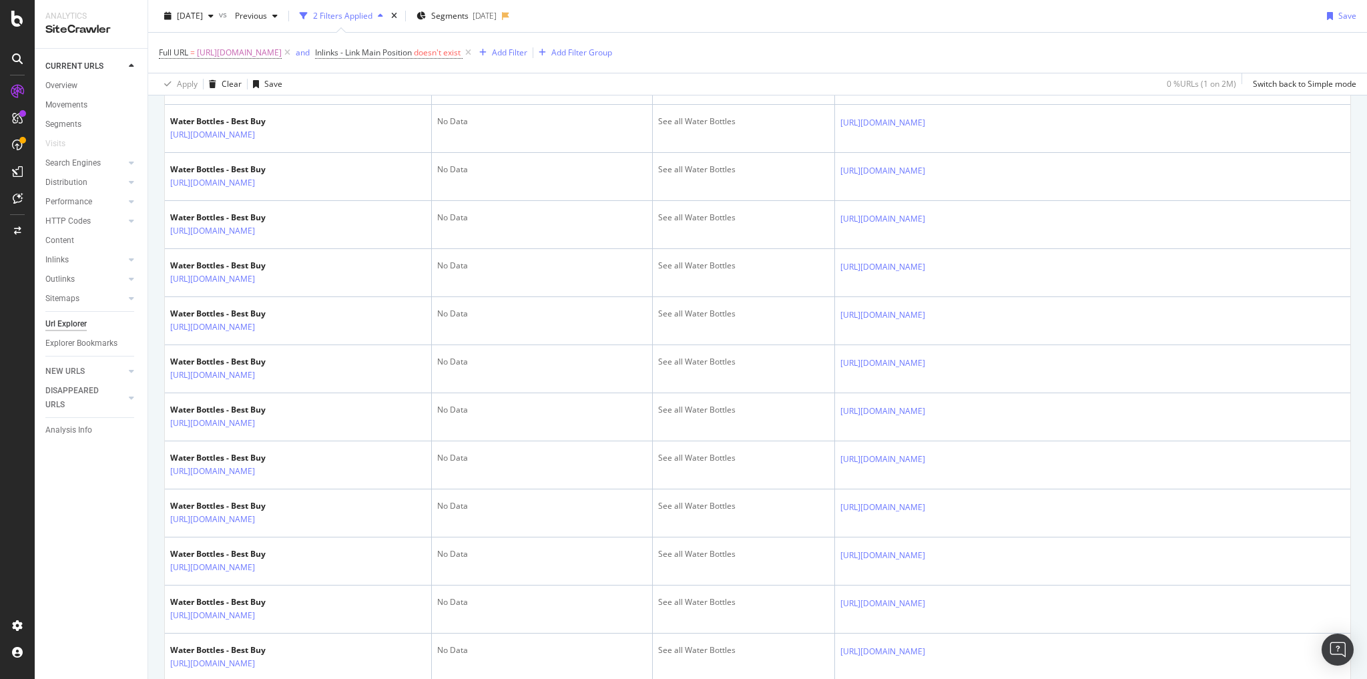
scroll to position [0, 0]
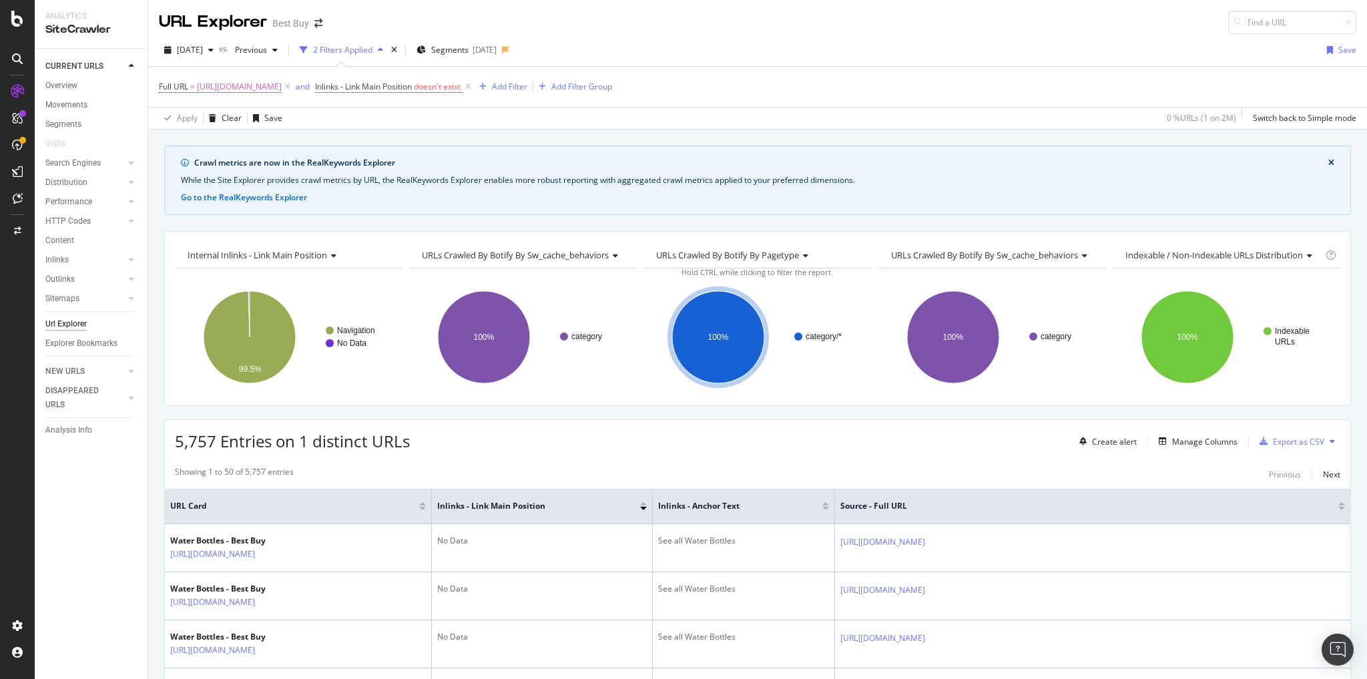
click at [1332, 507] on div "Source - Full URL" at bounding box center [1092, 505] width 505 height 13
click at [1338, 502] on div at bounding box center [1341, 503] width 7 height 3
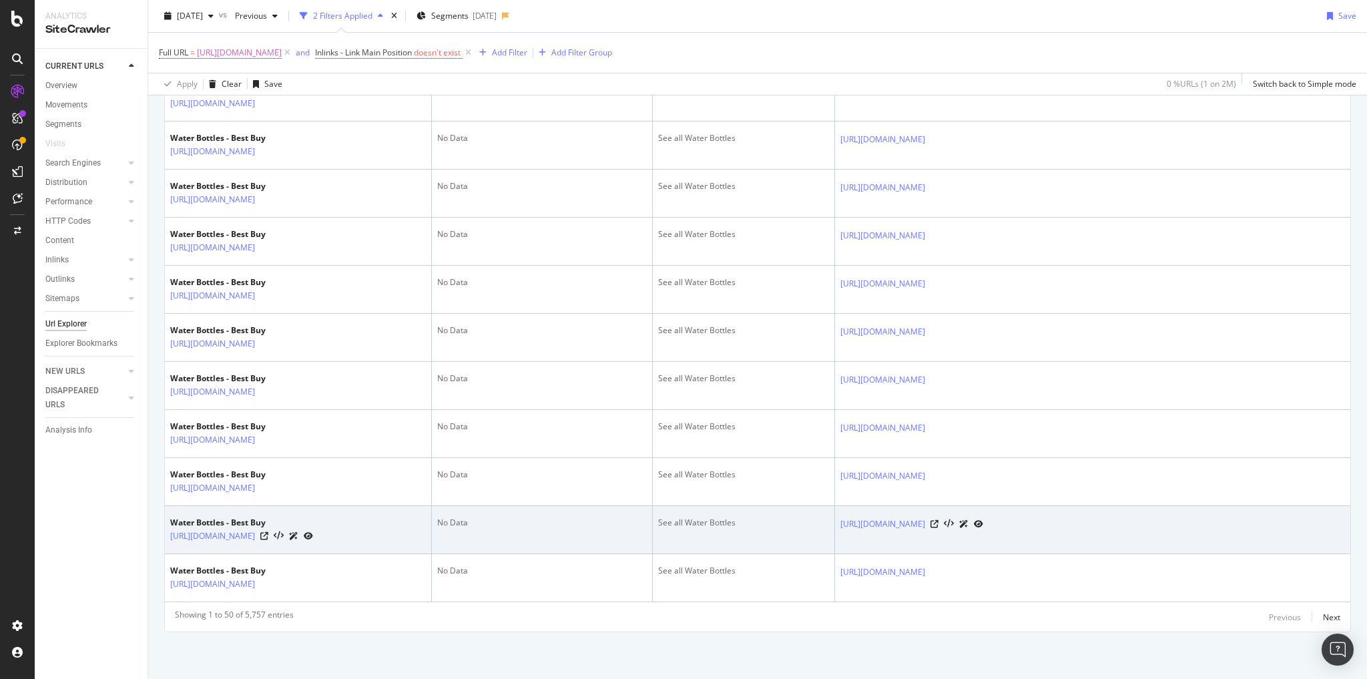
scroll to position [3607, 0]
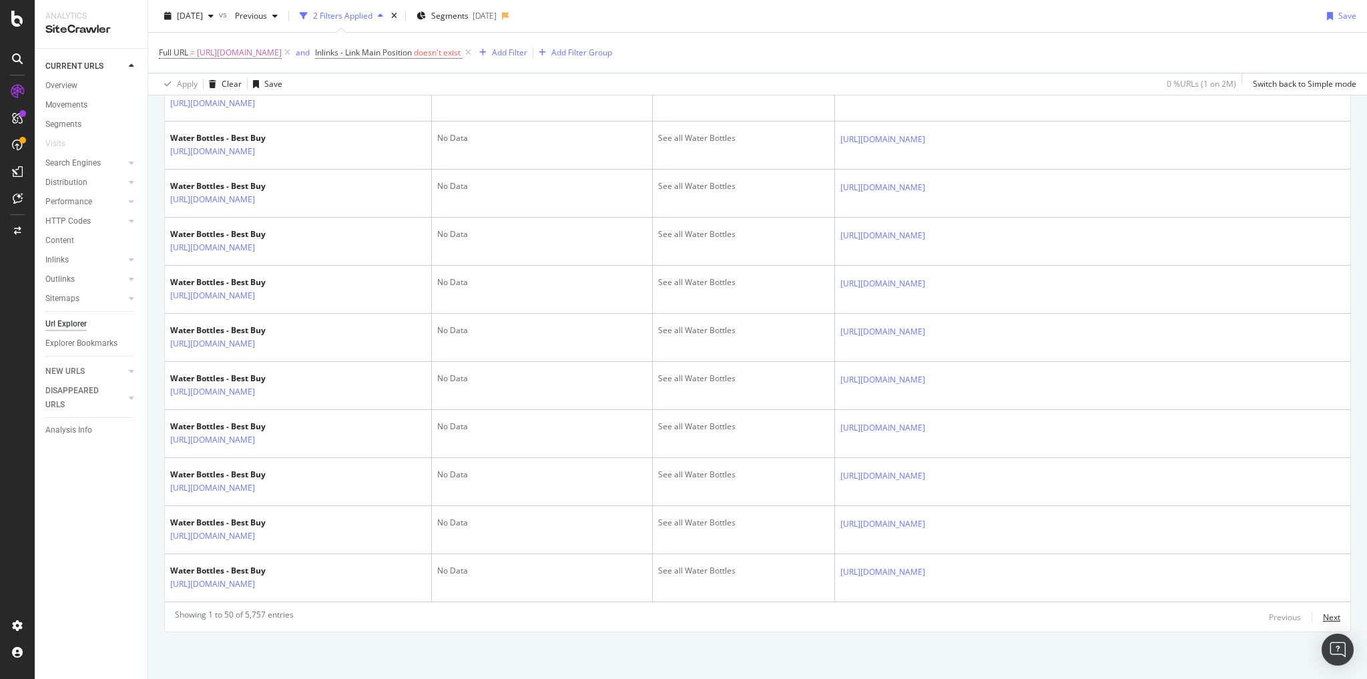
click at [1323, 617] on div "Next" at bounding box center [1331, 616] width 17 height 11
click at [1323, 615] on div "Next" at bounding box center [1331, 616] width 17 height 11
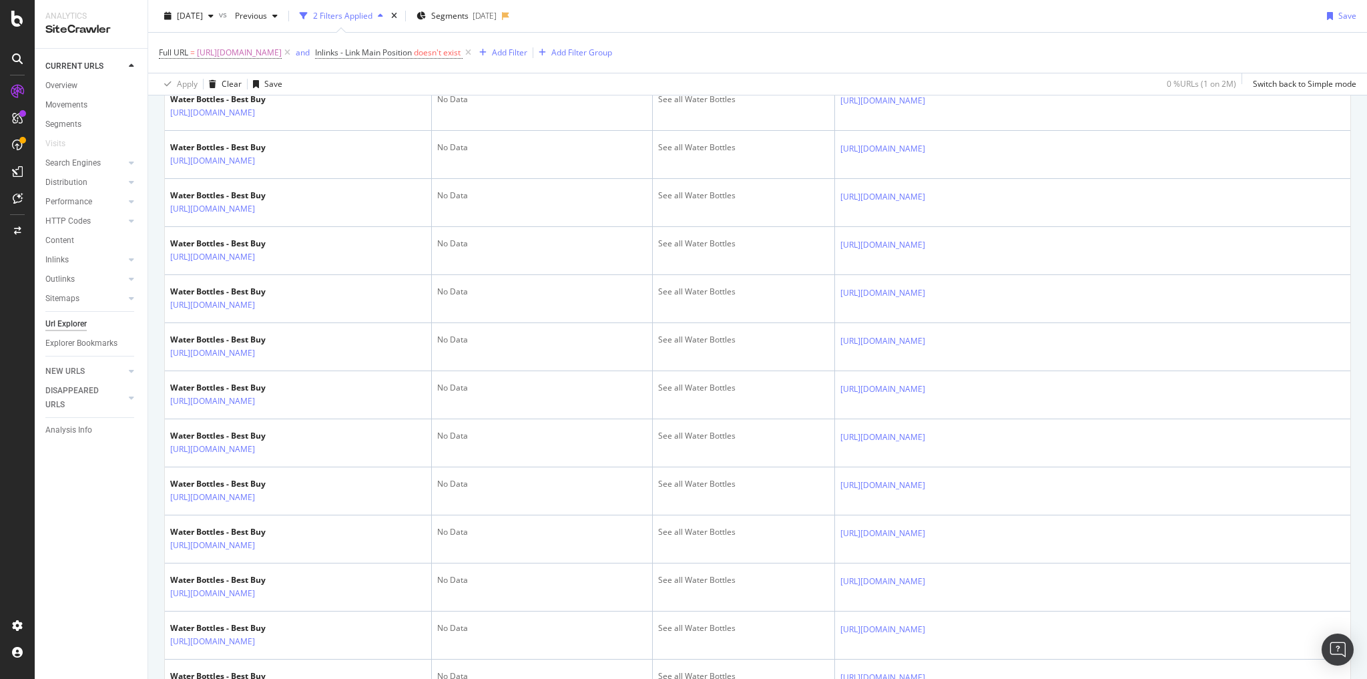
scroll to position [1442, 0]
